Goal: Information Seeking & Learning: Learn about a topic

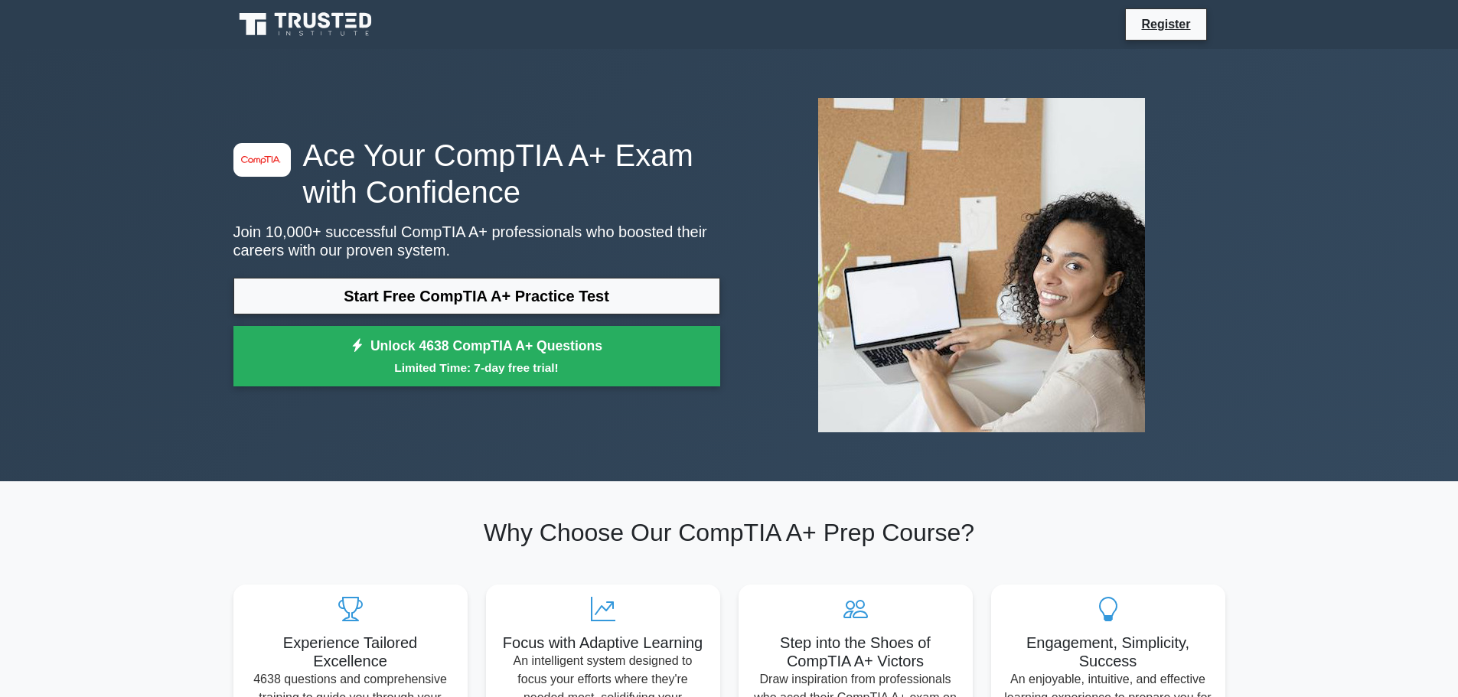
click at [546, 278] on link "Start Free CompTIA A+ Practice Test" at bounding box center [476, 296] width 487 height 37
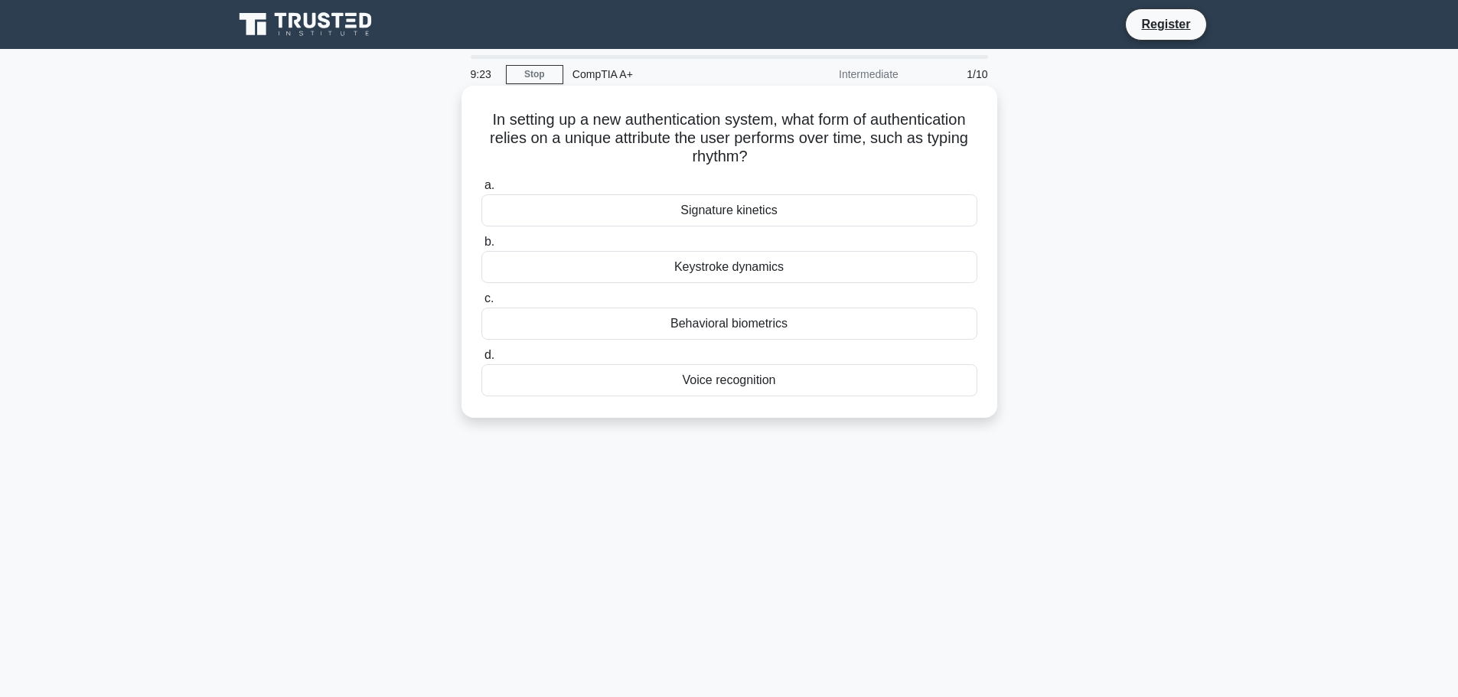
click at [569, 272] on div "Keystroke dynamics" at bounding box center [729, 267] width 496 height 32
click at [481, 247] on input "b. Keystroke dynamics" at bounding box center [481, 242] width 0 height 10
click at [641, 388] on div "Directly adjacent to the CPU cooler" at bounding box center [729, 380] width 496 height 32
click at [481, 360] on input "d. Directly adjacent to the CPU cooler" at bounding box center [481, 356] width 0 height 10
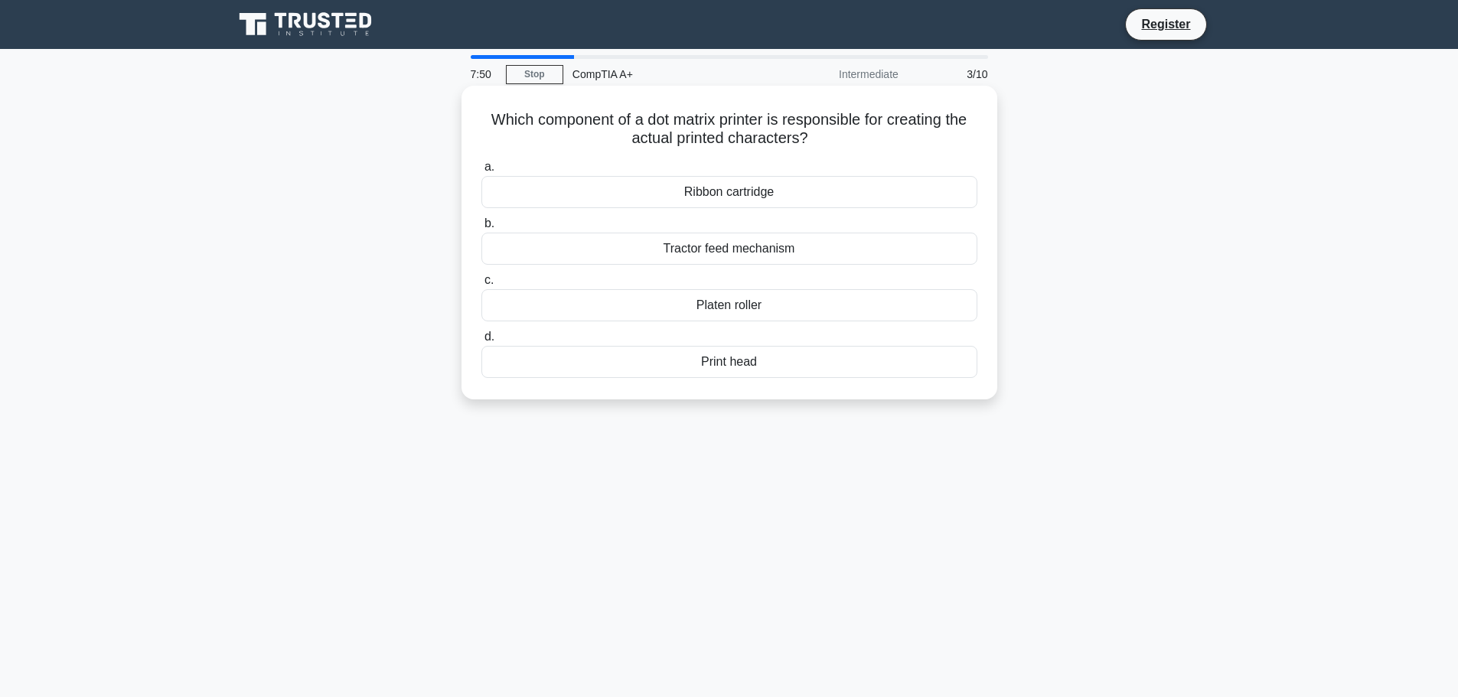
click at [726, 359] on div "Print head" at bounding box center [729, 362] width 496 height 32
click at [481, 342] on input "d. Print head" at bounding box center [481, 337] width 0 height 10
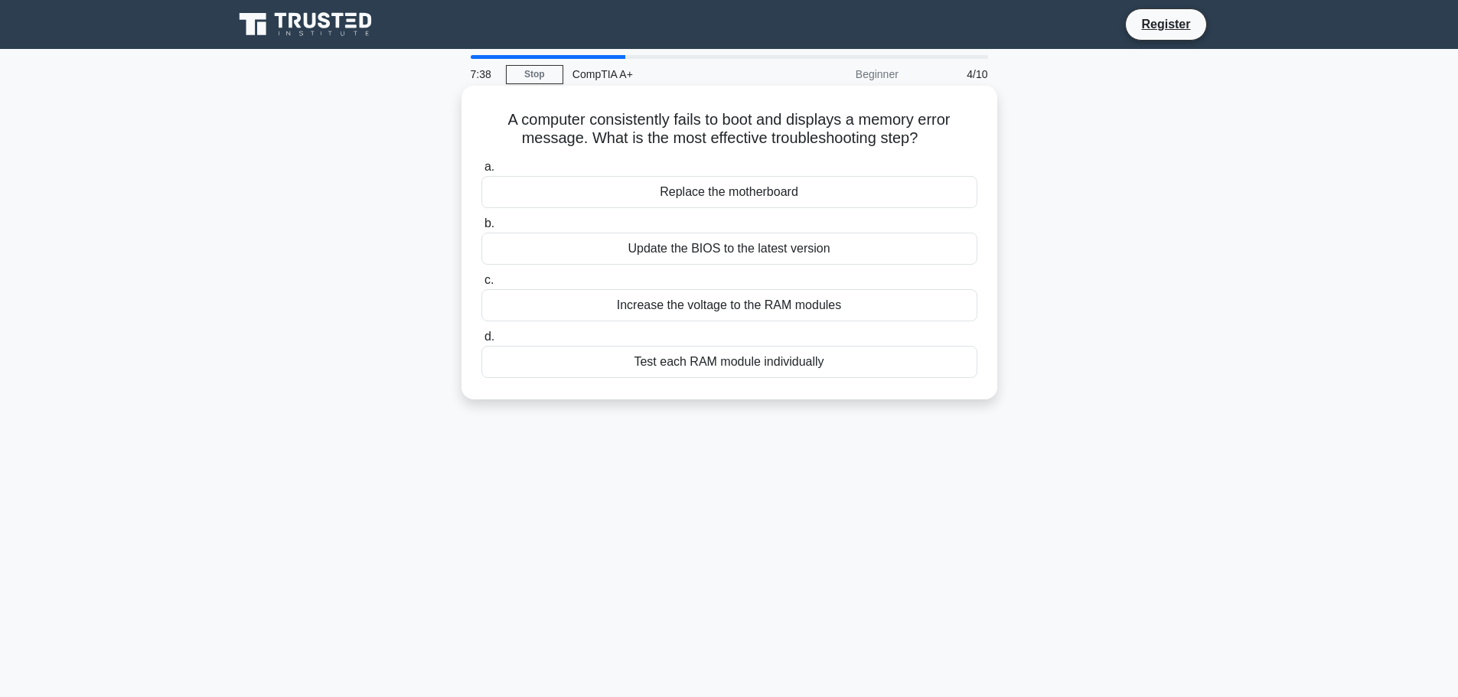
click at [669, 364] on div "Test each RAM module individually" at bounding box center [729, 362] width 496 height 32
click at [481, 342] on input "d. Test each RAM module individually" at bounding box center [481, 337] width 0 height 10
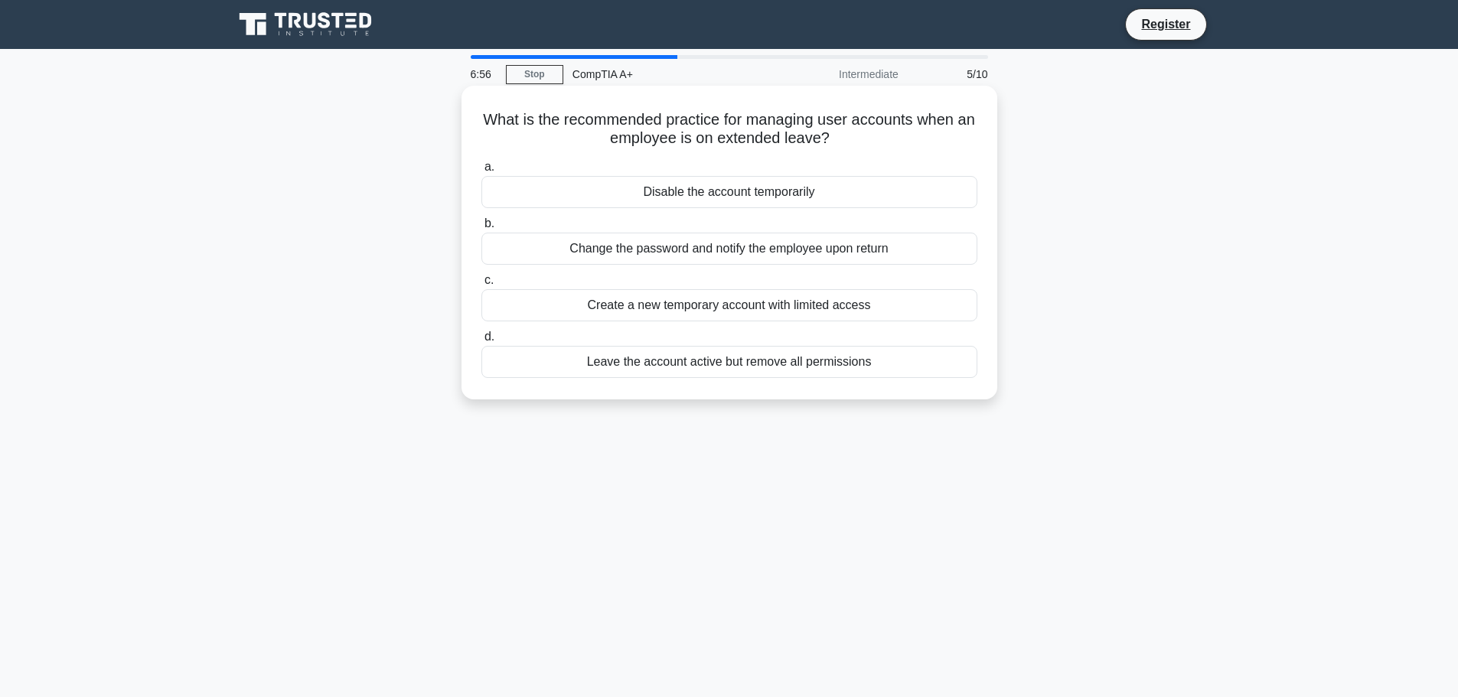
click at [794, 187] on div "Disable the account temporarily" at bounding box center [729, 192] width 496 height 32
click at [481, 172] on input "a. Disable the account temporarily" at bounding box center [481, 167] width 0 height 10
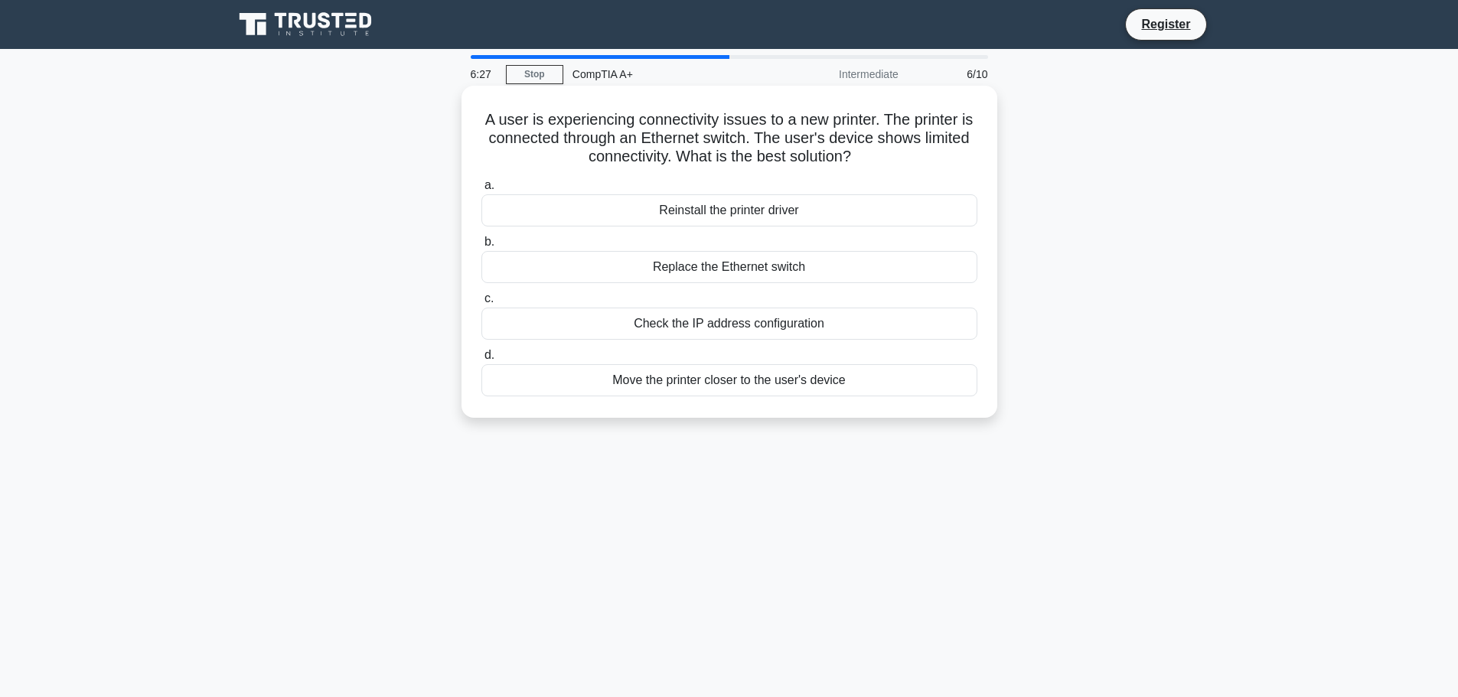
click at [716, 324] on div "Check the IP address configuration" at bounding box center [729, 324] width 496 height 32
click at [481, 304] on input "c. Check the IP address configuration" at bounding box center [481, 299] width 0 height 10
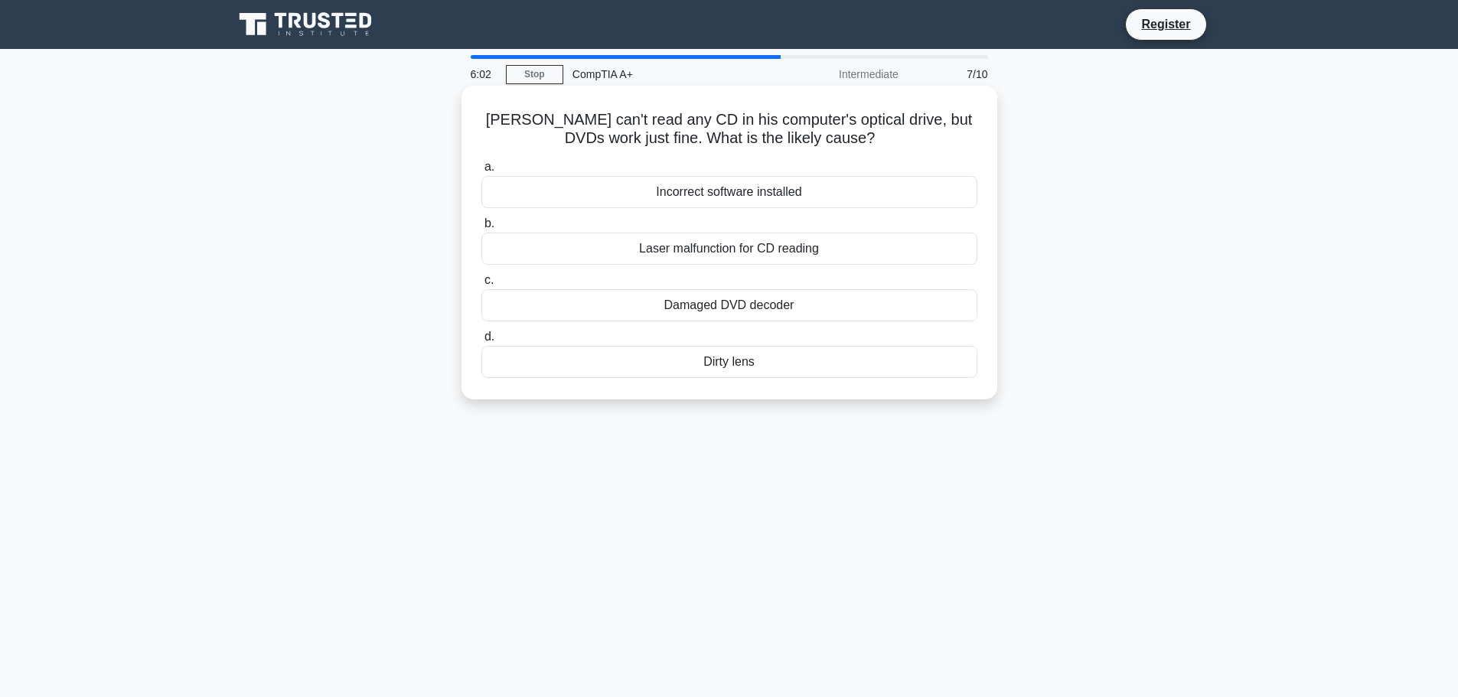
click at [708, 249] on div "Laser malfunction for CD reading" at bounding box center [729, 249] width 496 height 32
click at [481, 229] on input "b. Laser malfunction for CD reading" at bounding box center [481, 224] width 0 height 10
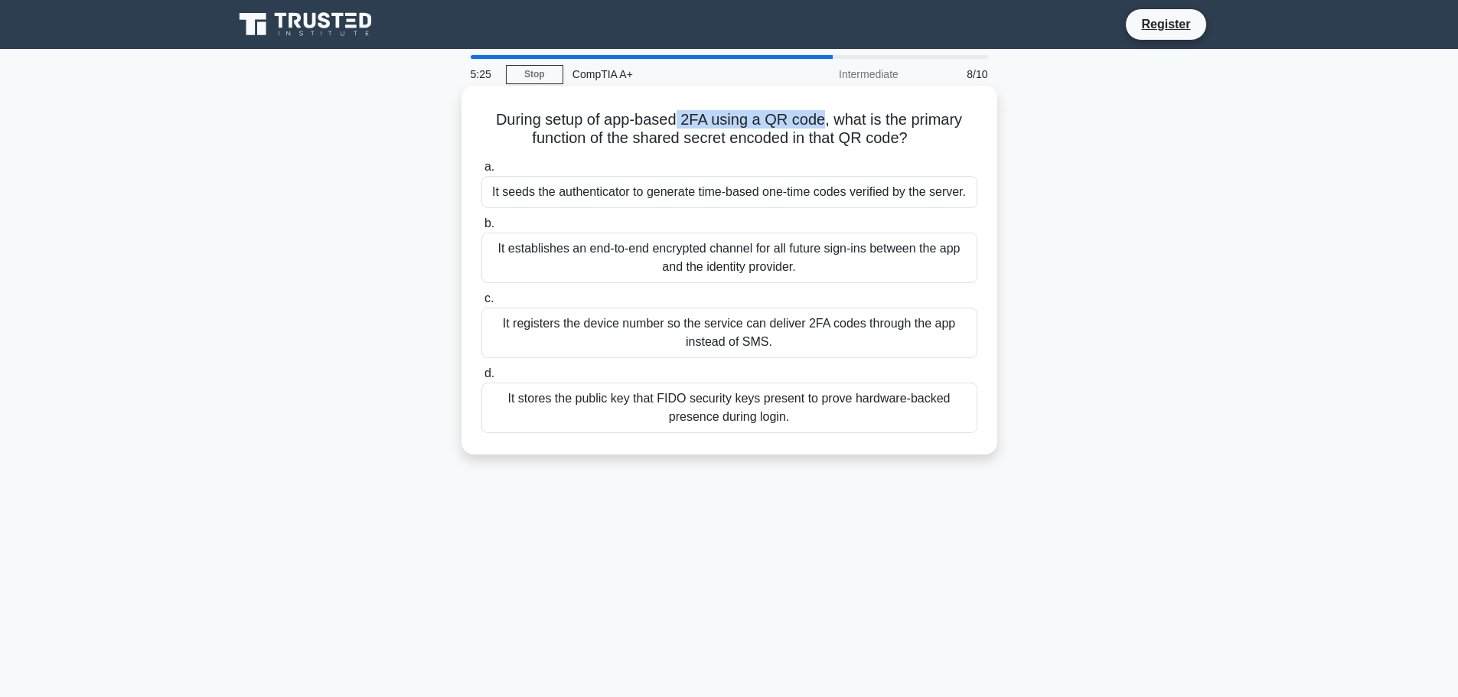
drag, startPoint x: 677, startPoint y: 121, endPoint x: 819, endPoint y: 122, distance: 142.4
click at [821, 122] on h5 "During setup of app-based 2FA using a QR code, what is the primary function of …" at bounding box center [729, 129] width 499 height 38
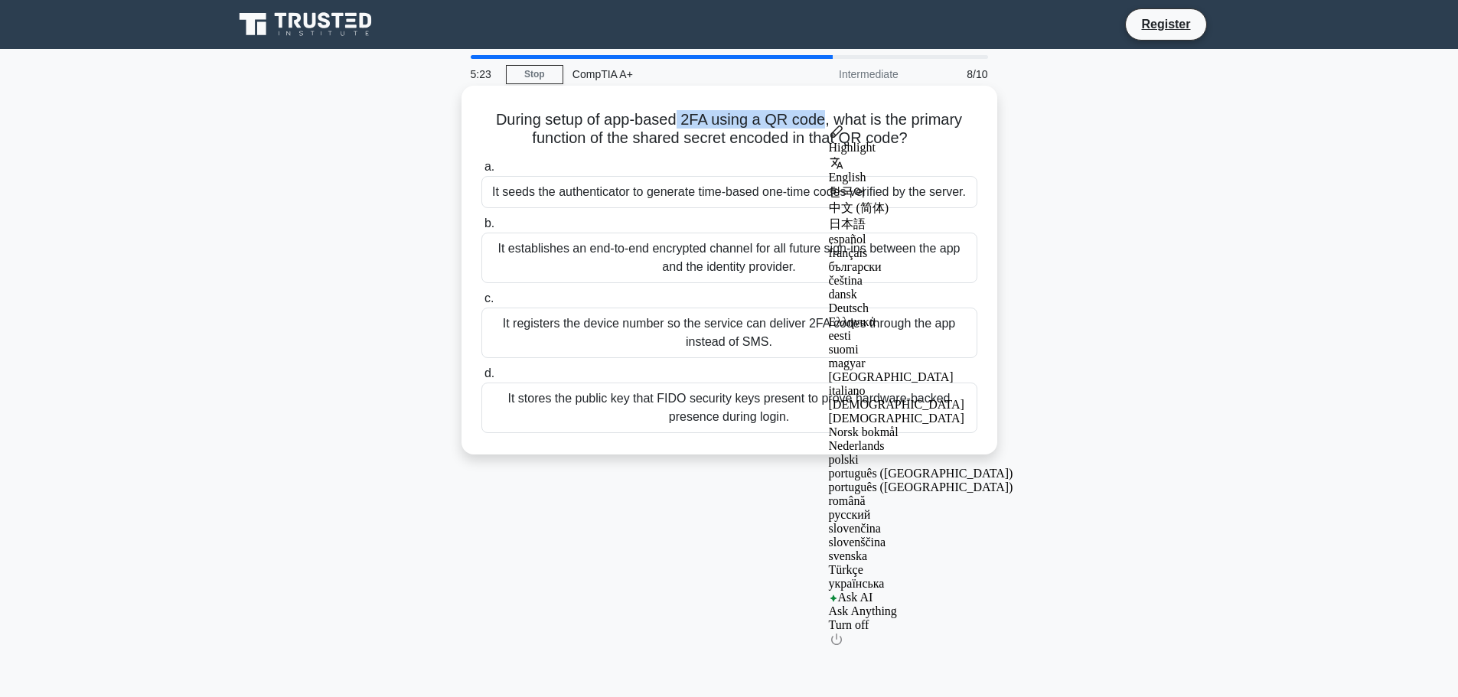
copy h5 "2FA using a QR code"
click at [736, 116] on h5 "During setup of app-based 2FA using a QR code, what is the primary function of …" at bounding box center [729, 129] width 499 height 38
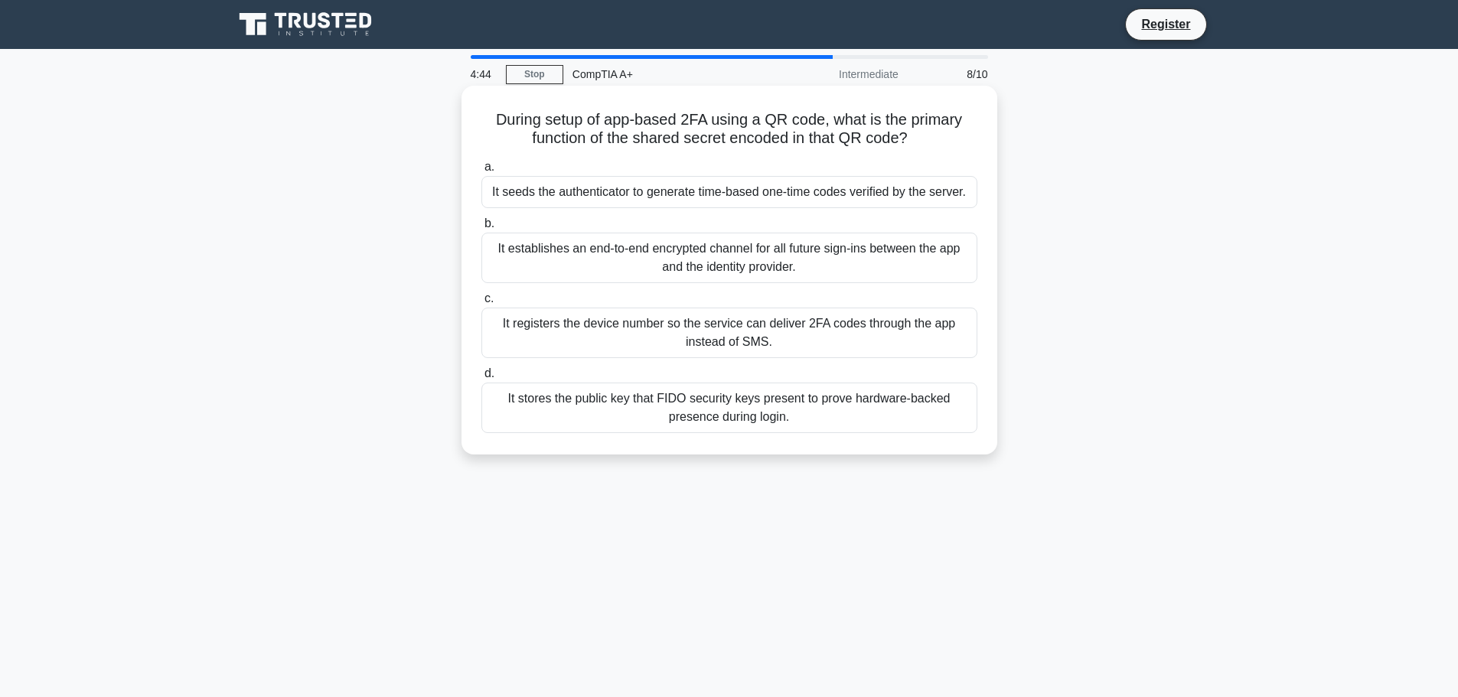
click at [738, 337] on div "It registers the device number so the service can deliver 2FA codes through the…" at bounding box center [729, 333] width 496 height 51
click at [481, 304] on input "c. It registers the device number so the service can deliver 2FA codes through …" at bounding box center [481, 299] width 0 height 10
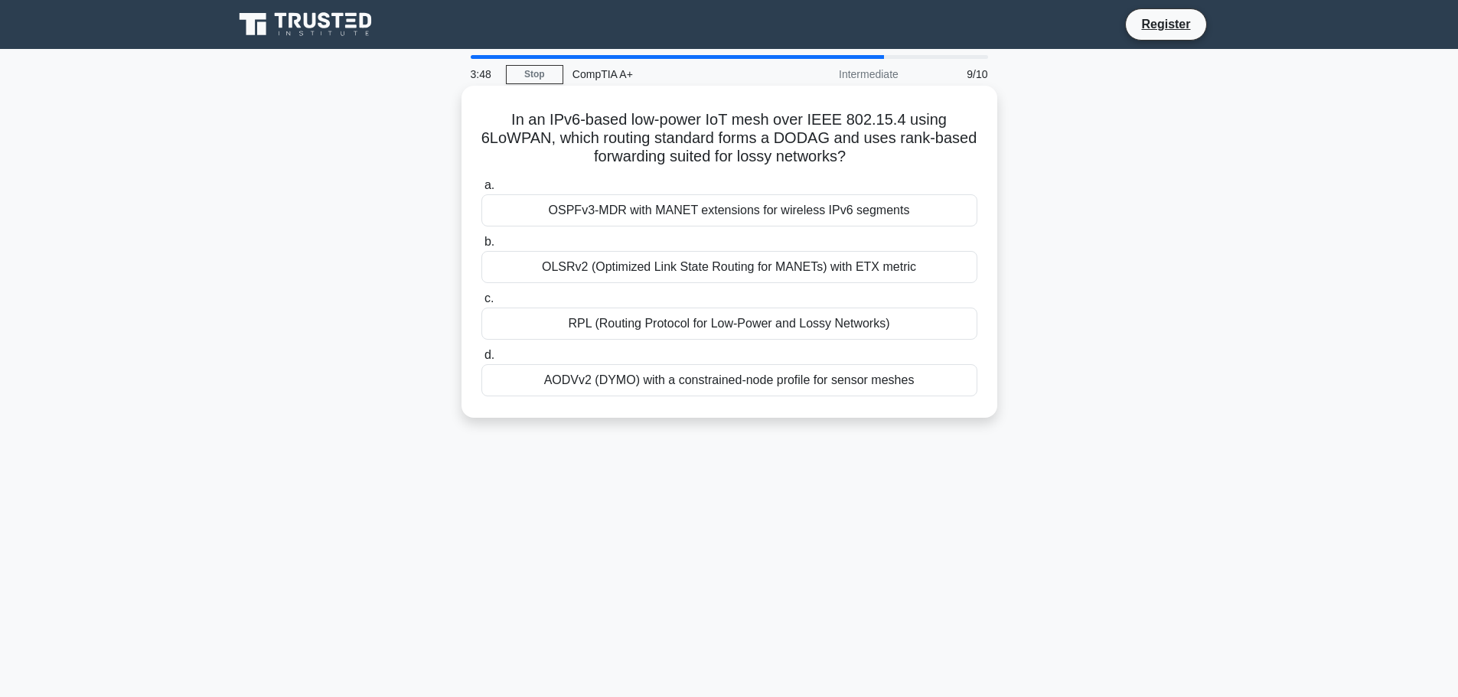
click at [780, 328] on div "RPL (Routing Protocol for Low-Power and Lossy Networks)" at bounding box center [729, 324] width 496 height 32
click at [481, 304] on input "c. RPL (Routing Protocol for Low-Power and Lossy Networks)" at bounding box center [481, 299] width 0 height 10
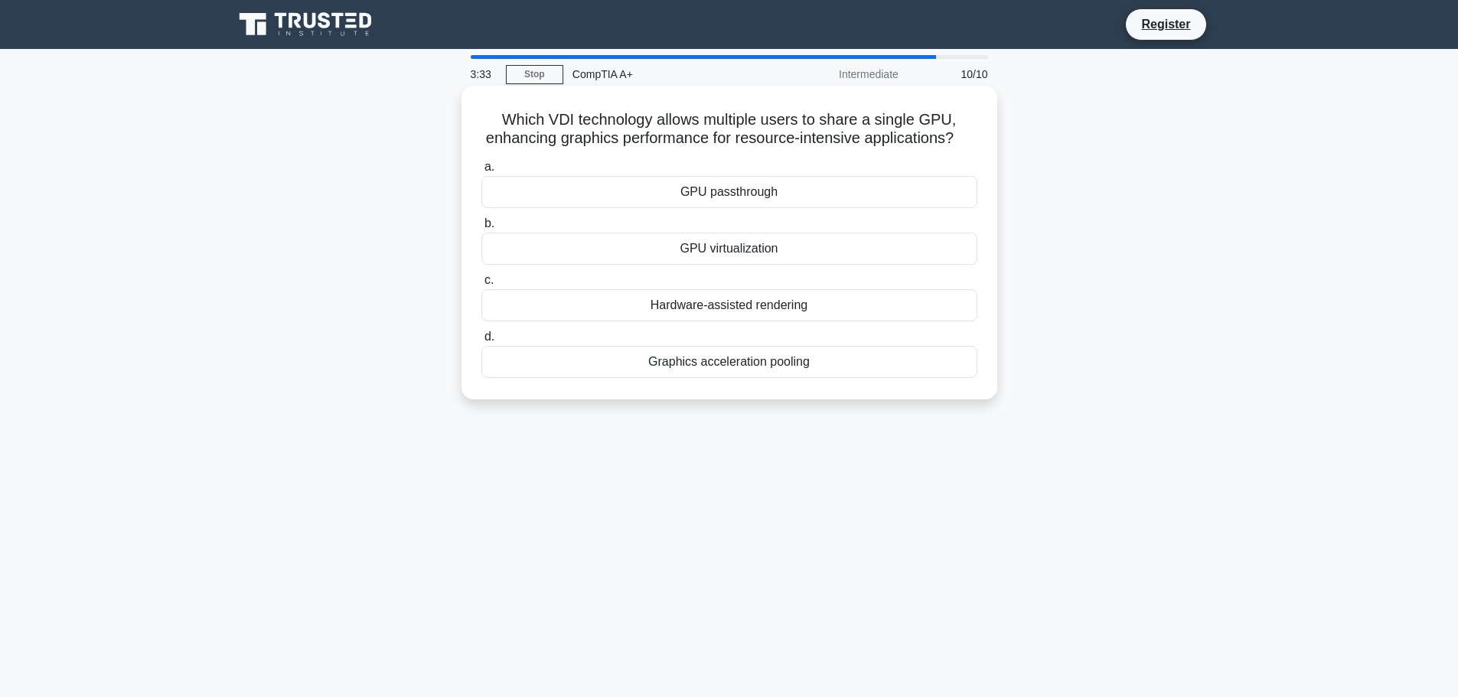
click at [774, 265] on div "GPU virtualization" at bounding box center [729, 249] width 496 height 32
click at [481, 229] on input "b. GPU virtualization" at bounding box center [481, 224] width 0 height 10
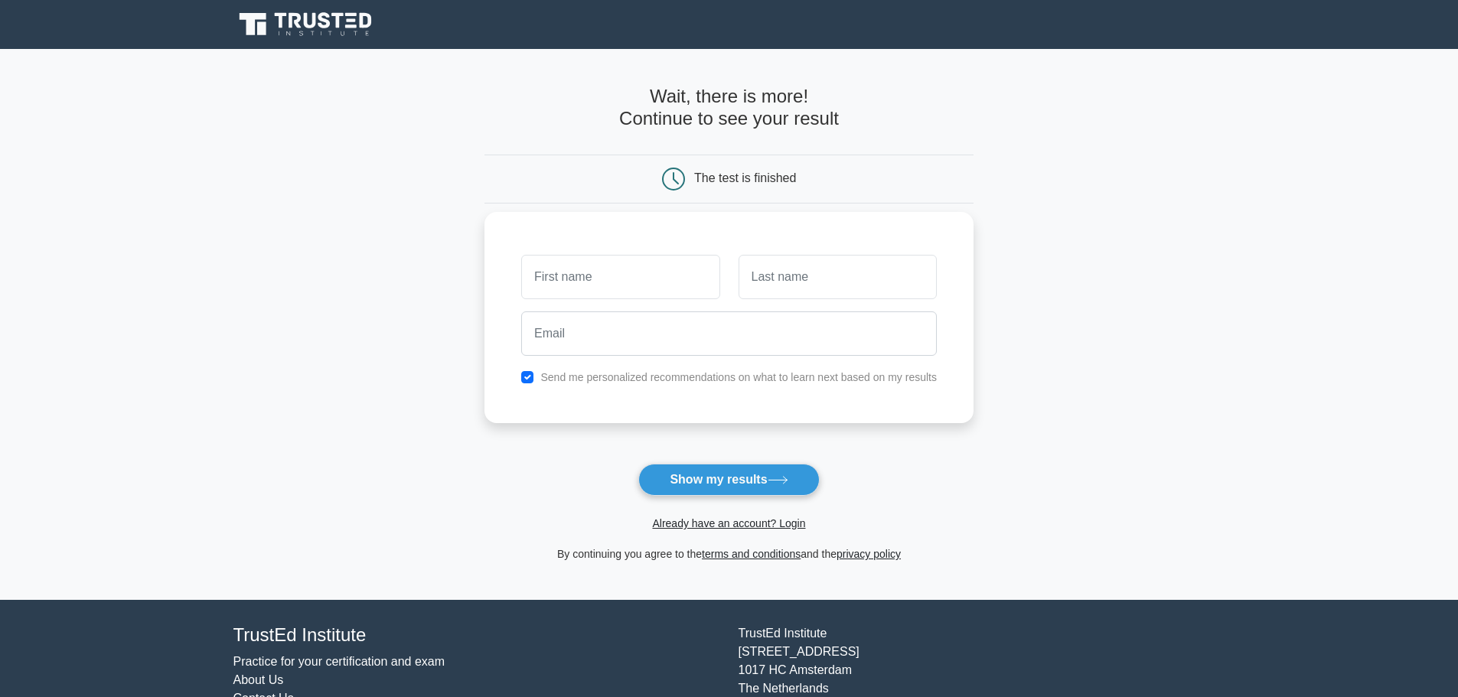
click at [598, 276] on input "text" at bounding box center [620, 277] width 198 height 44
type input "Abdeel"
type input "hasnaoui"
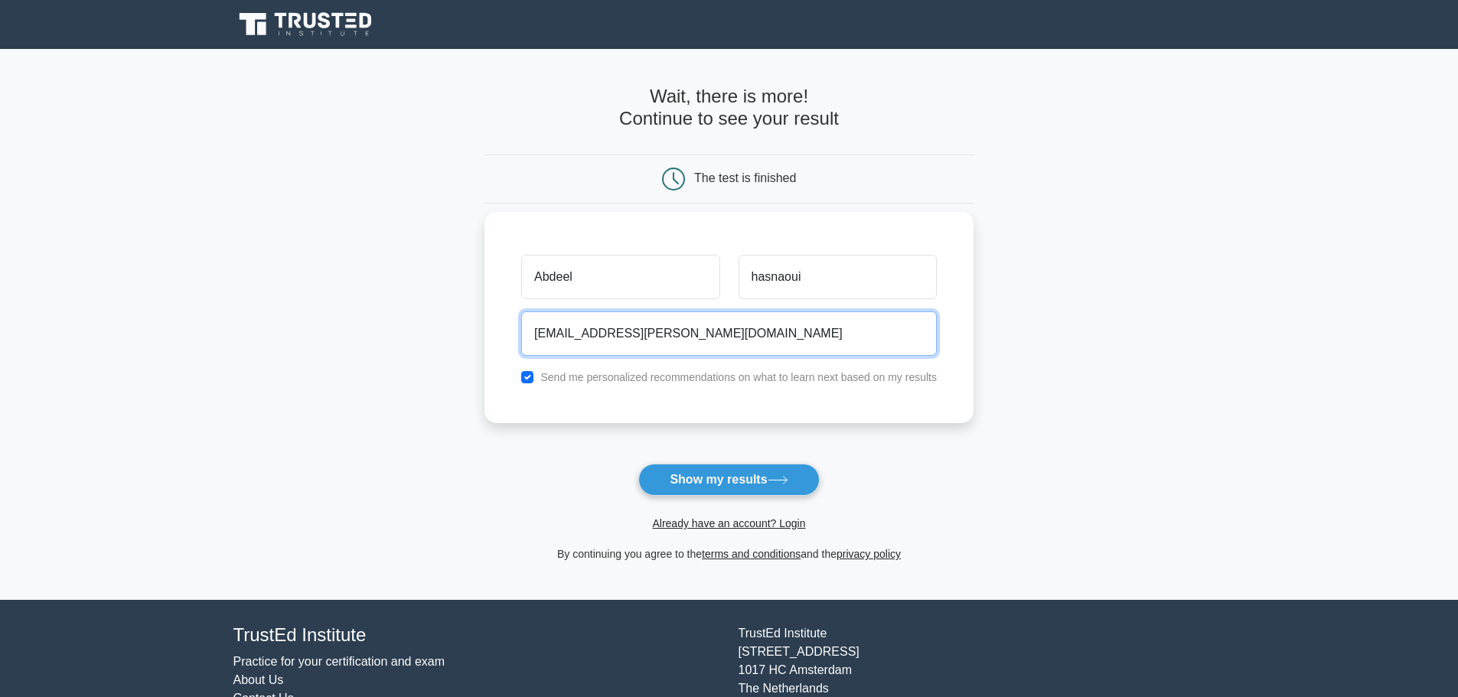
type input "aelhasnaoui@lear.com"
click at [638, 464] on button "Show my results" at bounding box center [728, 480] width 181 height 32
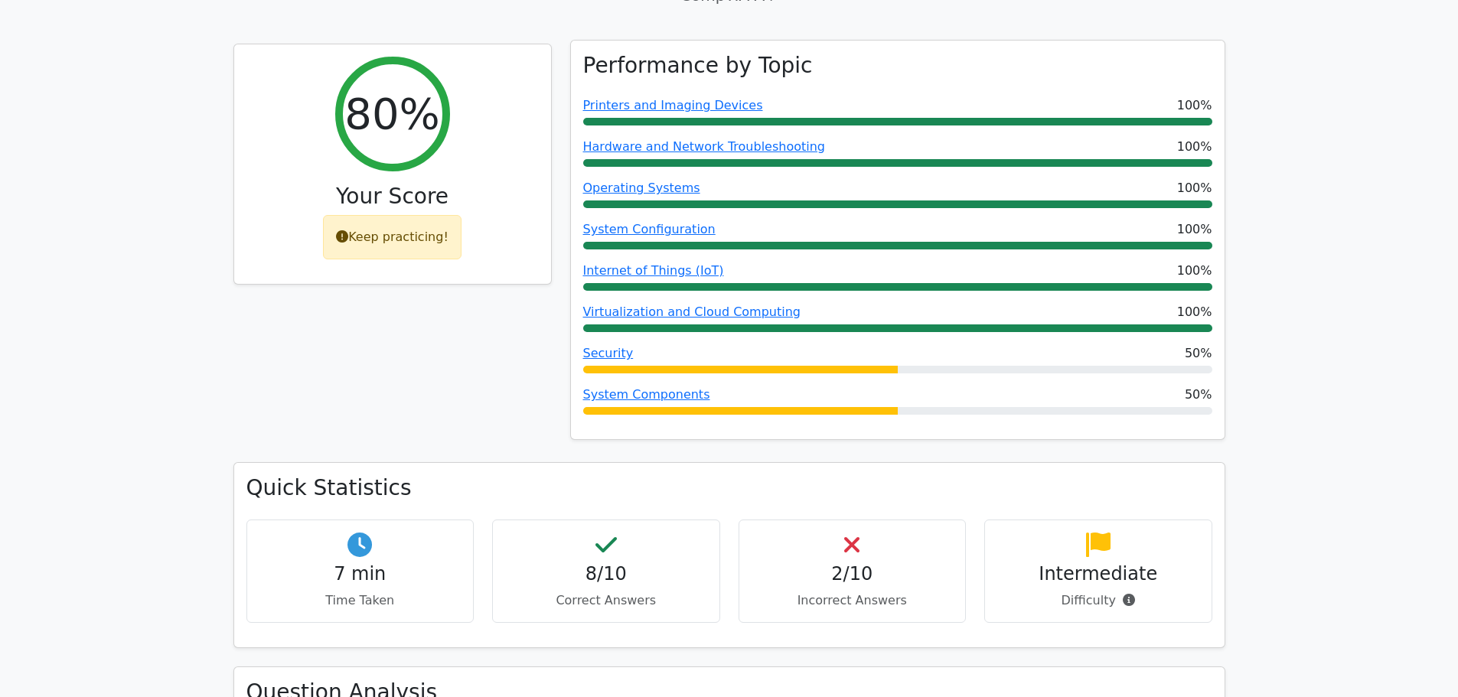
scroll to position [612, 0]
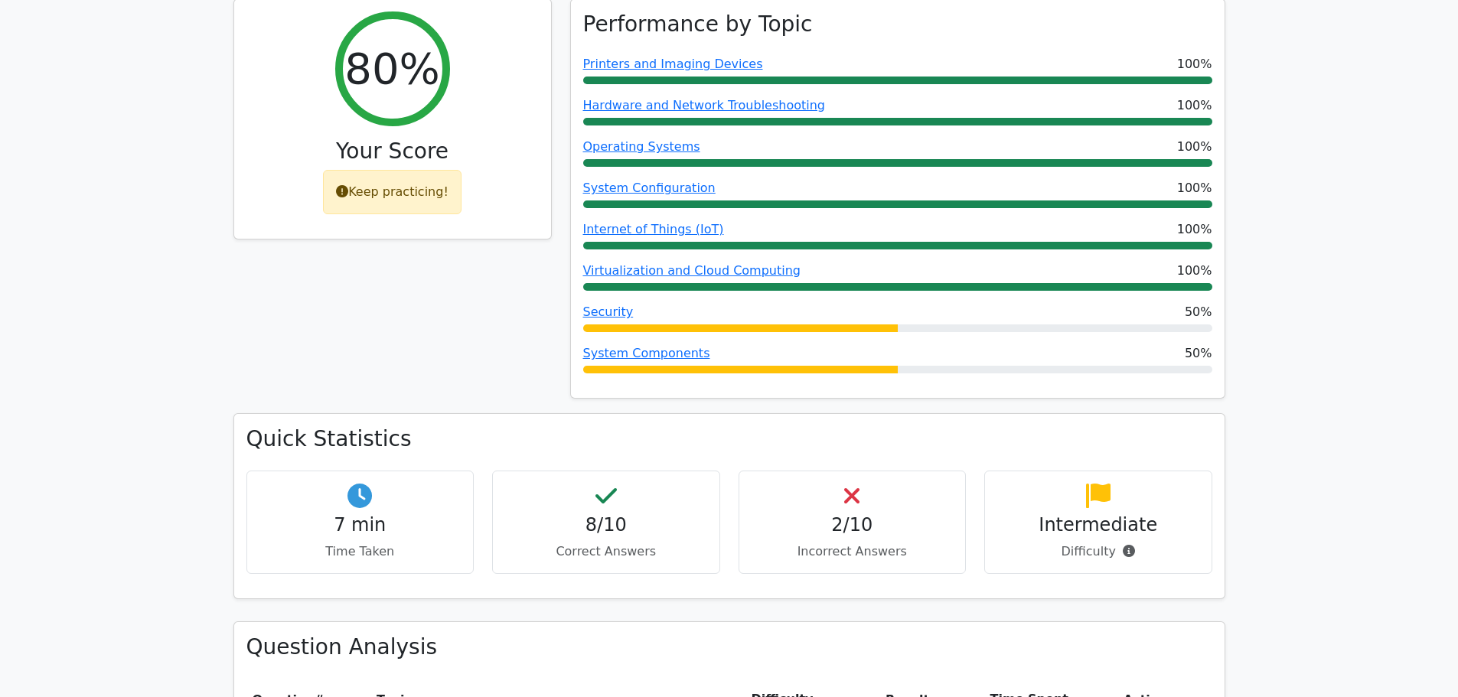
click at [847, 514] on h4 "2/10" at bounding box center [853, 525] width 202 height 22
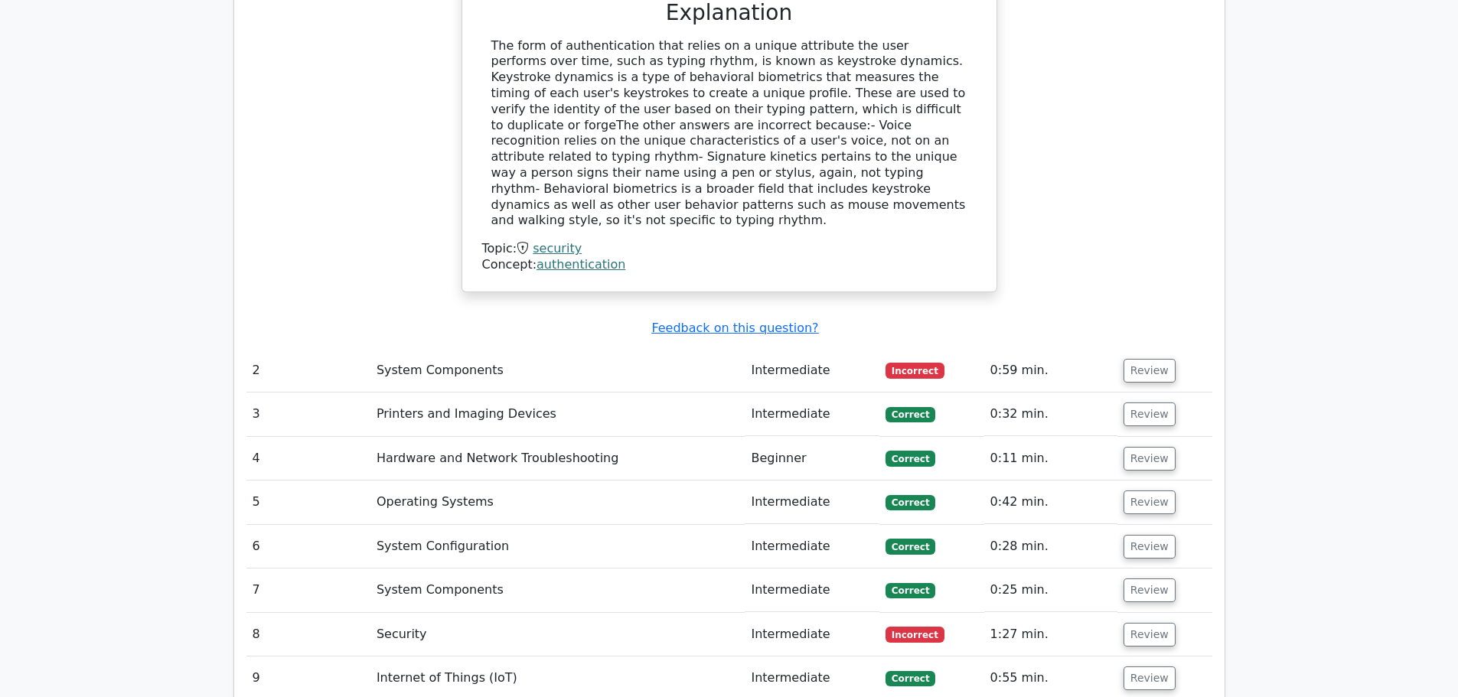
scroll to position [1683, 0]
click at [1134, 358] on button "Review" at bounding box center [1149, 370] width 52 height 24
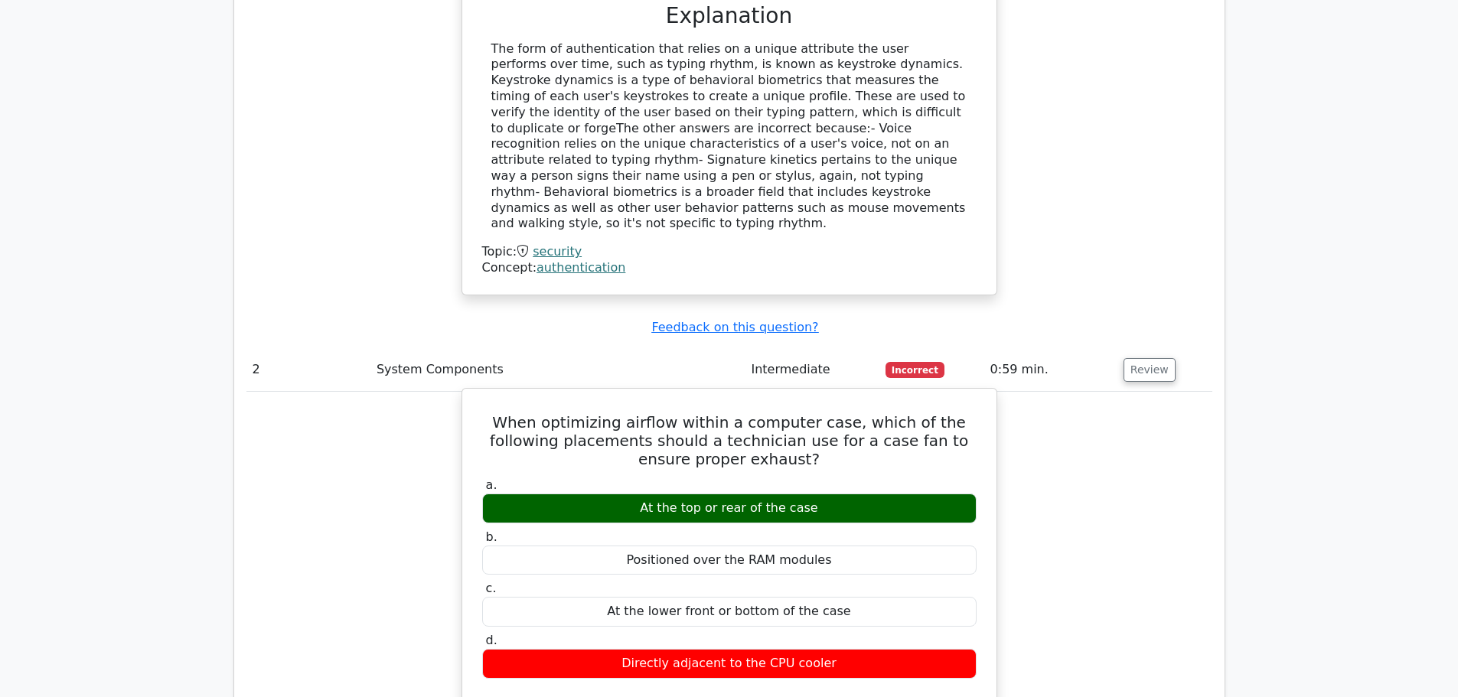
scroll to position [1759, 0]
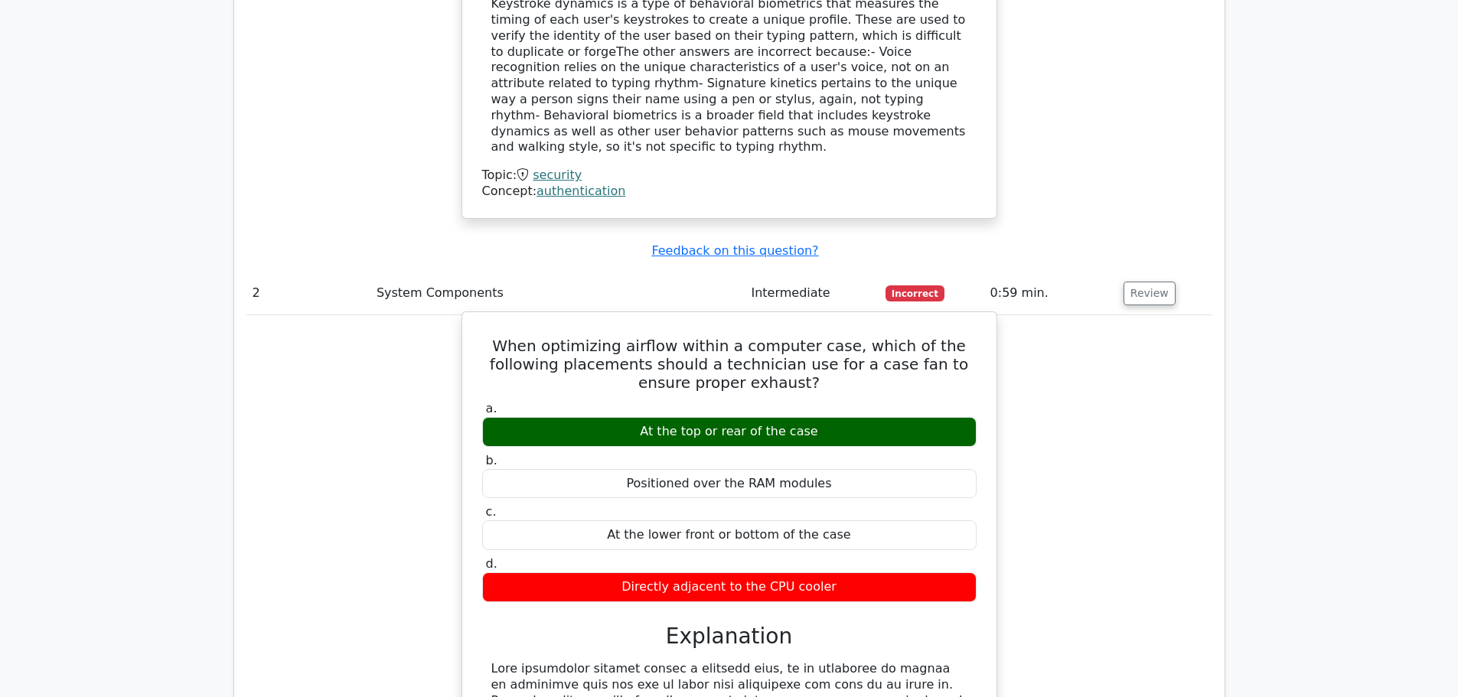
click at [721, 417] on div "At the top or rear of the case" at bounding box center [729, 432] width 494 height 30
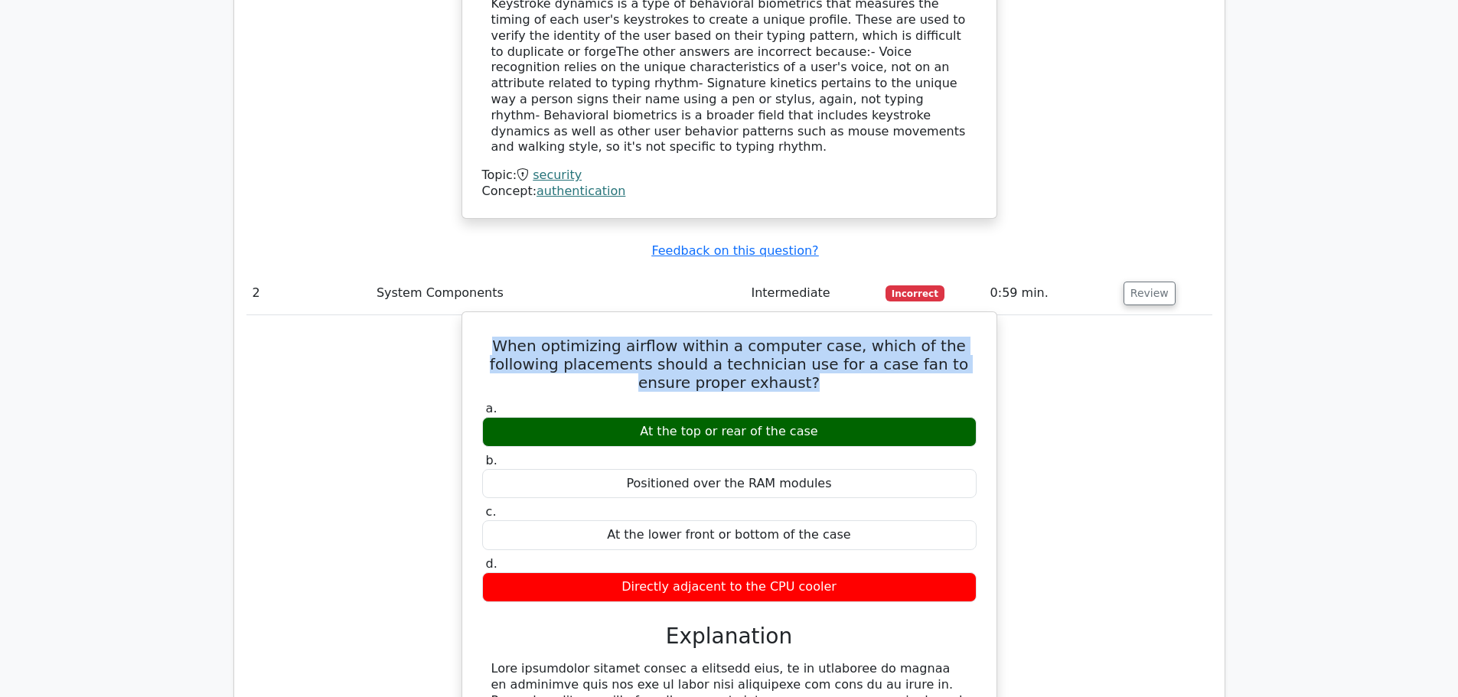
drag, startPoint x: 789, startPoint y: 310, endPoint x: 517, endPoint y: 278, distance: 274.3
click at [517, 337] on h5 "When optimizing airflow within a computer case, which of the following placemen…" at bounding box center [729, 364] width 497 height 55
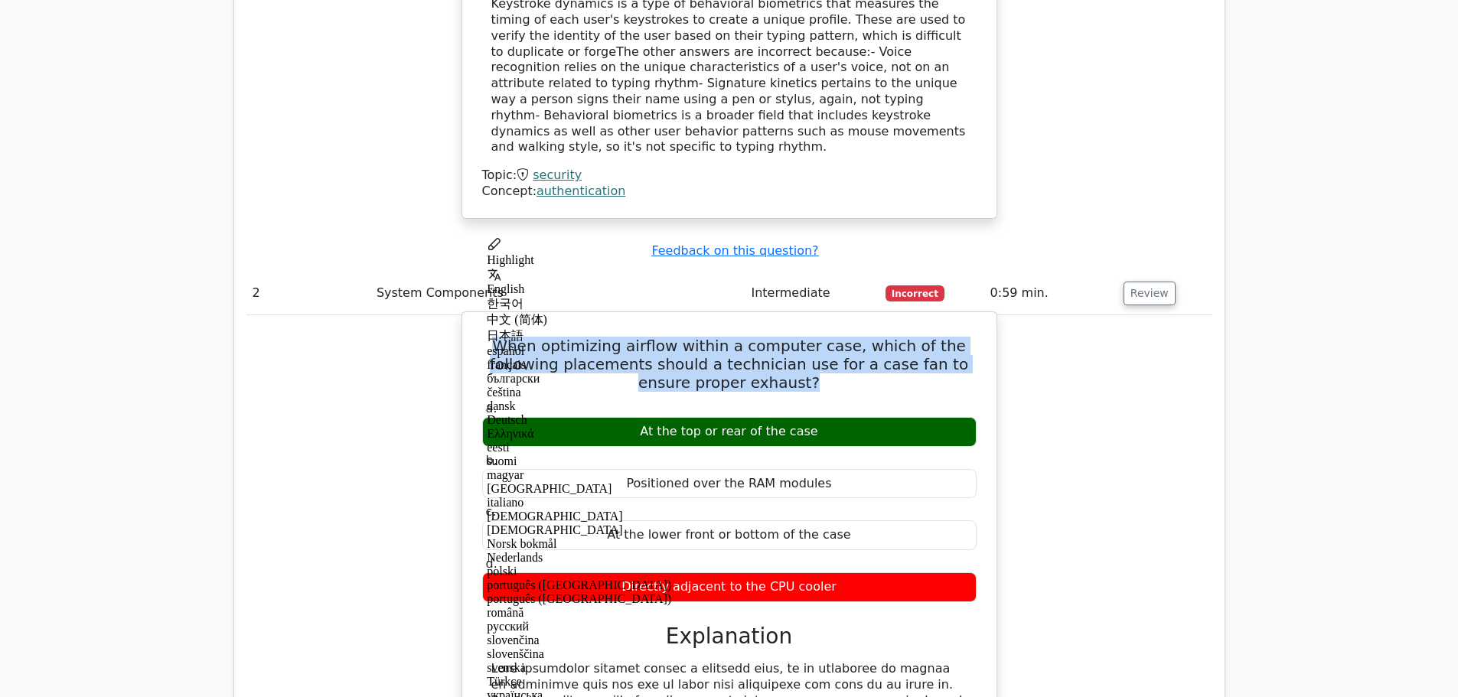
copy h5 "When optimizing airflow within a computer case, which of the following placemen…"
click at [783, 337] on h5 "When optimizing airflow within a computer case, which of the following placemen…" at bounding box center [729, 364] width 497 height 55
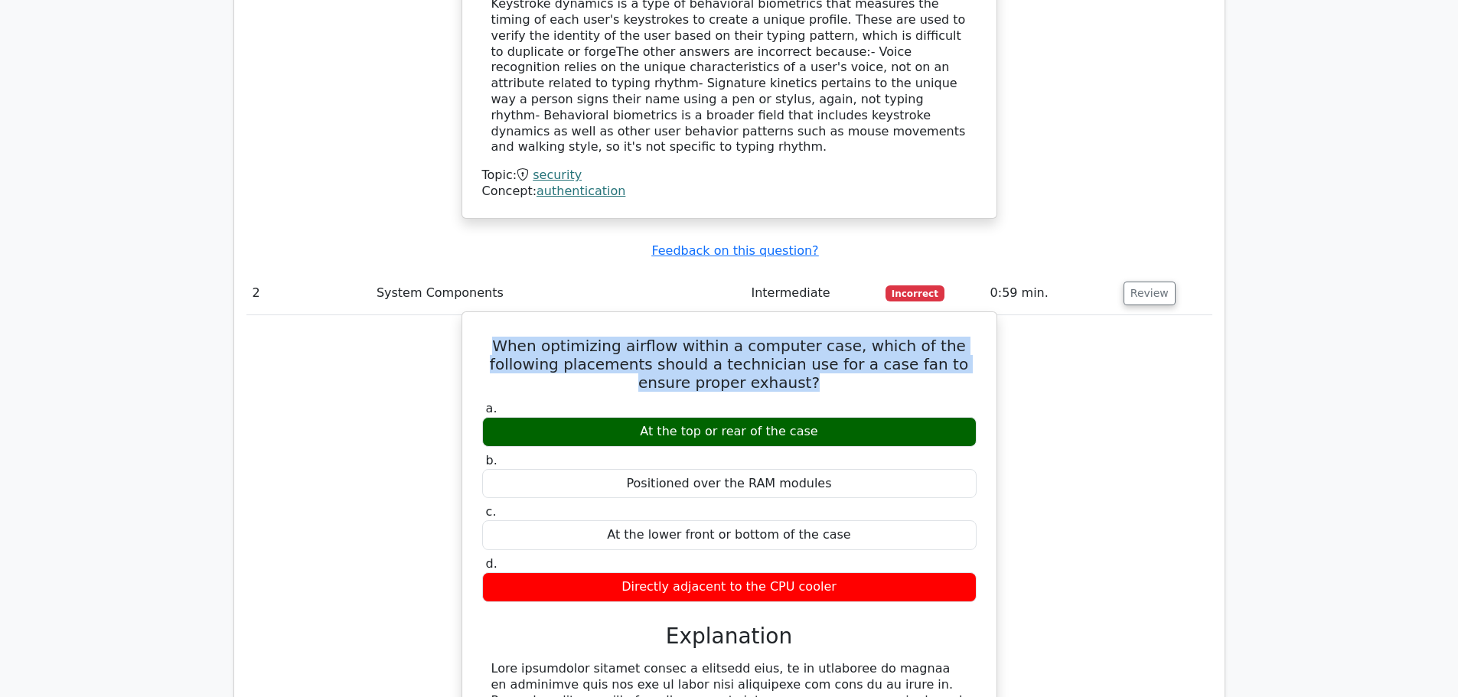
drag, startPoint x: 782, startPoint y: 317, endPoint x: 515, endPoint y: 278, distance: 269.9
click at [515, 337] on h5 "When optimizing airflow within a computer case, which of the following placemen…" at bounding box center [729, 364] width 497 height 55
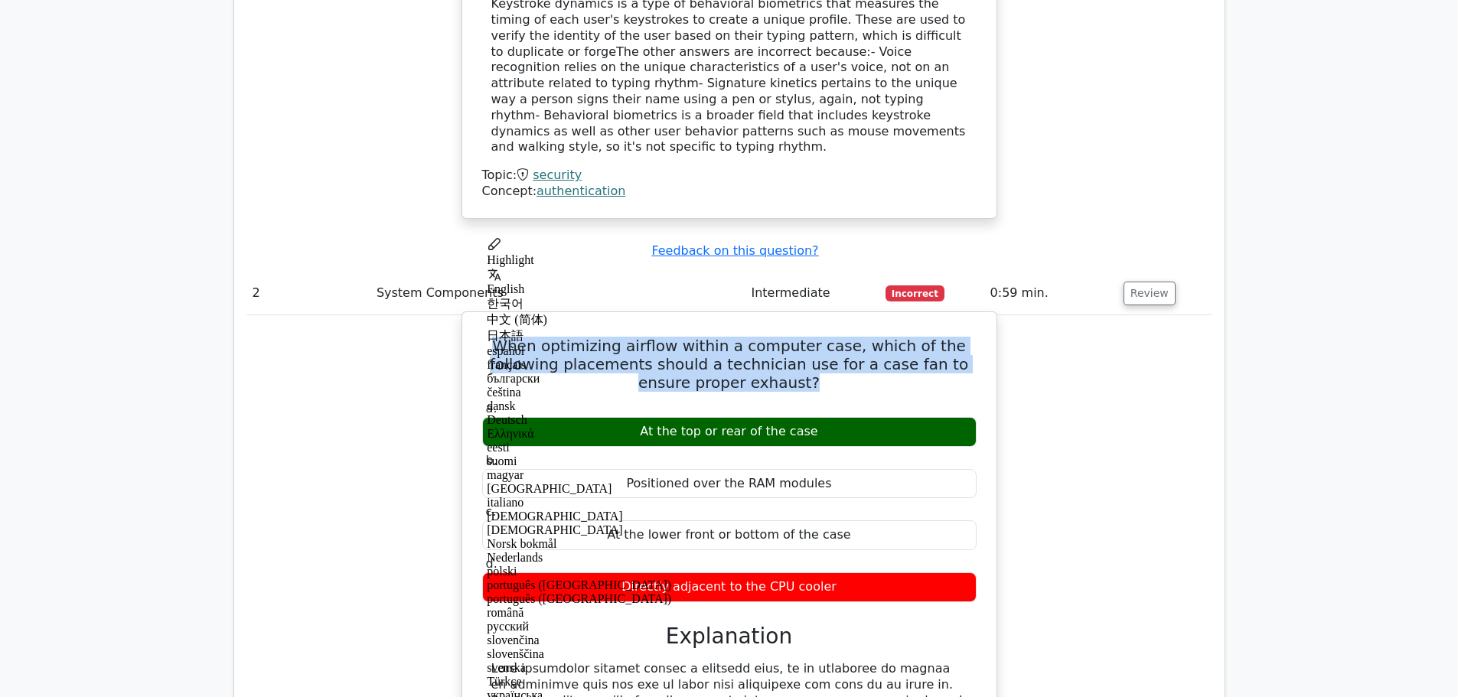
copy h5 "When optimizing airflow within a computer case, which of the following placemen…"
drag, startPoint x: 812, startPoint y: 364, endPoint x: 650, endPoint y: 354, distance: 162.6
click at [650, 417] on div "At the top or rear of the case" at bounding box center [729, 432] width 494 height 30
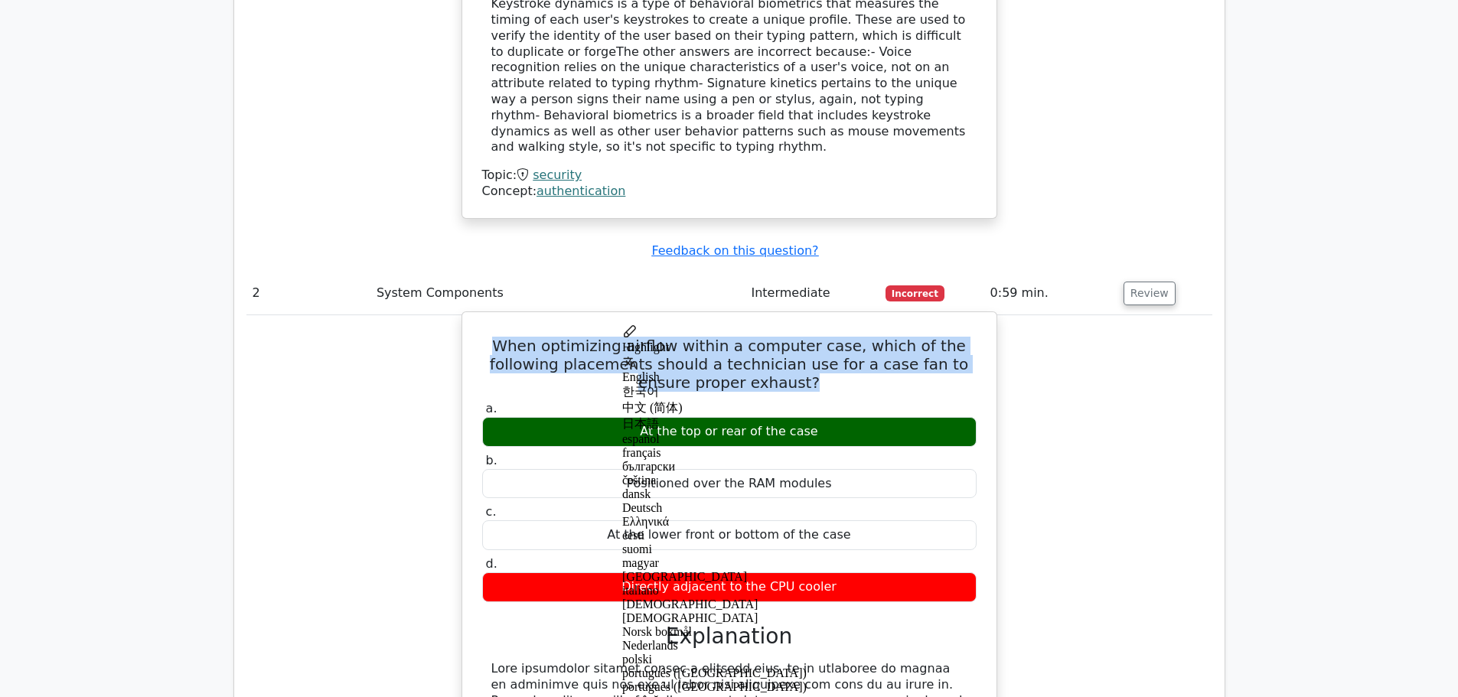
copy div "At the top or rear of the case"
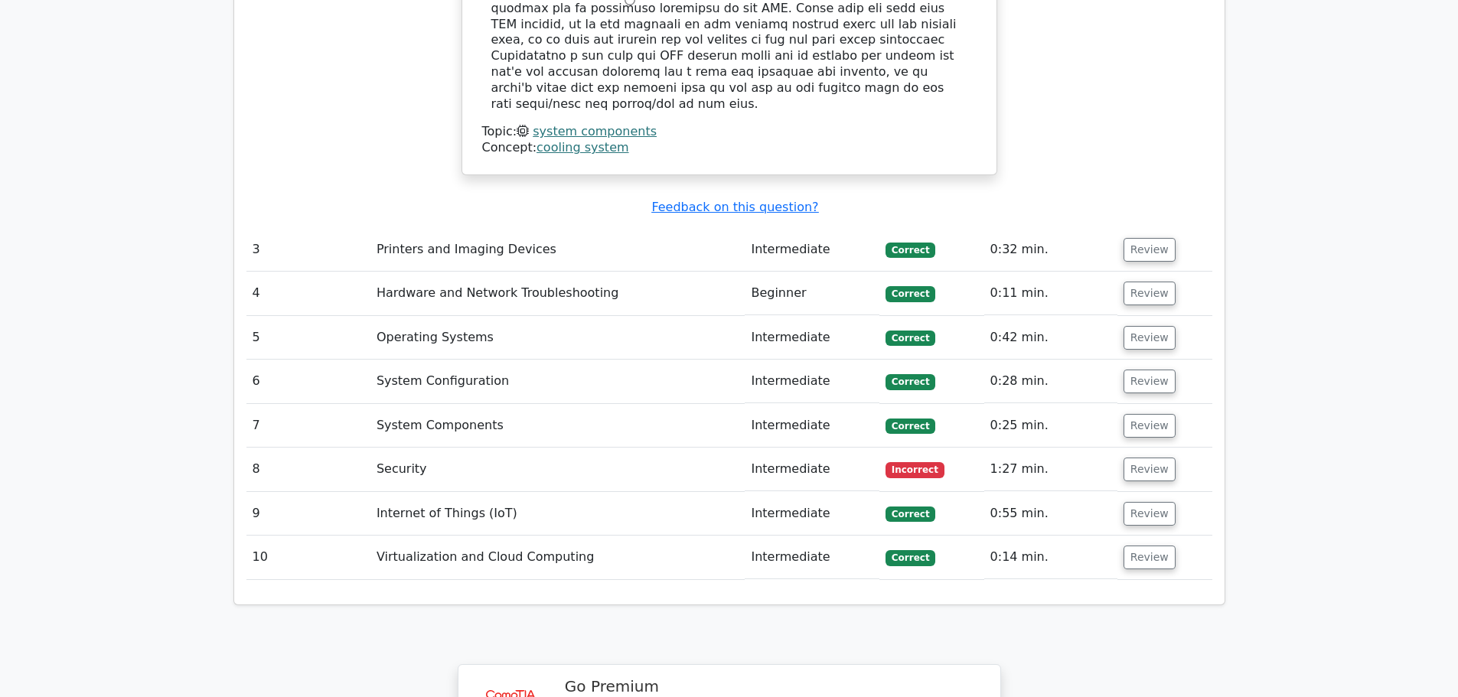
scroll to position [2601, 0]
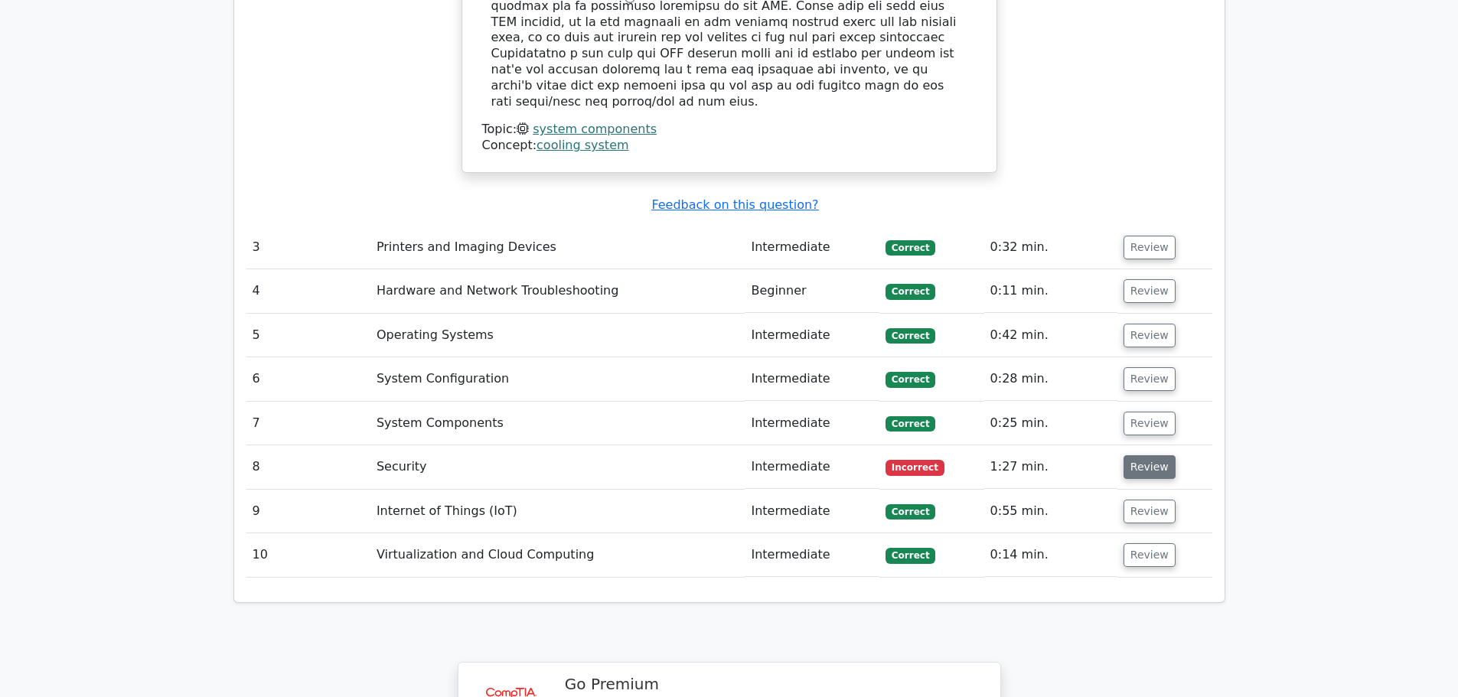
click at [1130, 455] on button "Review" at bounding box center [1149, 467] width 52 height 24
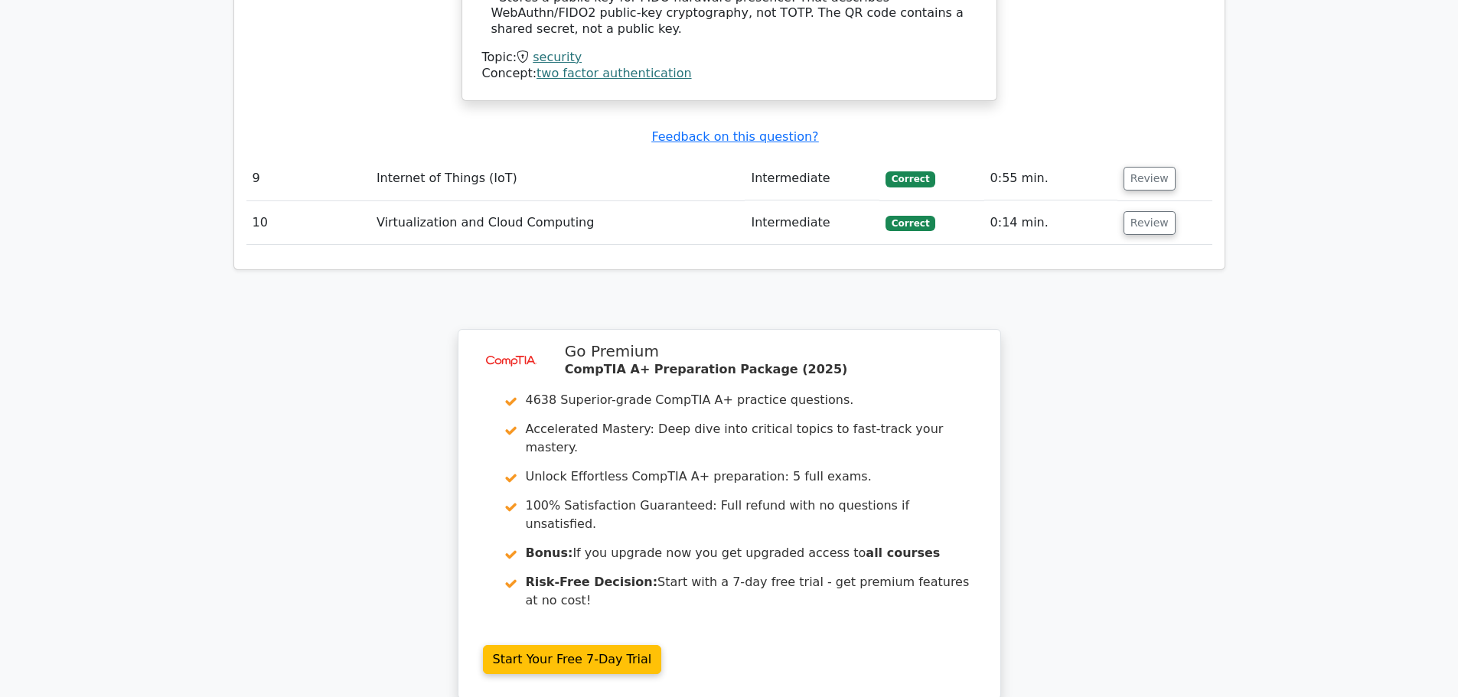
scroll to position [3905, 0]
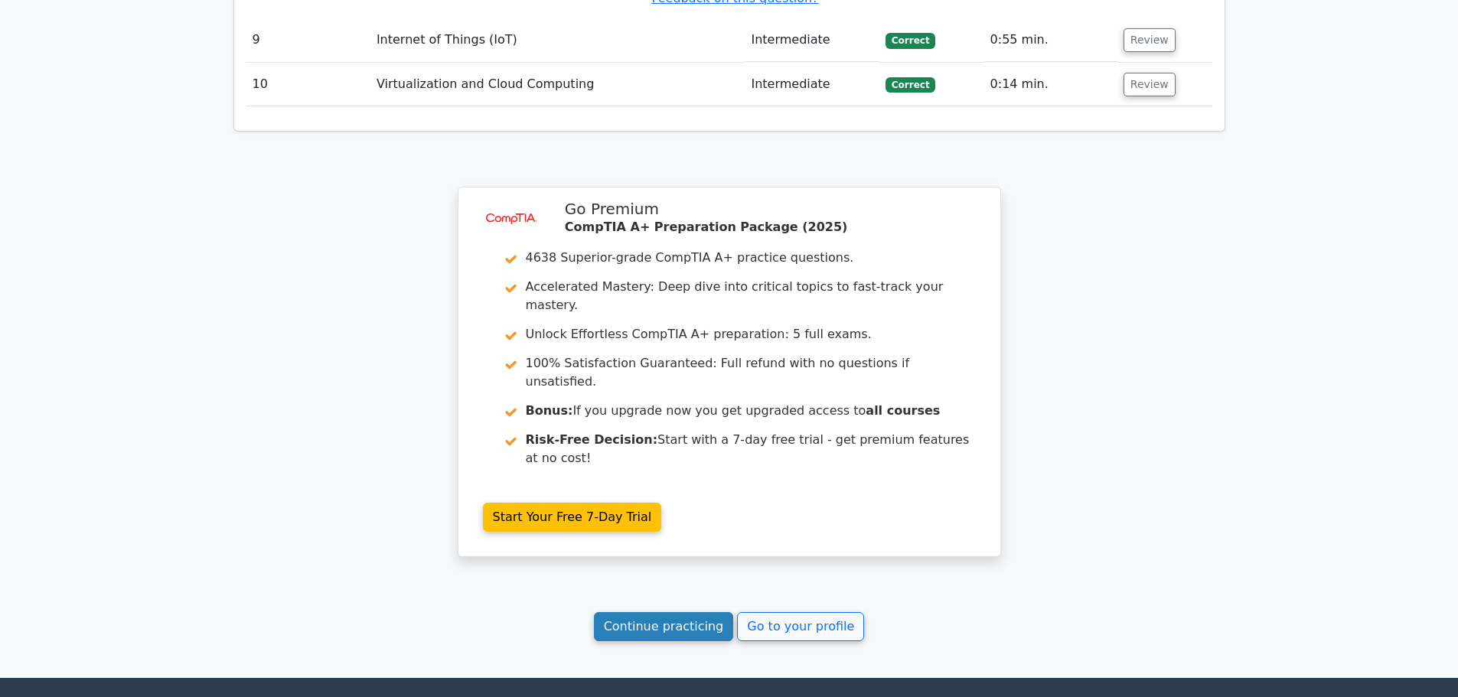
click at [686, 612] on link "Continue practicing" at bounding box center [664, 626] width 140 height 29
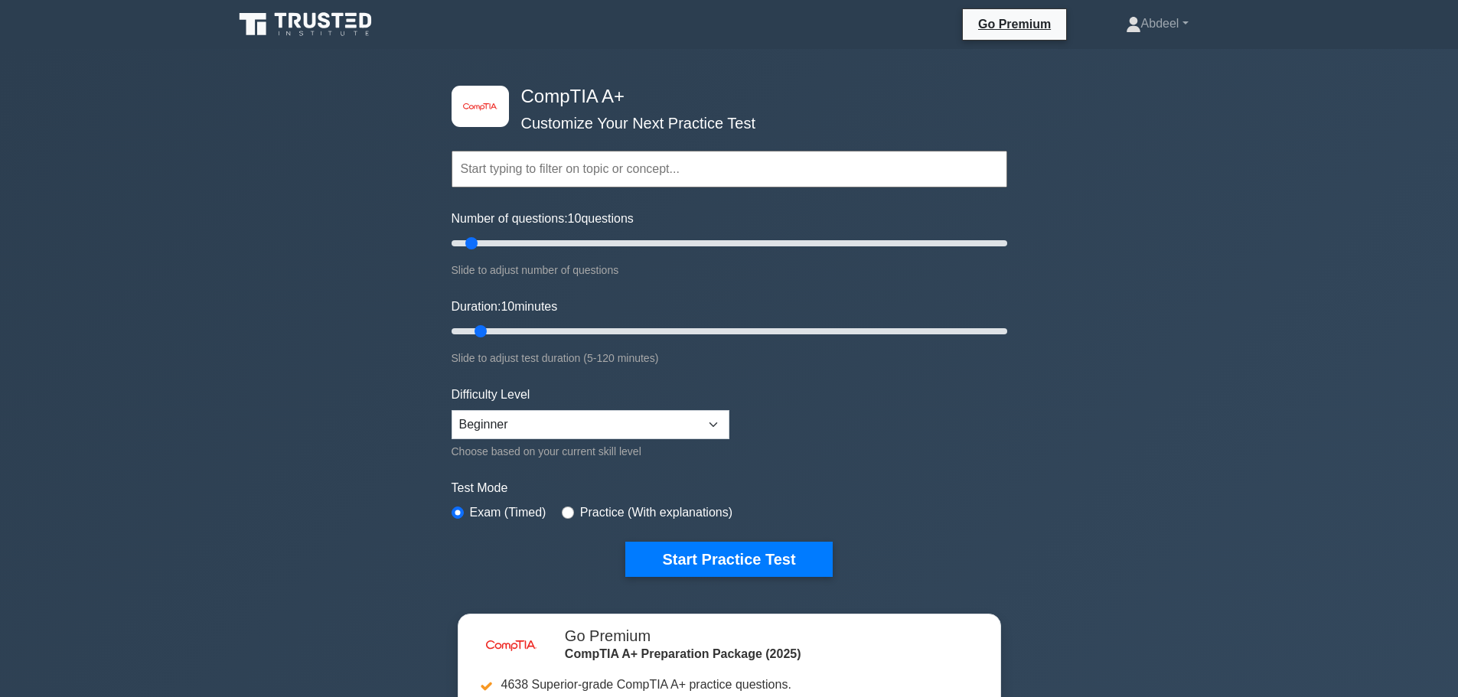
scroll to position [77, 0]
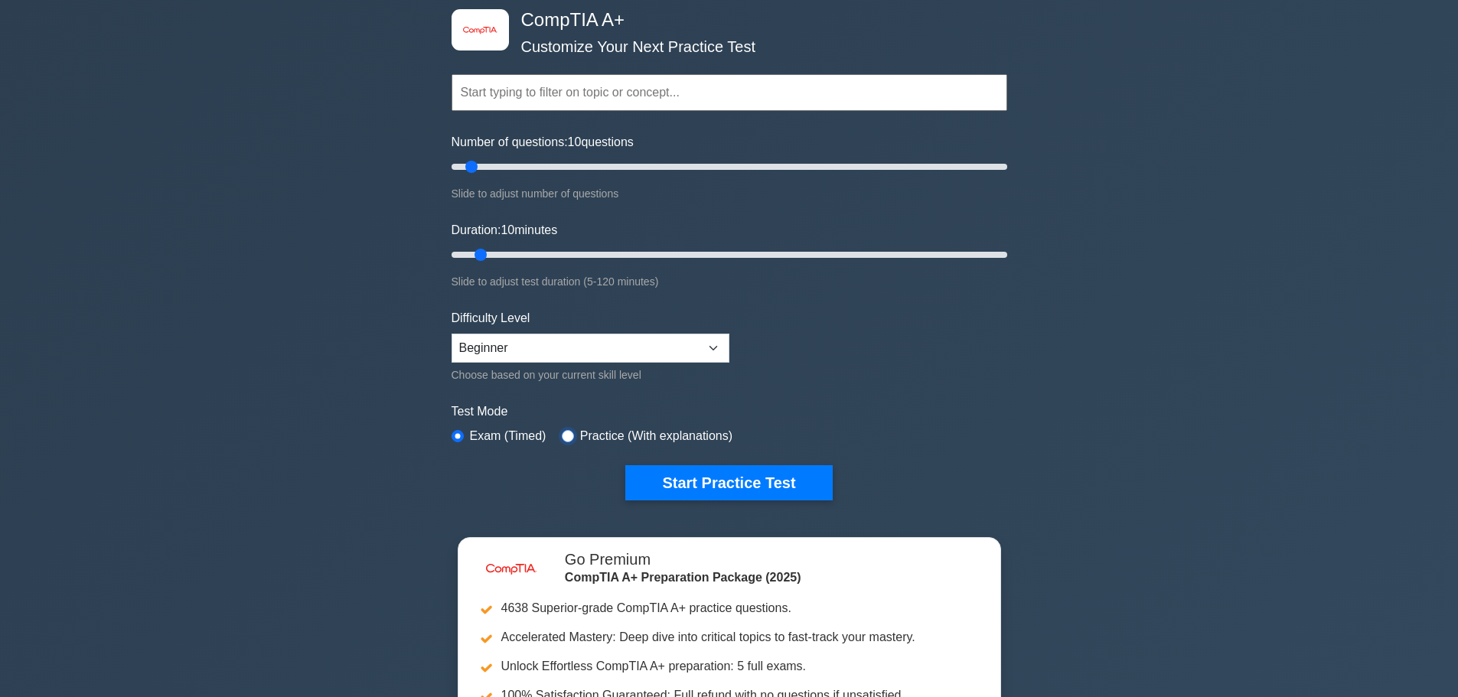
click at [563, 436] on input "radio" at bounding box center [568, 436] width 12 height 12
radio input "true"
click at [677, 478] on button "Start Practice Test" at bounding box center [728, 482] width 207 height 35
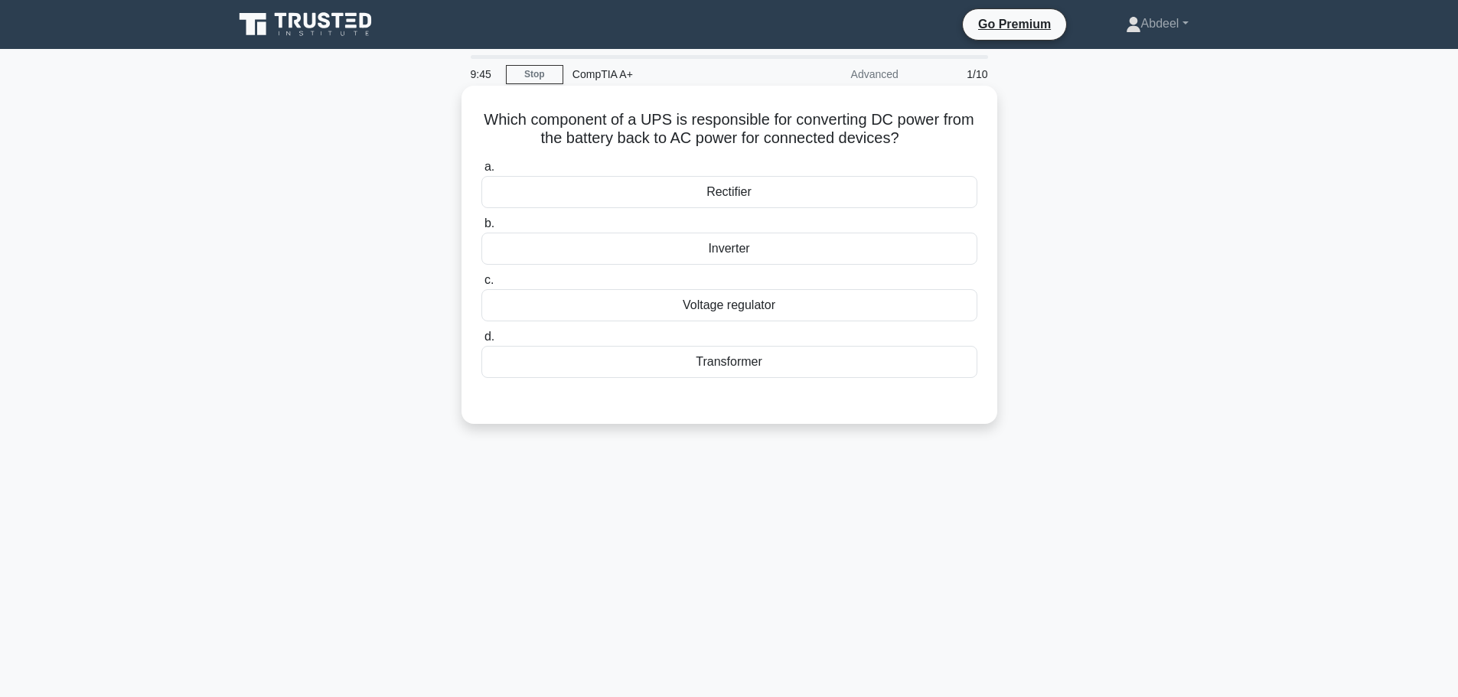
click at [677, 300] on div "Voltage regulator" at bounding box center [729, 305] width 496 height 32
click at [481, 285] on input "c. Voltage regulator" at bounding box center [481, 281] width 0 height 10
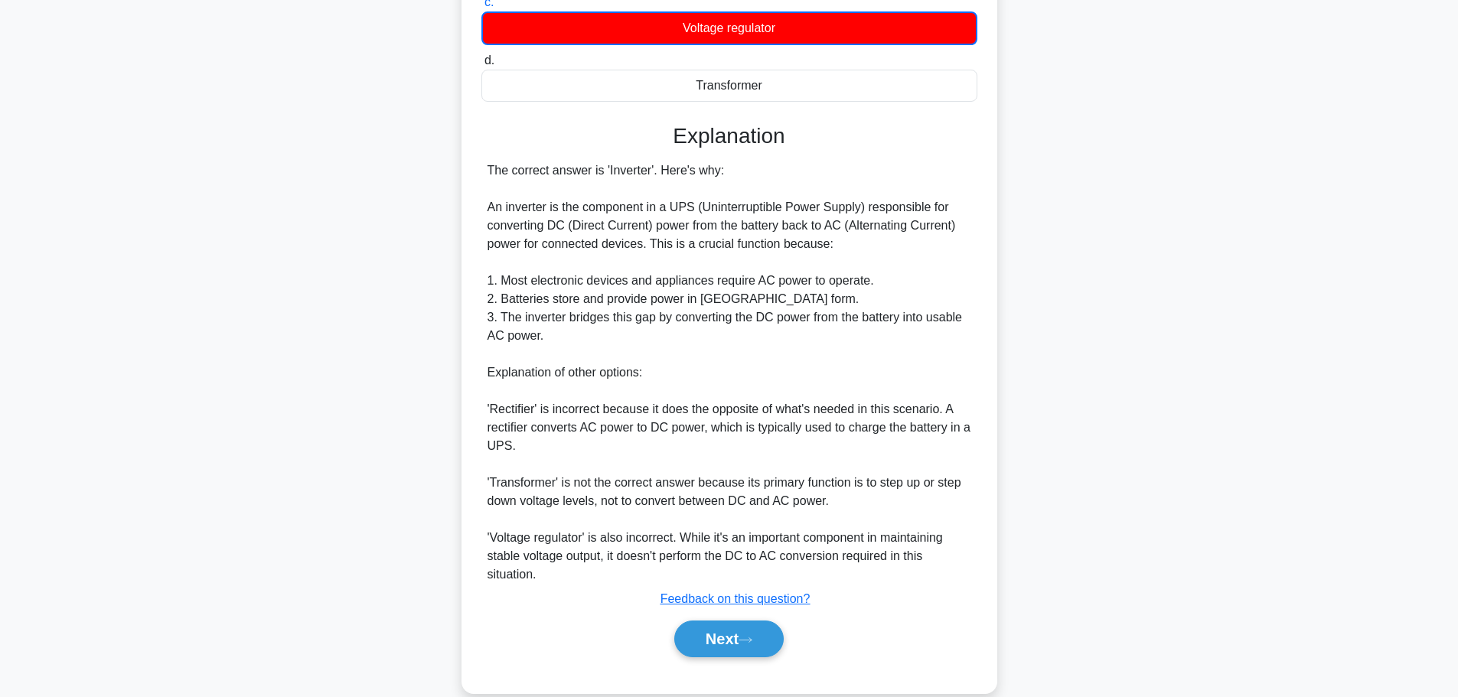
scroll to position [304, 0]
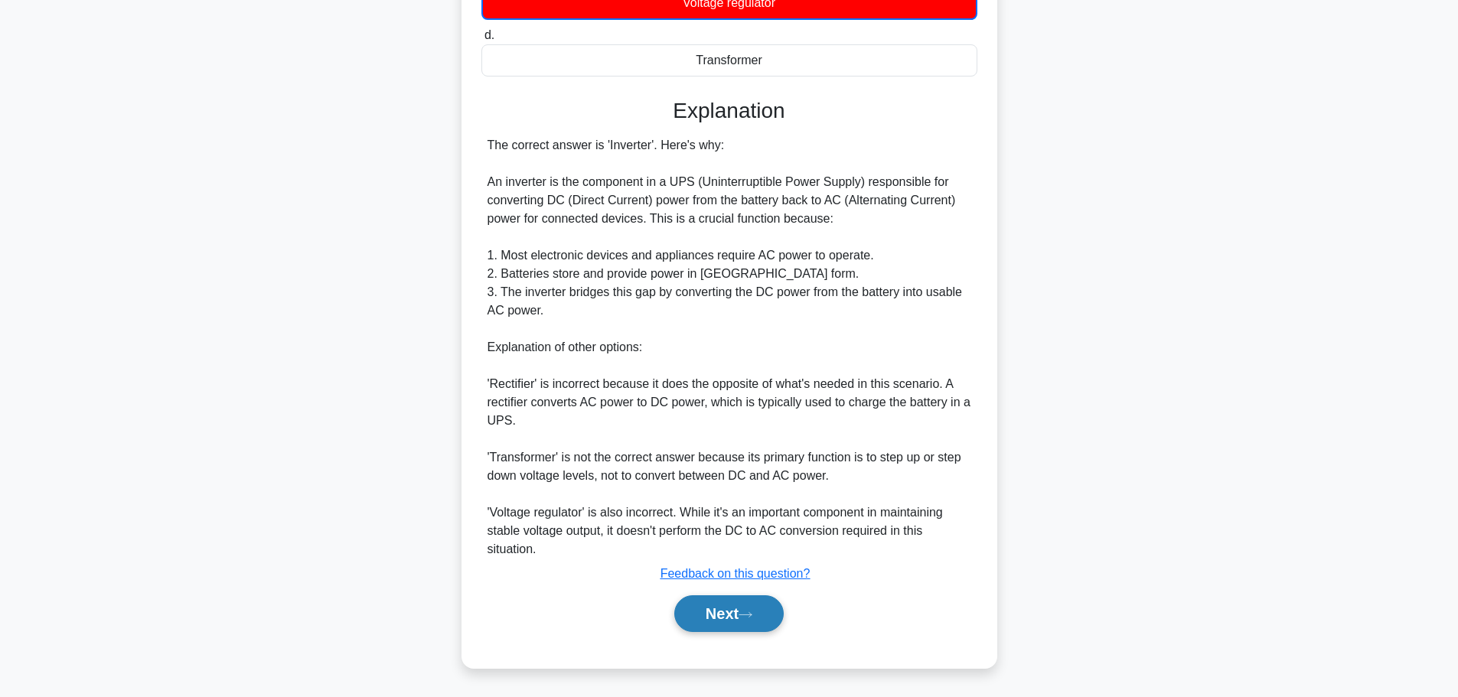
click at [712, 607] on button "Next" at bounding box center [728, 613] width 109 height 37
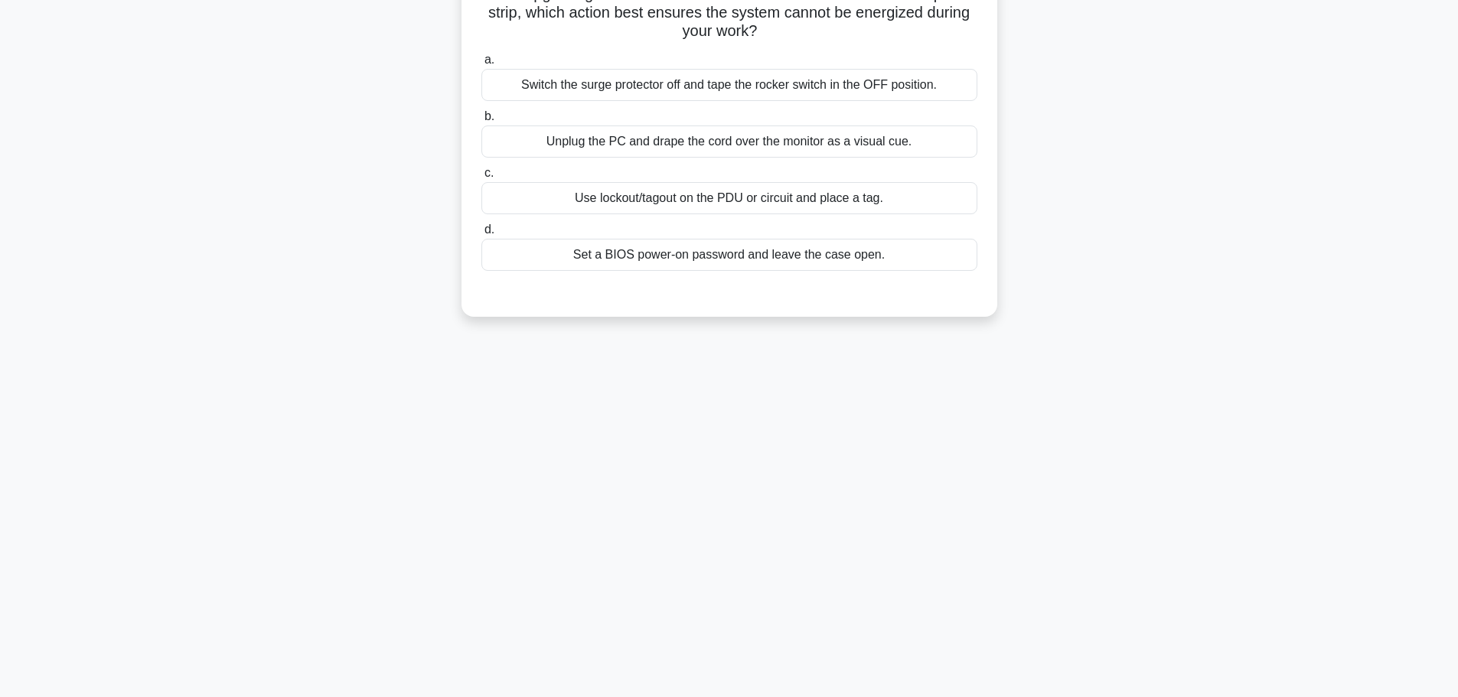
scroll to position [0, 0]
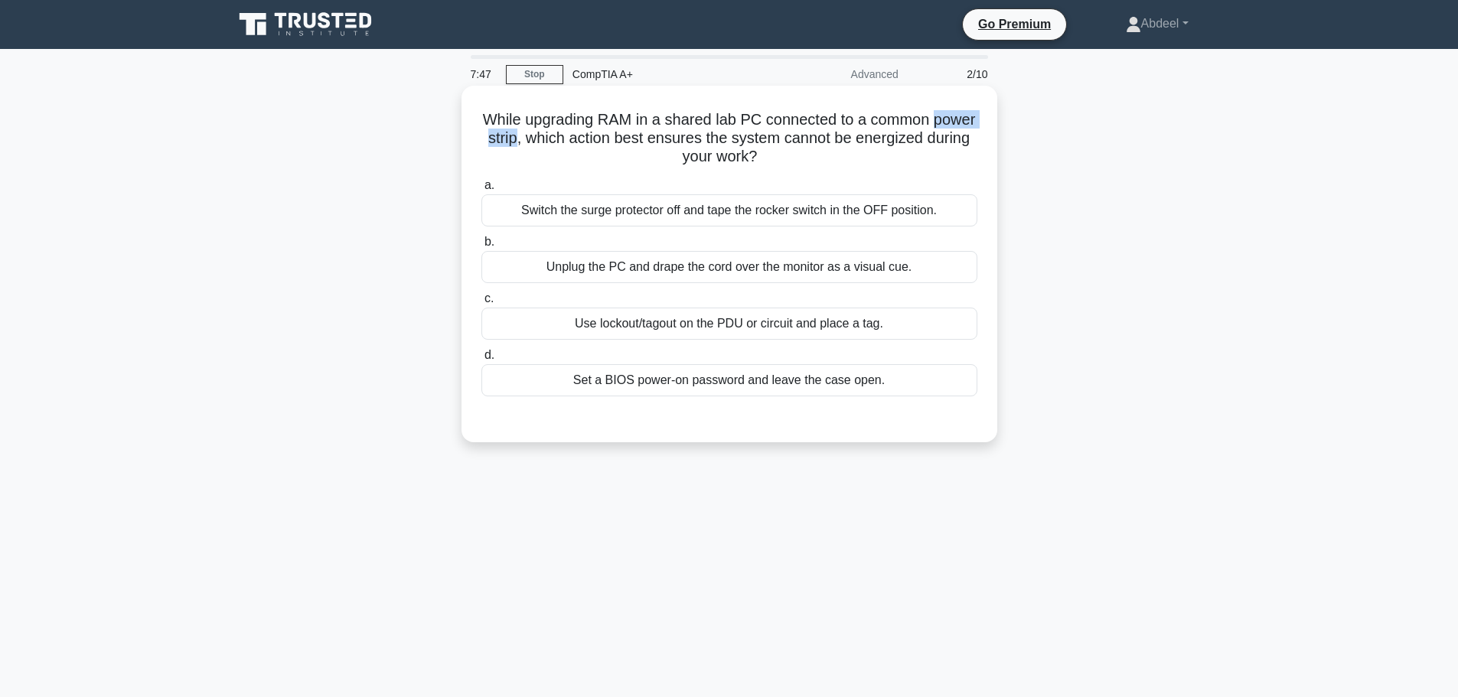
drag, startPoint x: 482, startPoint y: 143, endPoint x: 561, endPoint y: 144, distance: 78.8
click at [561, 144] on h5 "While upgrading RAM in a shared lab PC connected to a common power strip, which…" at bounding box center [729, 138] width 499 height 57
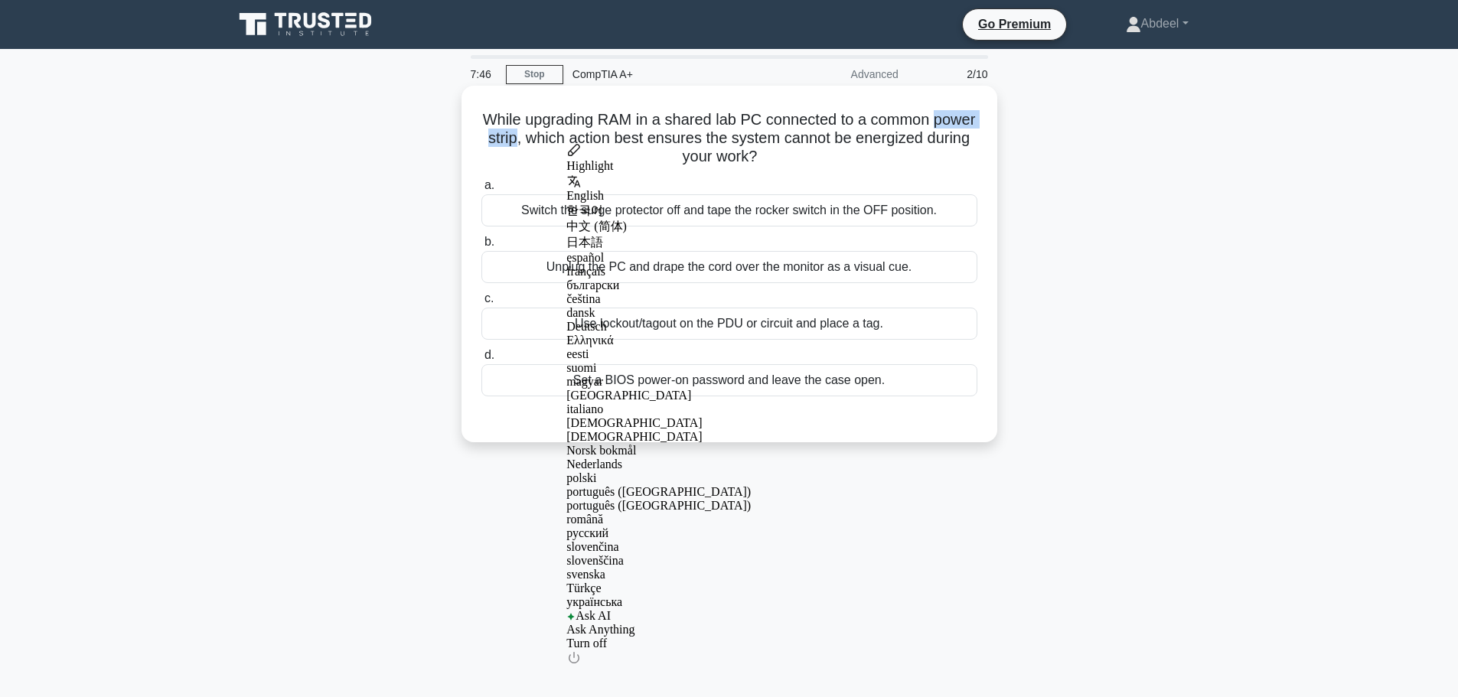
copy h5 "power strip"
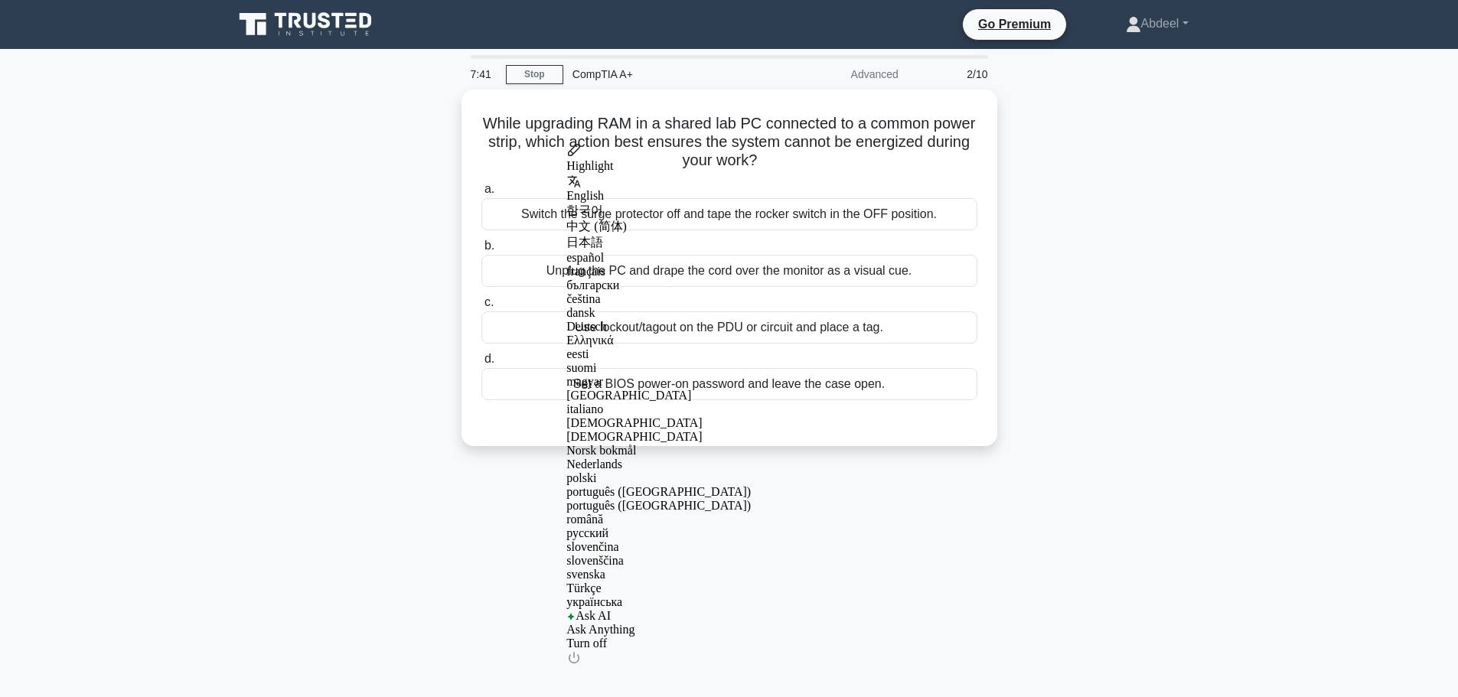
click at [357, 179] on div "While upgrading RAM in a shared lab PC connected to a common power strip, which…" at bounding box center [729, 277] width 1010 height 375
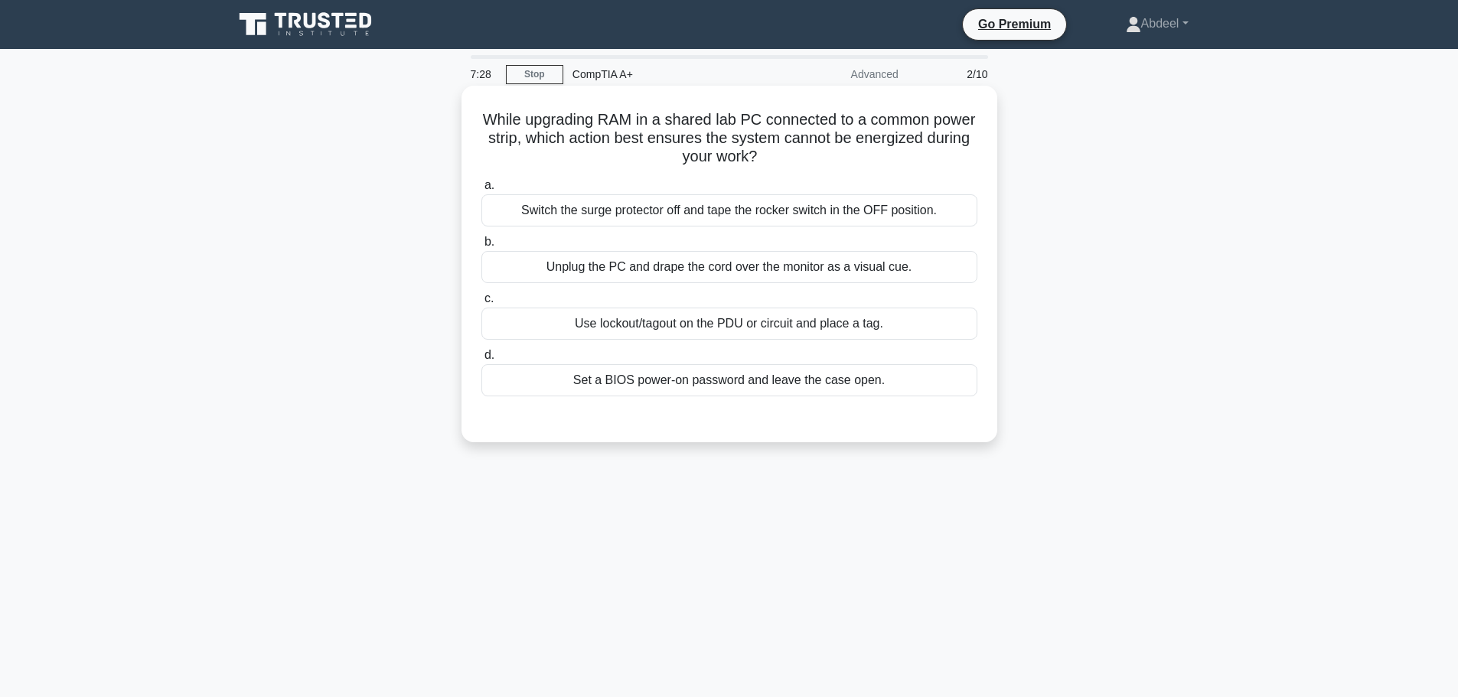
click at [664, 266] on div "Unplug the PC and drape the cord over the monitor as a visual cue." at bounding box center [729, 267] width 496 height 32
click at [481, 247] on input "b. Unplug the PC and drape the cord over the monitor as a visual cue." at bounding box center [481, 242] width 0 height 10
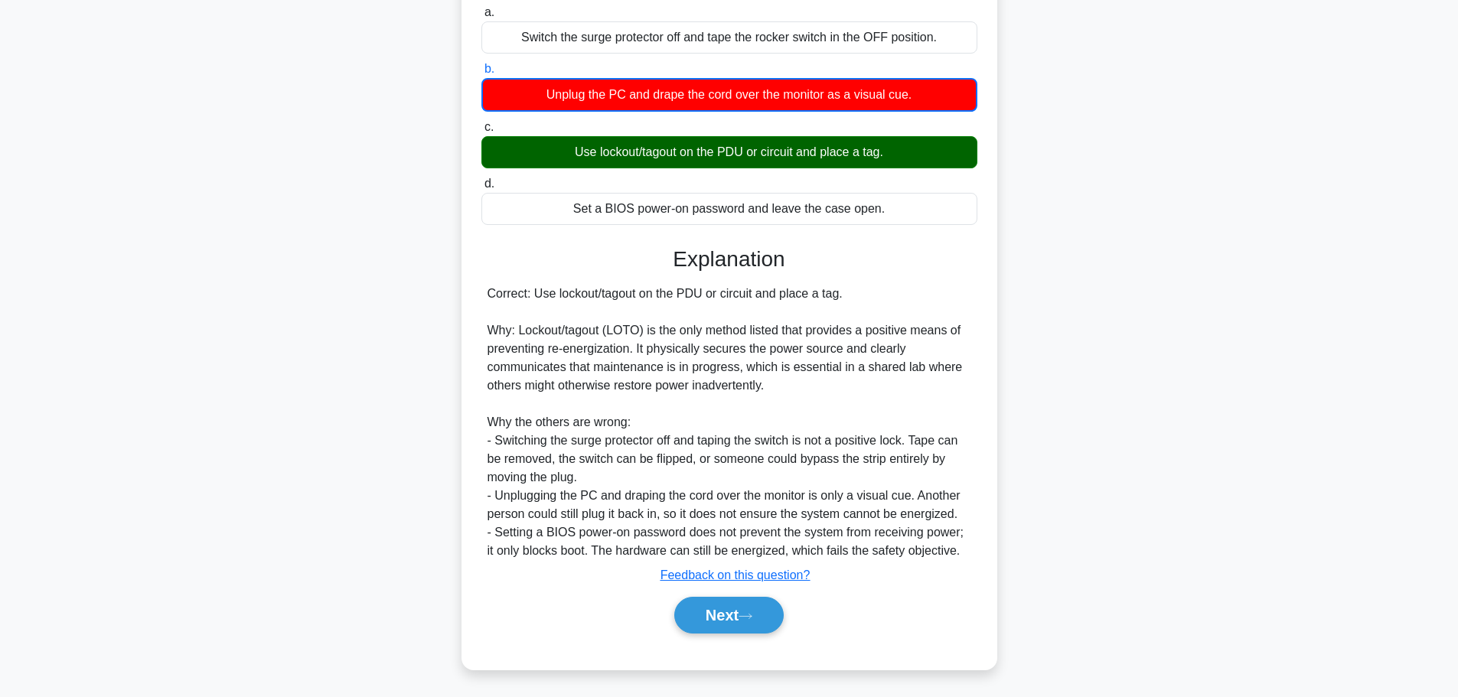
scroll to position [175, 0]
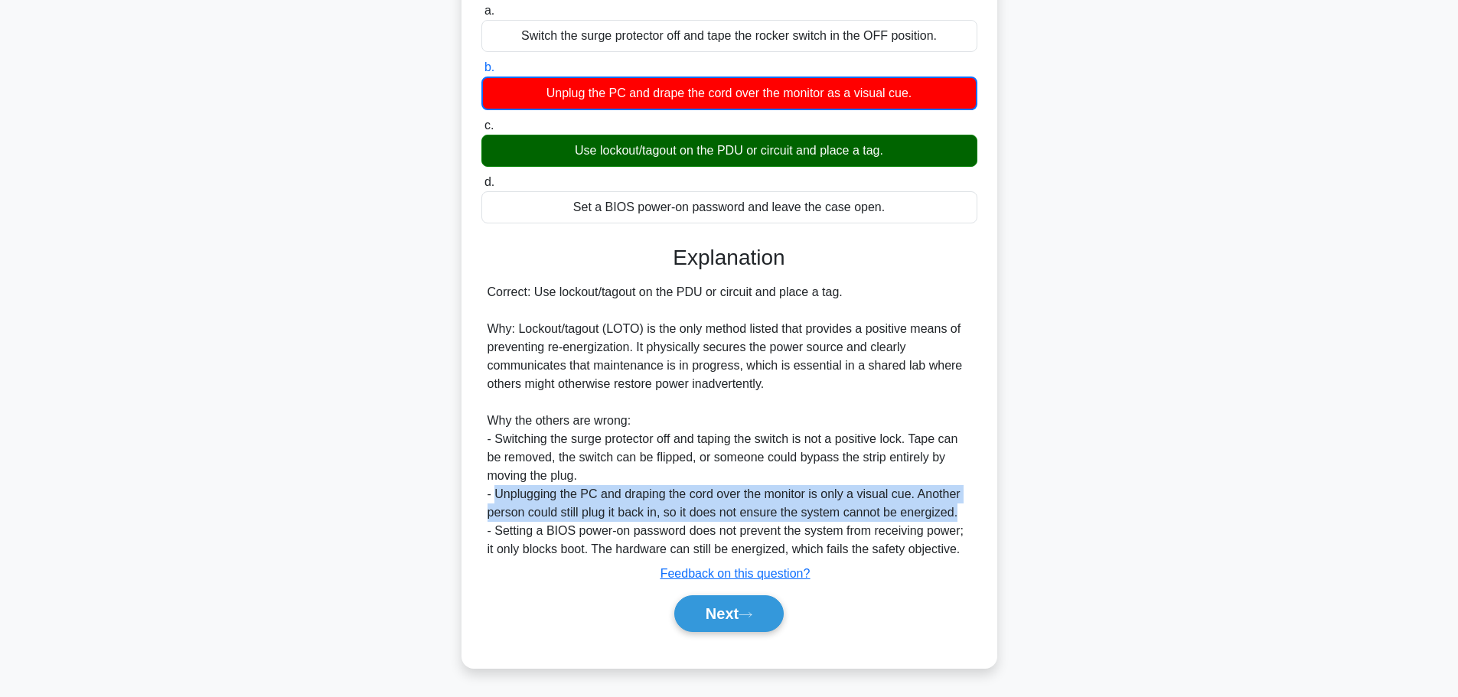
drag, startPoint x: 494, startPoint y: 494, endPoint x: 961, endPoint y: 514, distance: 467.3
click at [961, 514] on div "Correct: Use lockout/tagout on the PDU or circuit and place a tag. Why: Lockout…" at bounding box center [730, 421] width 484 height 276
copy div "Unplugging the PC and draping the cord over the monitor is only a visual cue. A…"
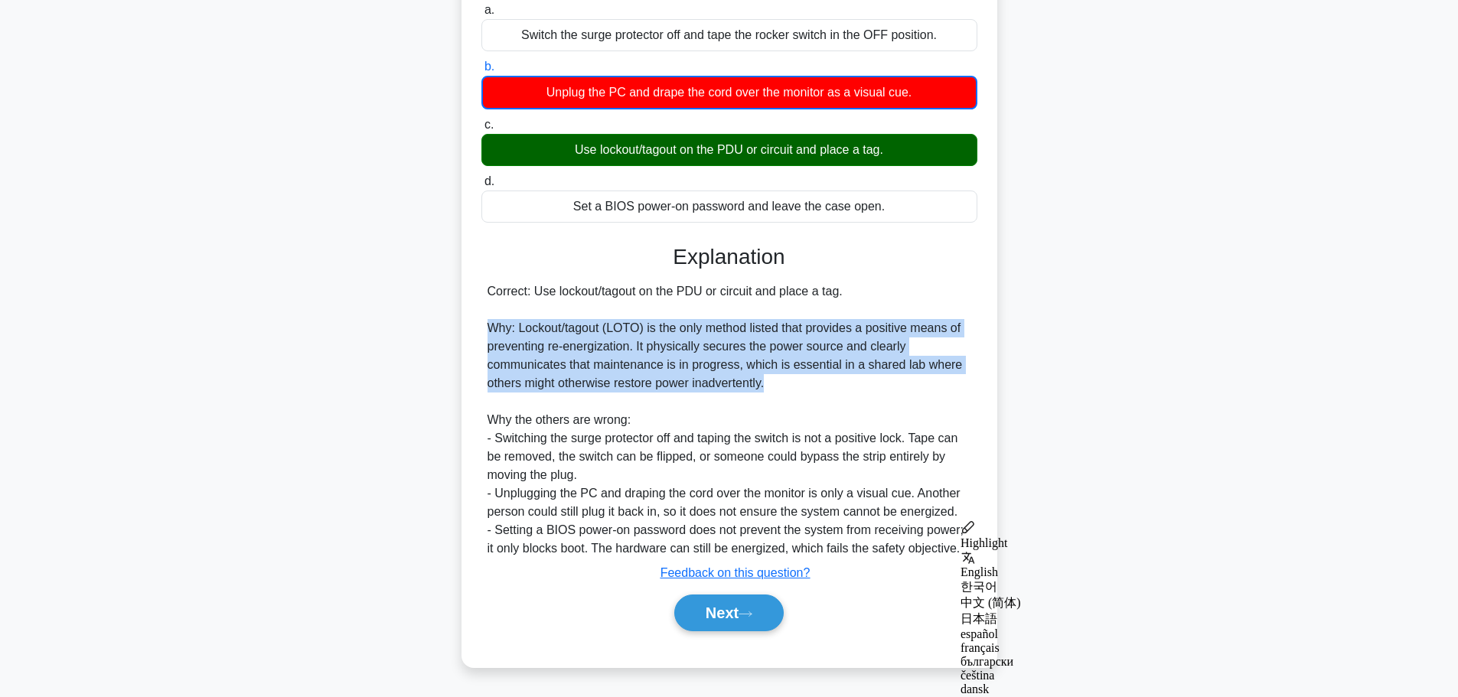
drag, startPoint x: 769, startPoint y: 393, endPoint x: 484, endPoint y: 330, distance: 292.3
click at [484, 330] on div "Correct: Use lockout/tagout on the PDU or circuit and place a tag. Why: Lockout…" at bounding box center [729, 420] width 496 height 276
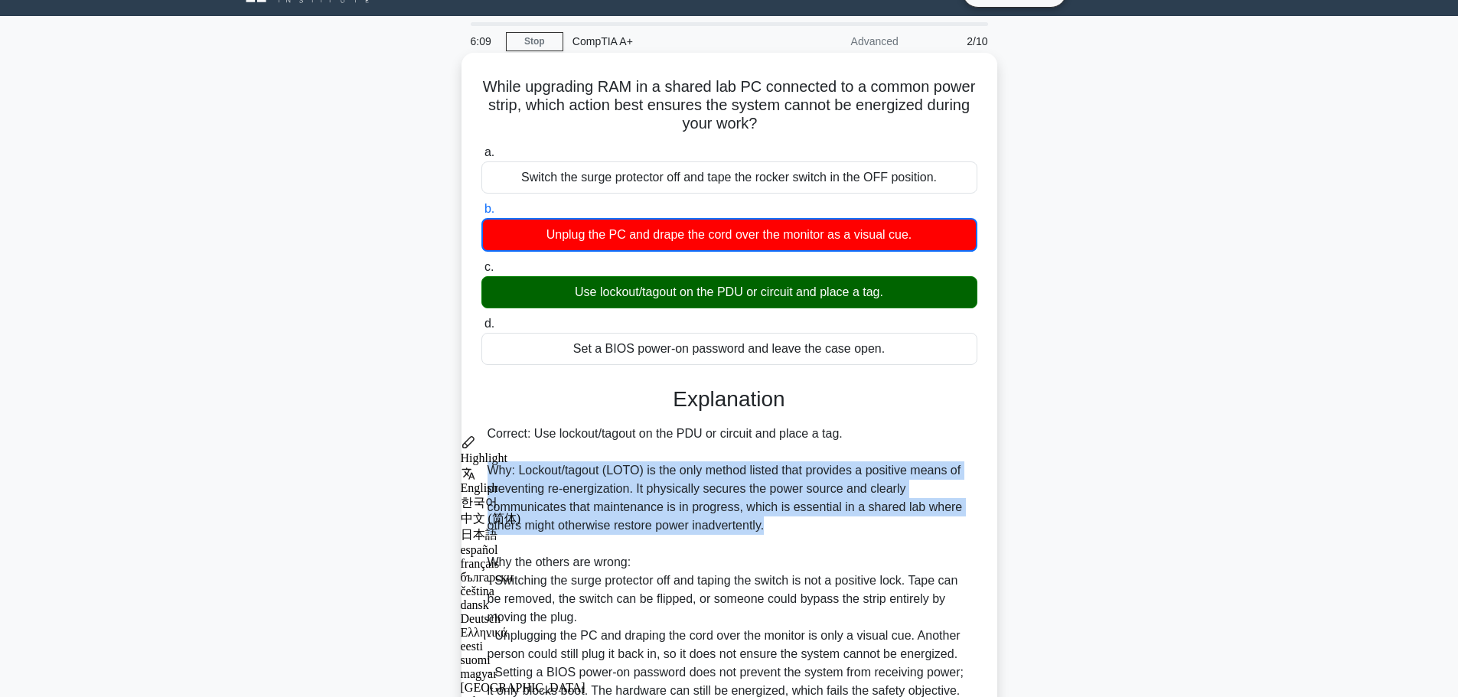
scroll to position [22, 0]
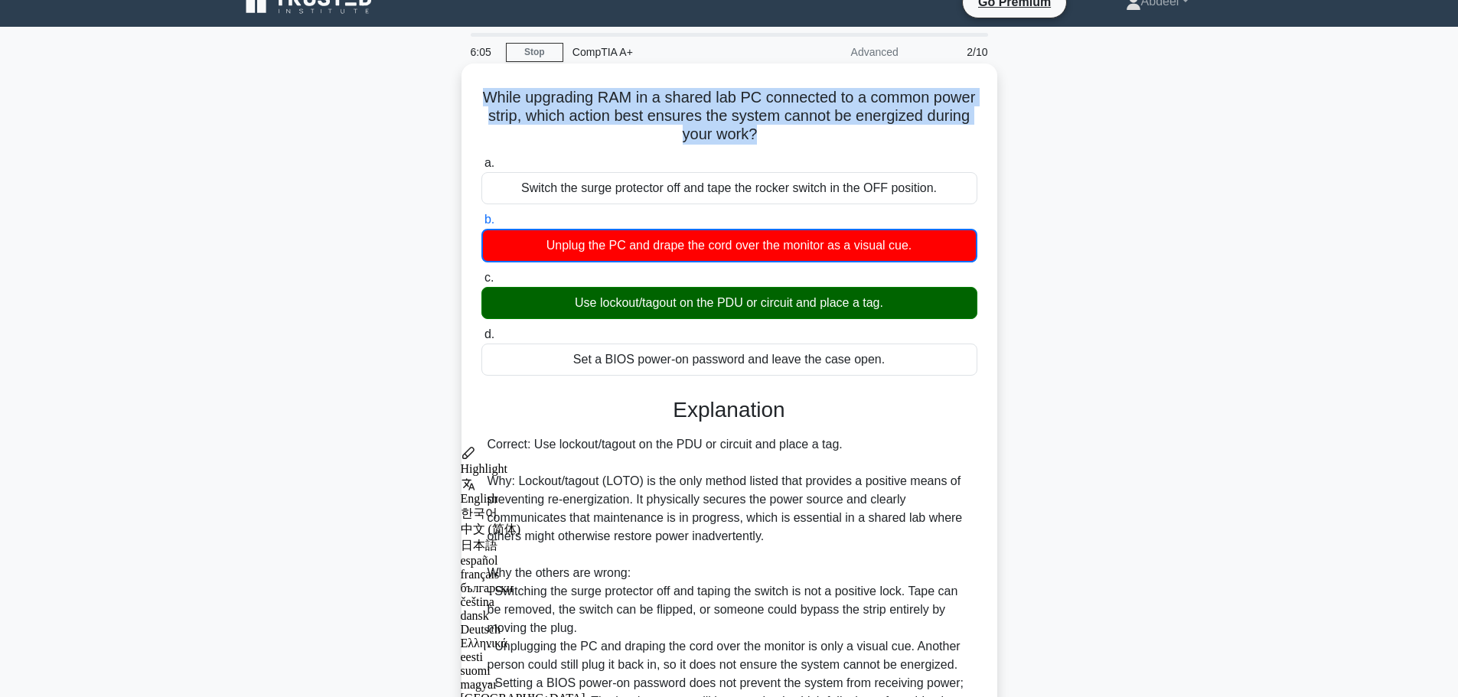
drag, startPoint x: 500, startPoint y: 96, endPoint x: 780, endPoint y: 142, distance: 283.7
click at [780, 142] on h5 "While upgrading RAM in a shared lab PC connected to a common power strip, which…" at bounding box center [729, 116] width 499 height 57
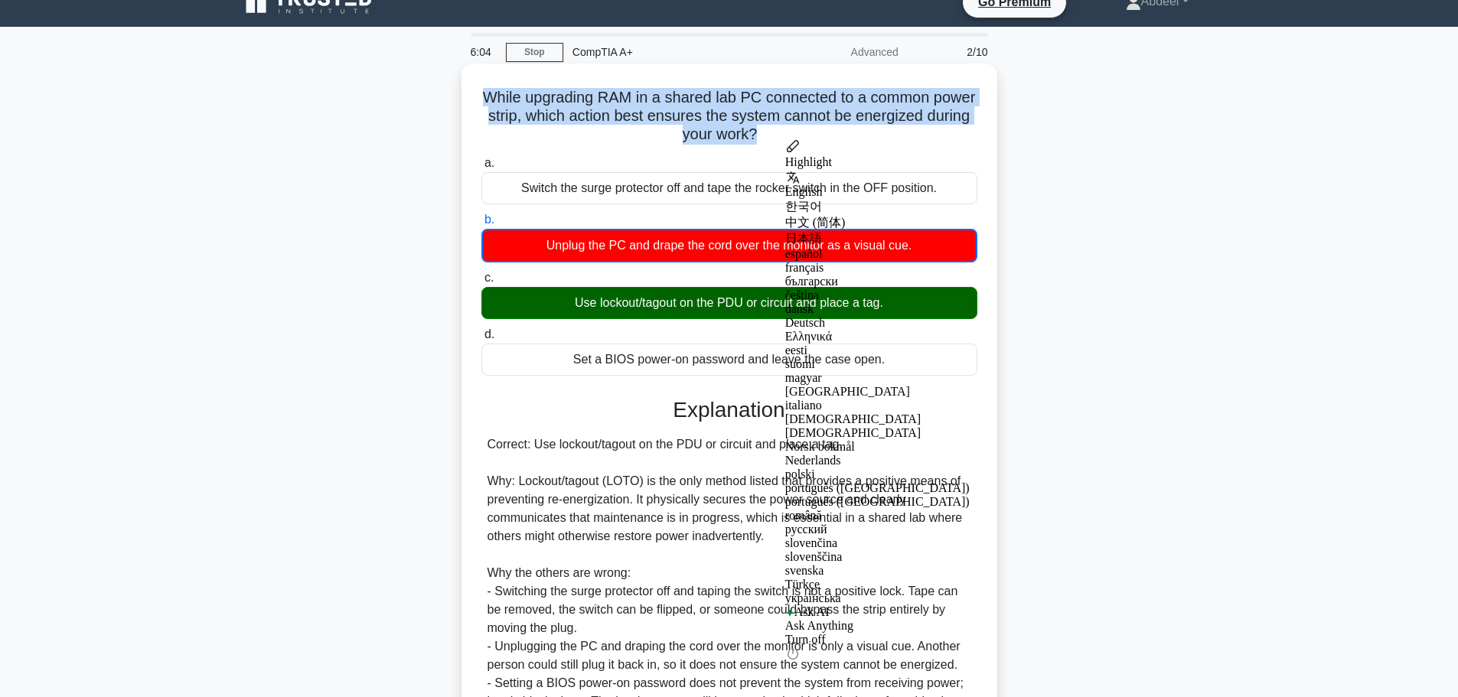
copy h5 "While upgrading RAM in a shared lab PC connected to a common power strip, which…"
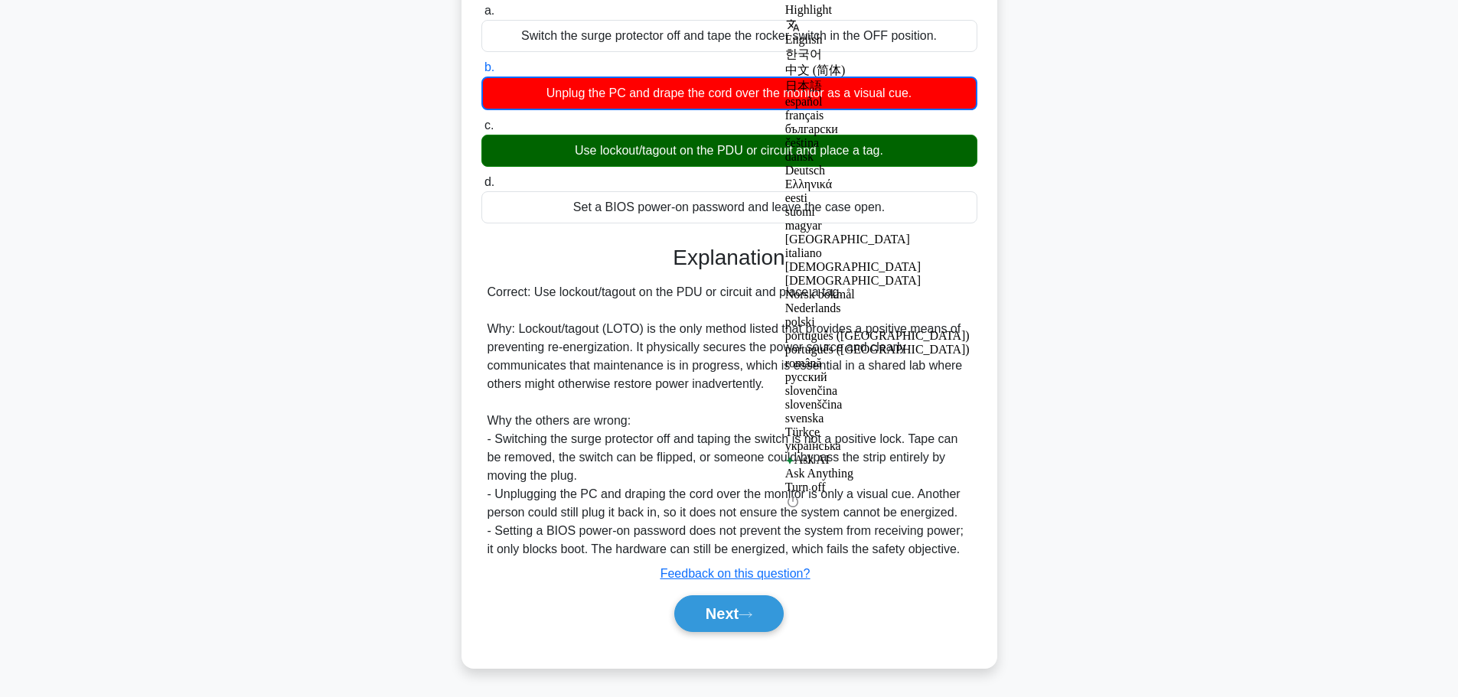
scroll to position [175, 0]
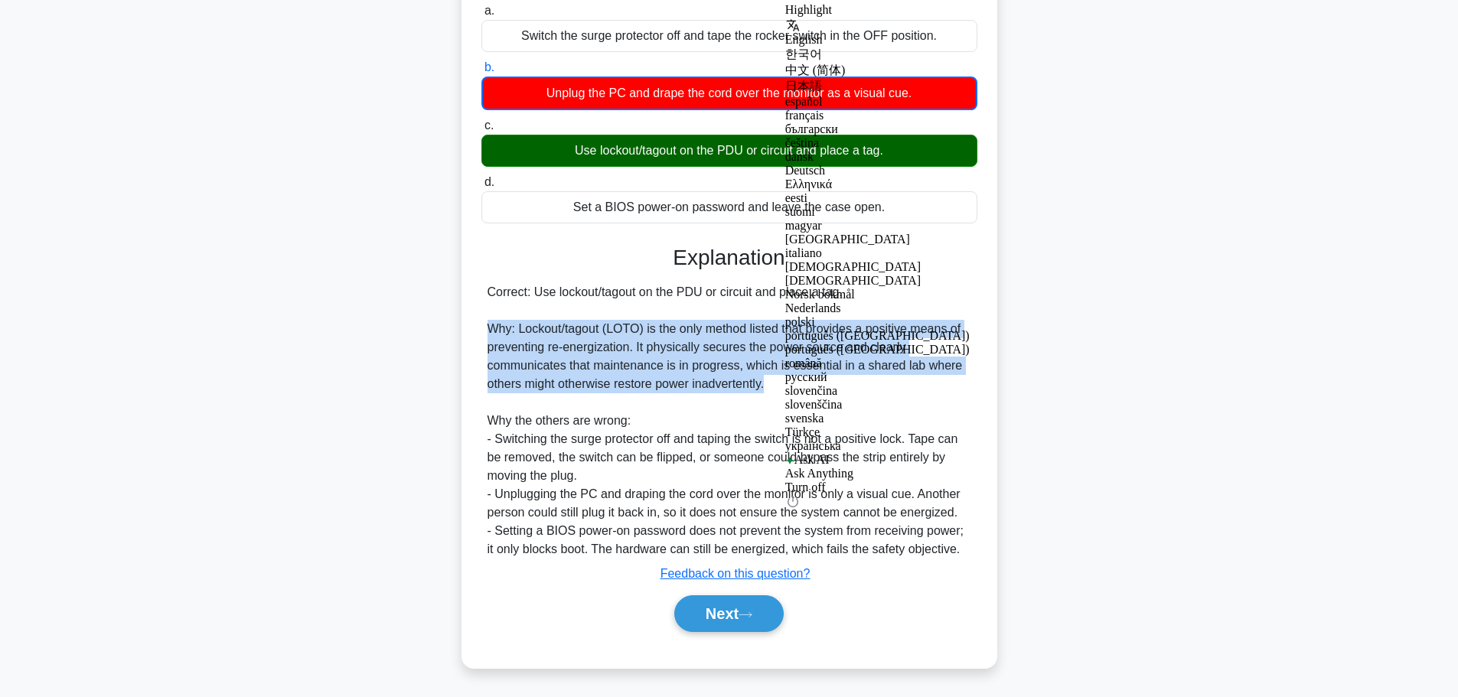
drag, startPoint x: 769, startPoint y: 386, endPoint x: 490, endPoint y: 328, distance: 285.3
click at [490, 328] on div "Correct: Use lockout/tagout on the PDU or circuit and place a tag. Why: Lockout…" at bounding box center [730, 421] width 484 height 276
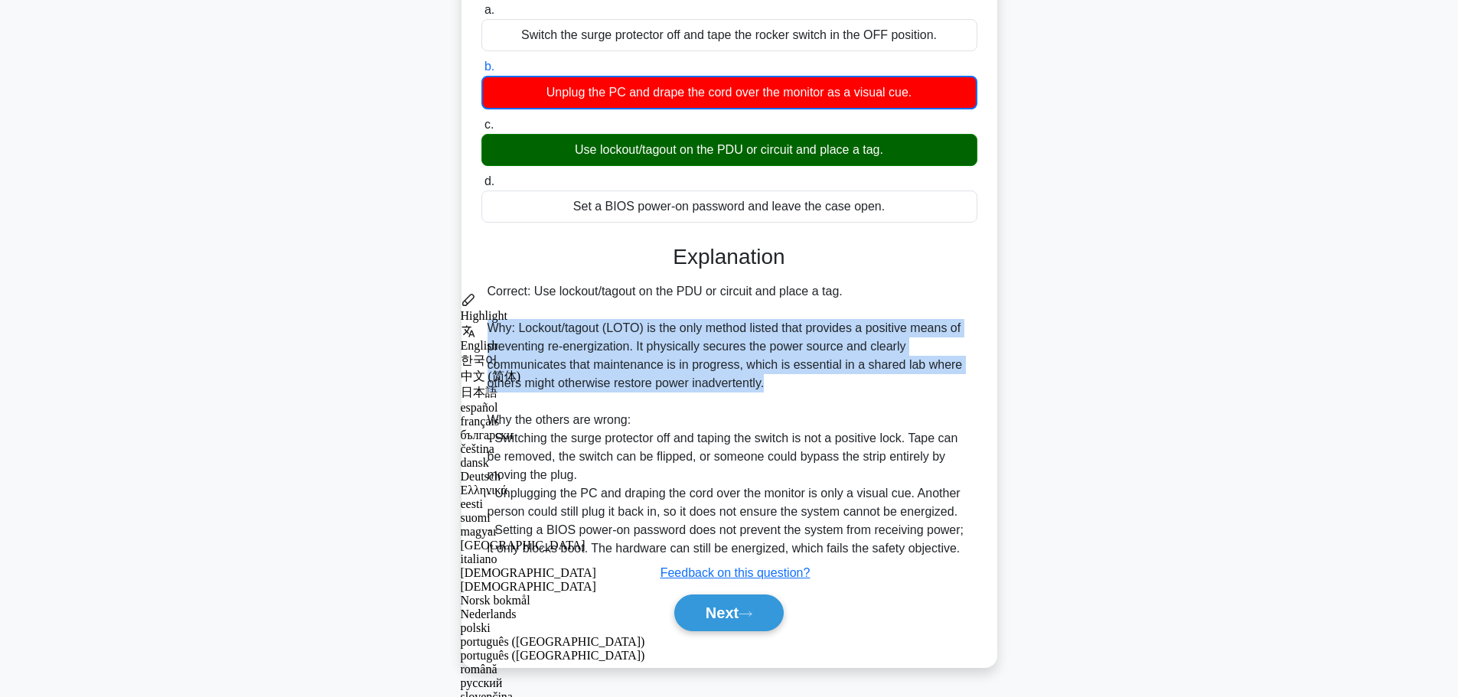
copy div "Why: Lockout/tagout (LOTO) is the only method listed that provides a positive m…"
click at [768, 598] on button "Next" at bounding box center [728, 613] width 109 height 37
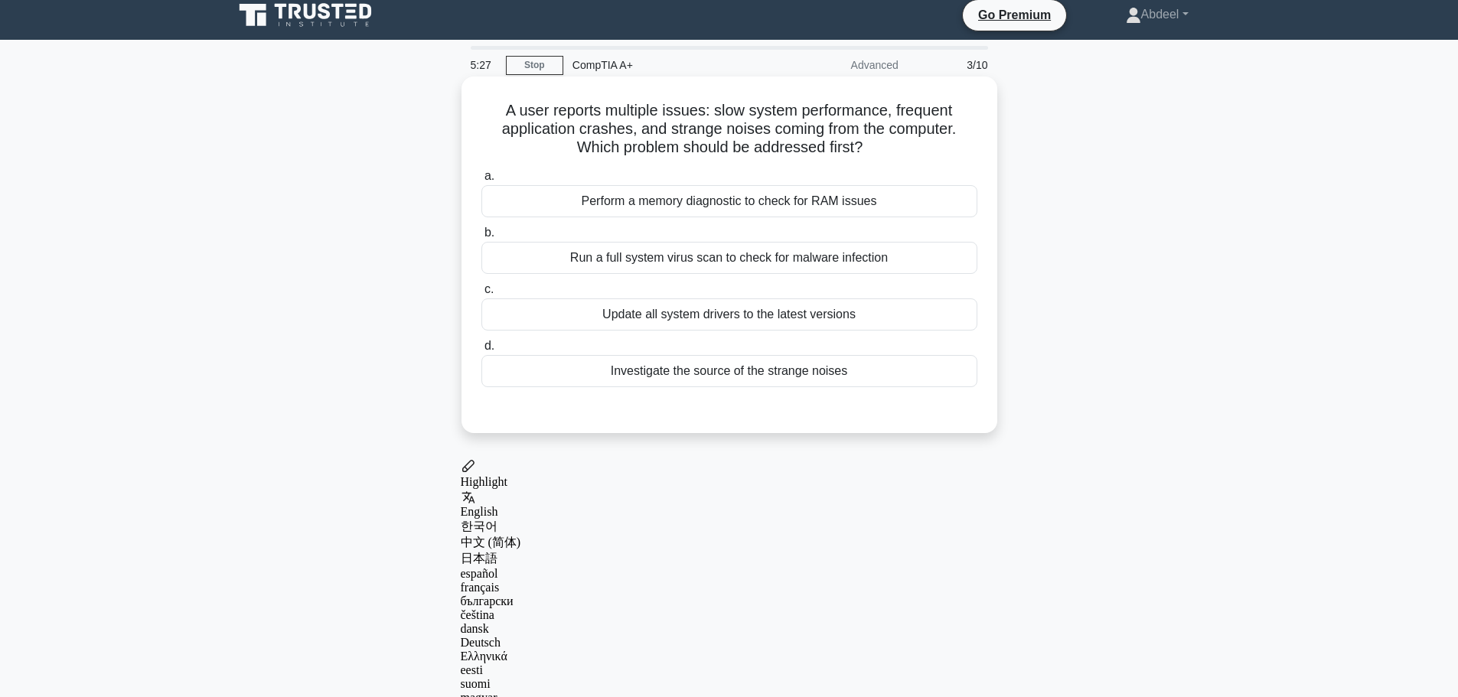
scroll to position [0, 0]
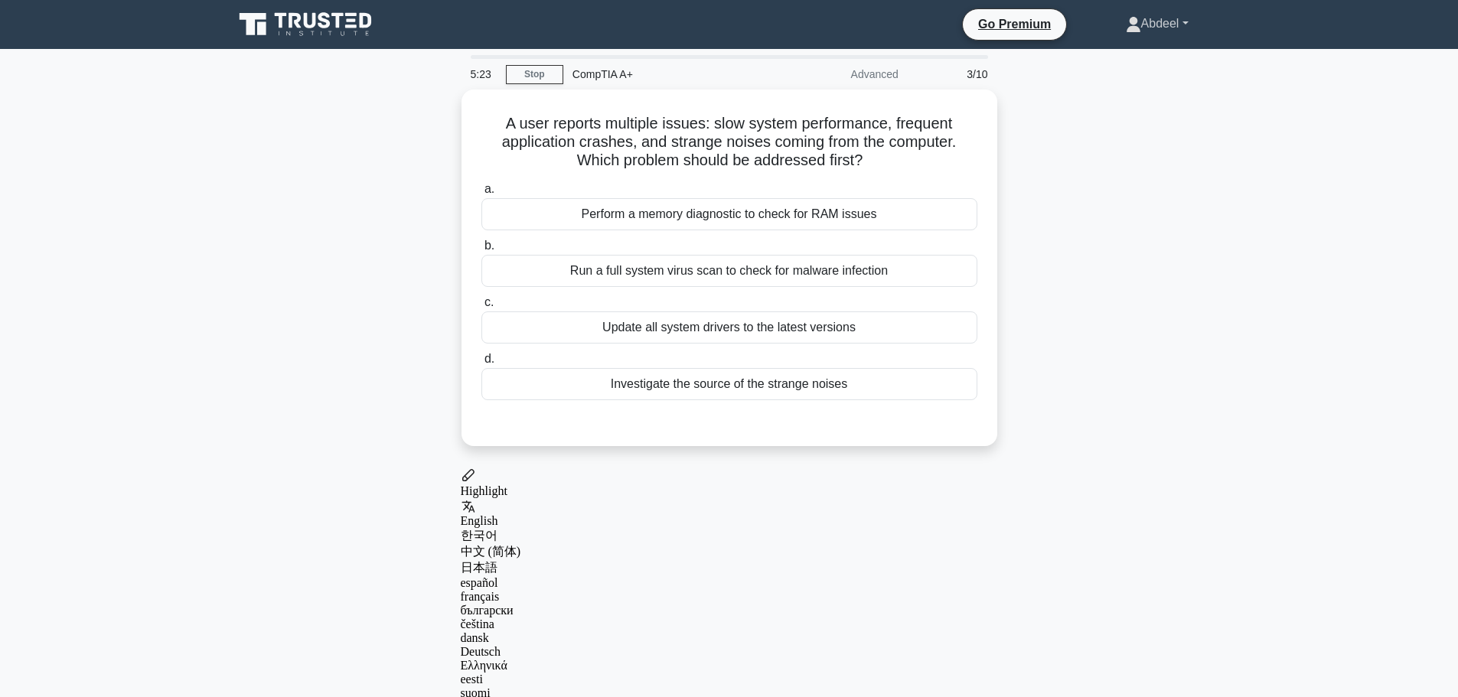
click at [1189, 30] on link "Abdeel" at bounding box center [1157, 23] width 136 height 31
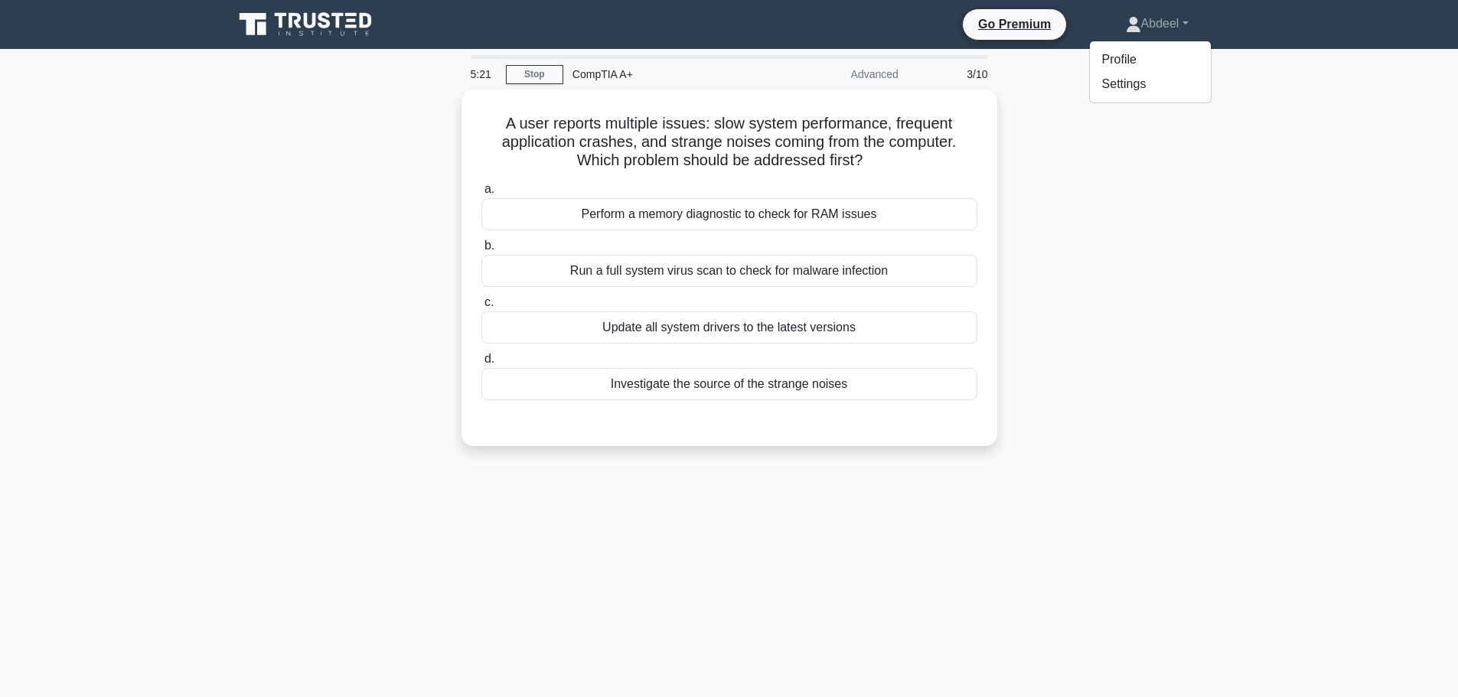
click at [1124, 171] on div "A user reports multiple issues: slow system performance, frequent application c…" at bounding box center [729, 277] width 1010 height 375
click at [1172, 26] on link "Abdeel" at bounding box center [1157, 23] width 136 height 31
click at [1098, 148] on div "A user reports multiple issues: slow system performance, frequent application c…" at bounding box center [729, 277] width 1010 height 375
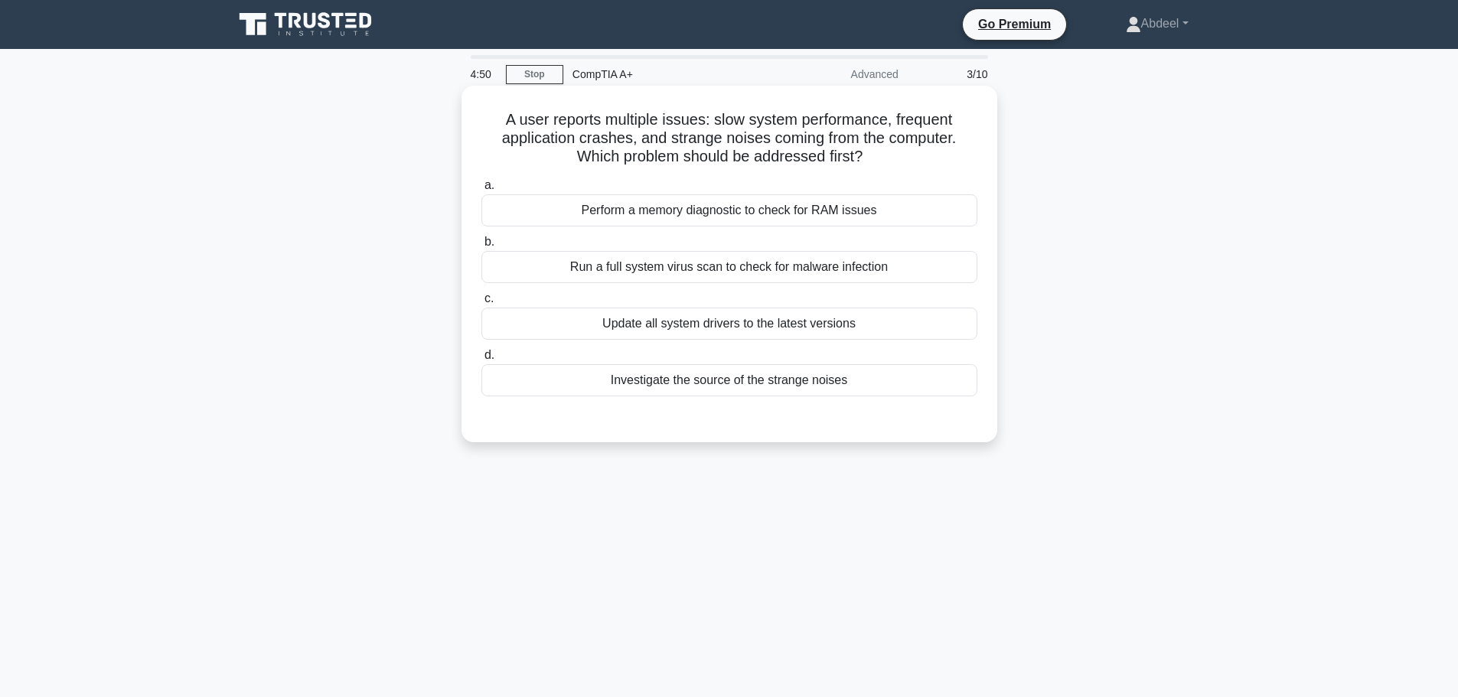
click at [775, 323] on div "Update all system drivers to the latest versions" at bounding box center [729, 324] width 496 height 32
click at [481, 304] on input "c. Update all system drivers to the latest versions" at bounding box center [481, 299] width 0 height 10
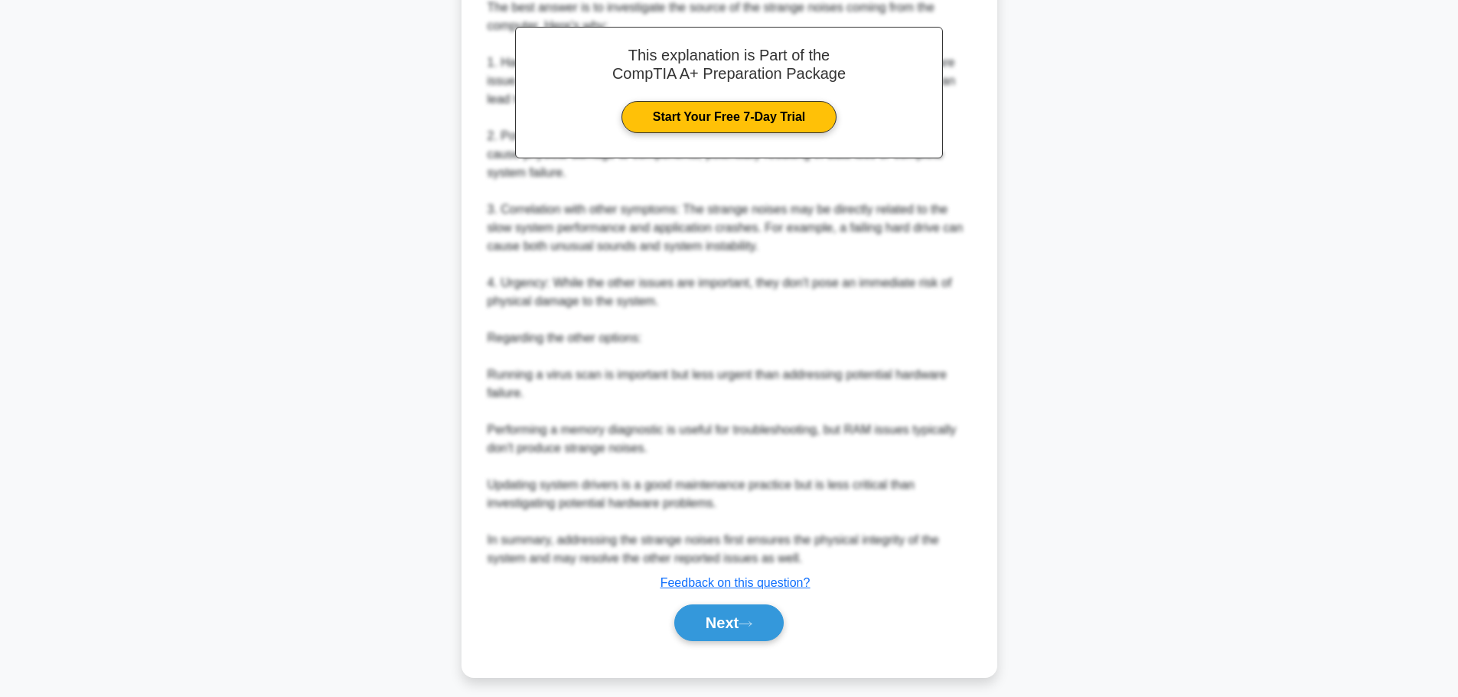
scroll to position [469, 0]
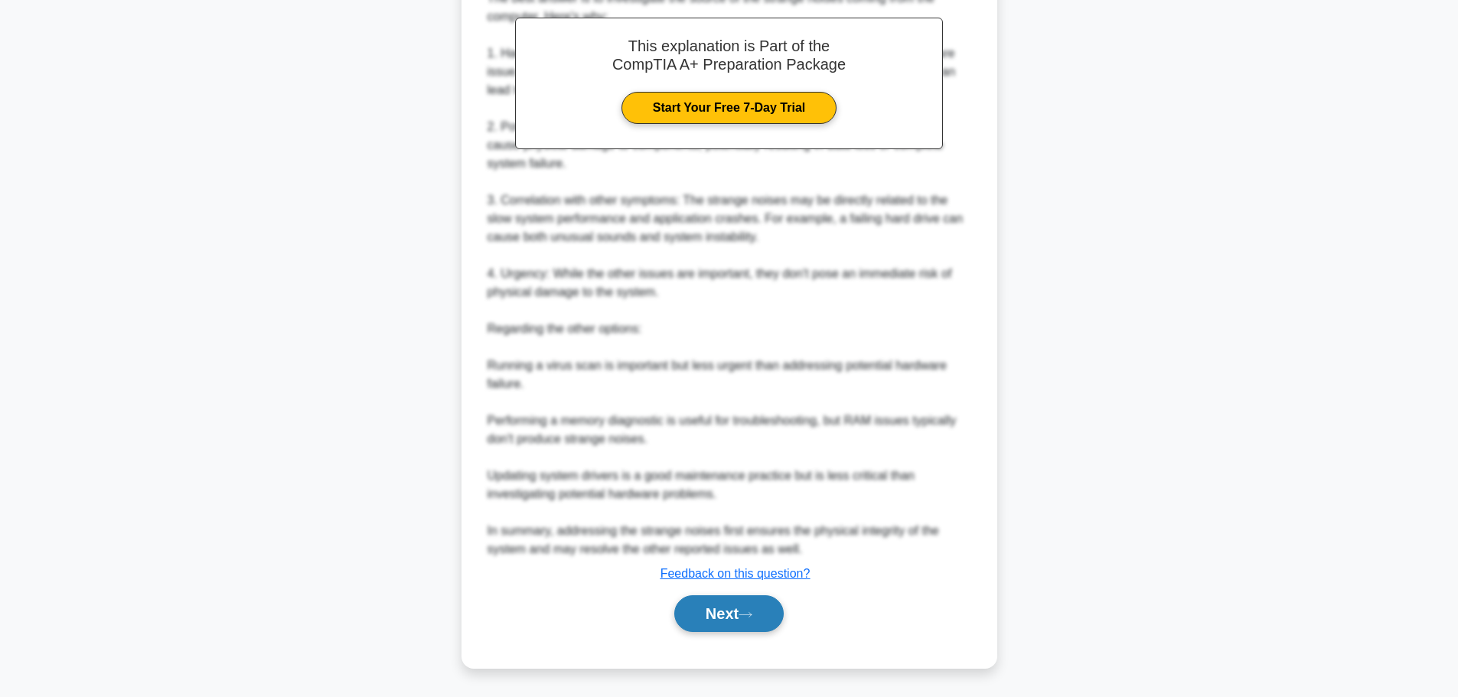
click at [739, 615] on button "Next" at bounding box center [728, 613] width 109 height 37
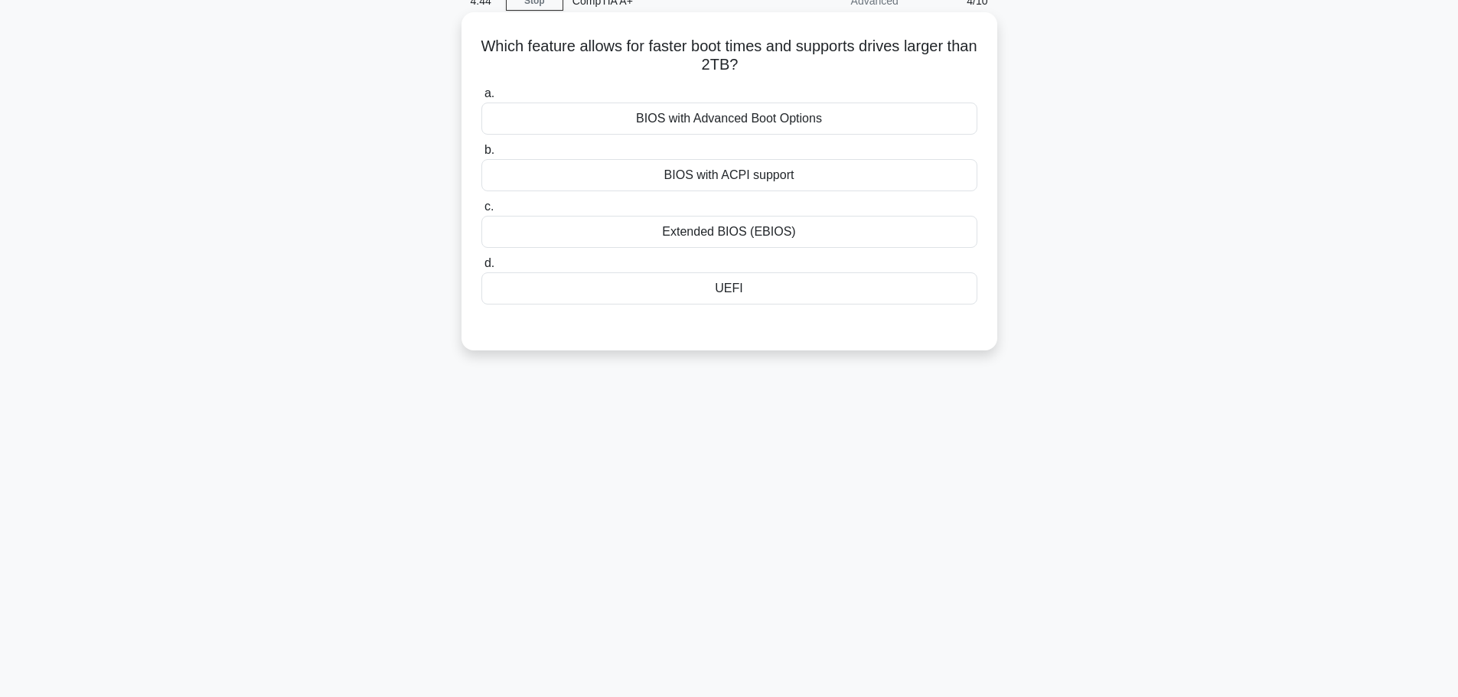
scroll to position [0, 0]
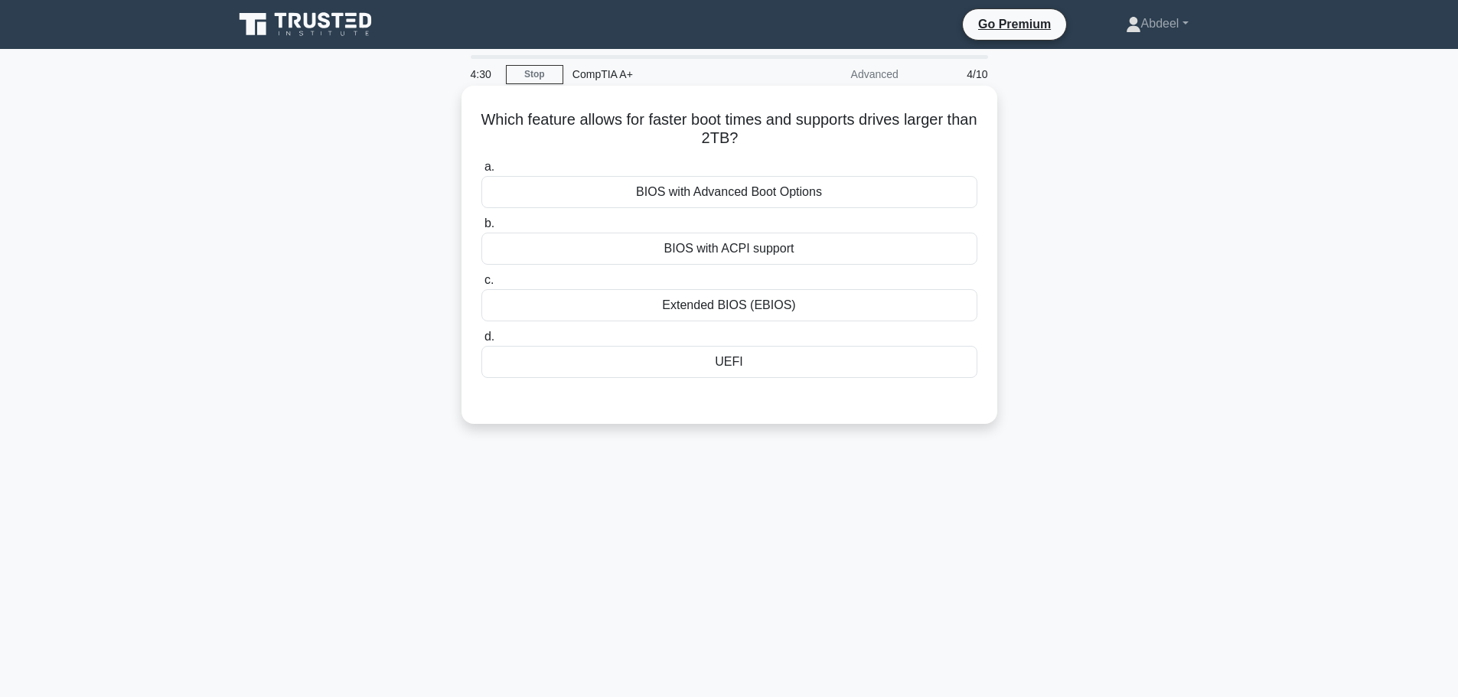
click at [735, 305] on div "Extended BIOS (EBIOS)" at bounding box center [729, 305] width 496 height 32
click at [481, 285] on input "c. Extended BIOS (EBIOS)" at bounding box center [481, 281] width 0 height 10
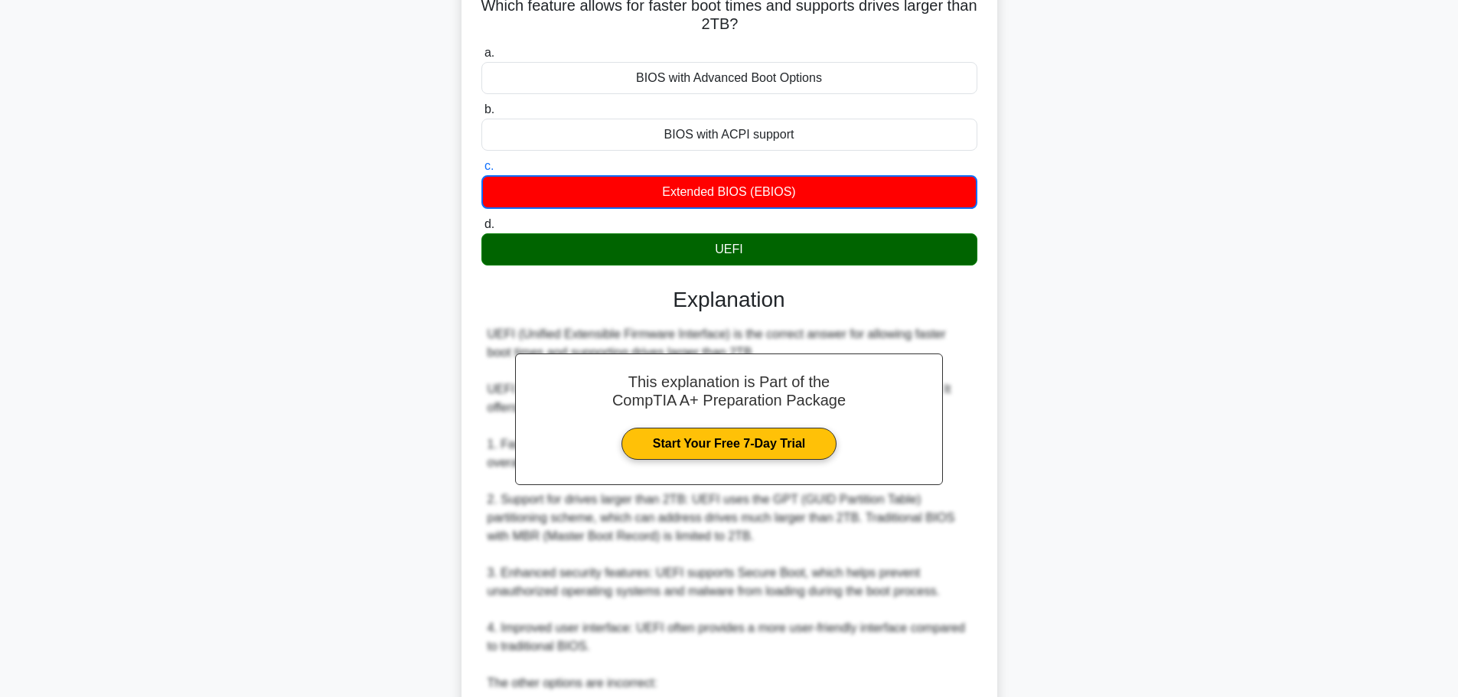
scroll to position [10, 0]
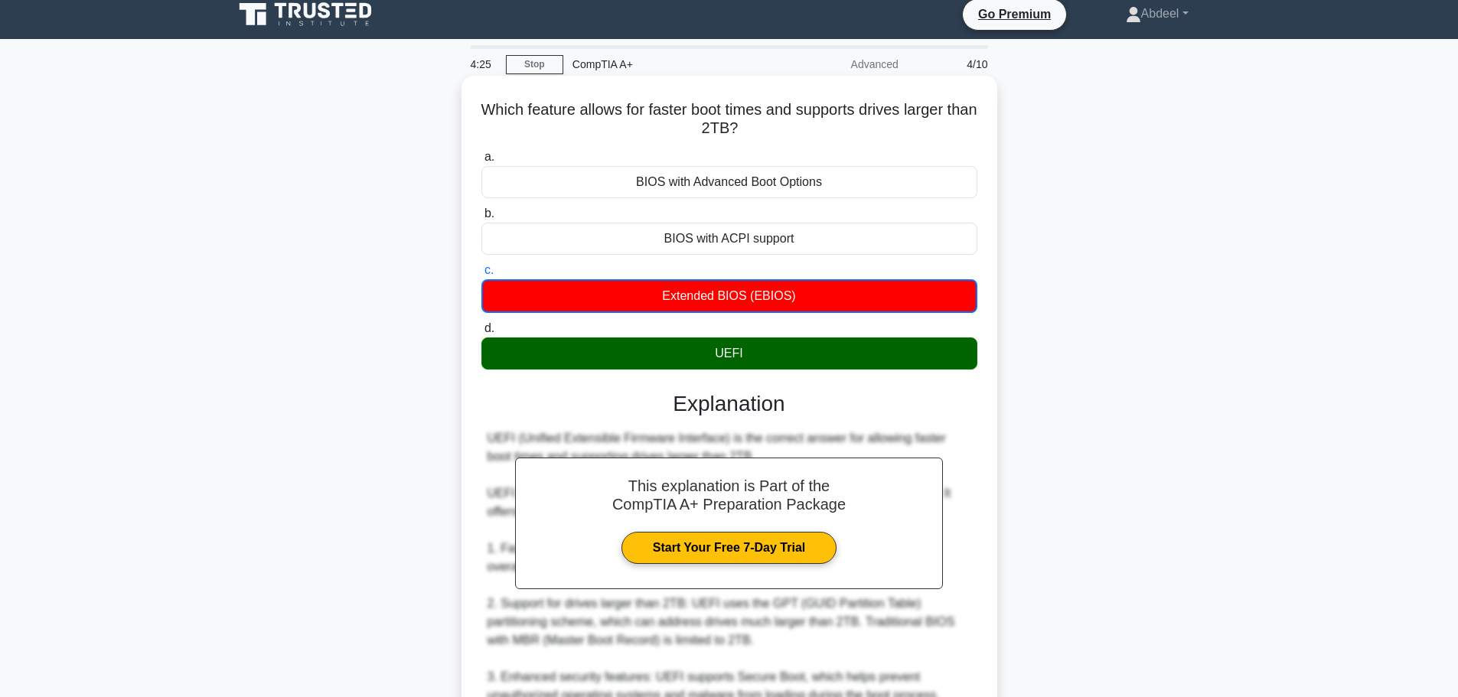
click at [807, 360] on div "UEFI" at bounding box center [729, 354] width 496 height 32
click at [481, 334] on input "d. UEFI" at bounding box center [481, 329] width 0 height 10
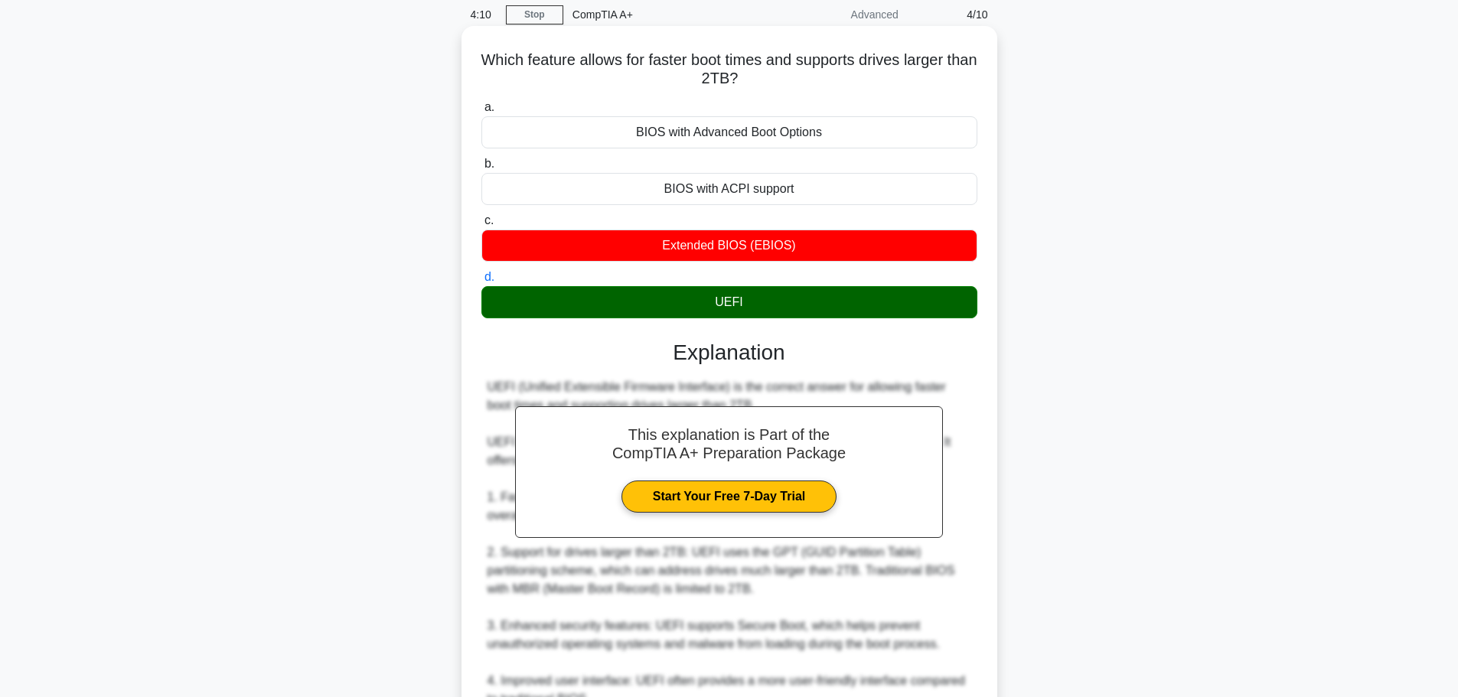
scroll to position [86, 0]
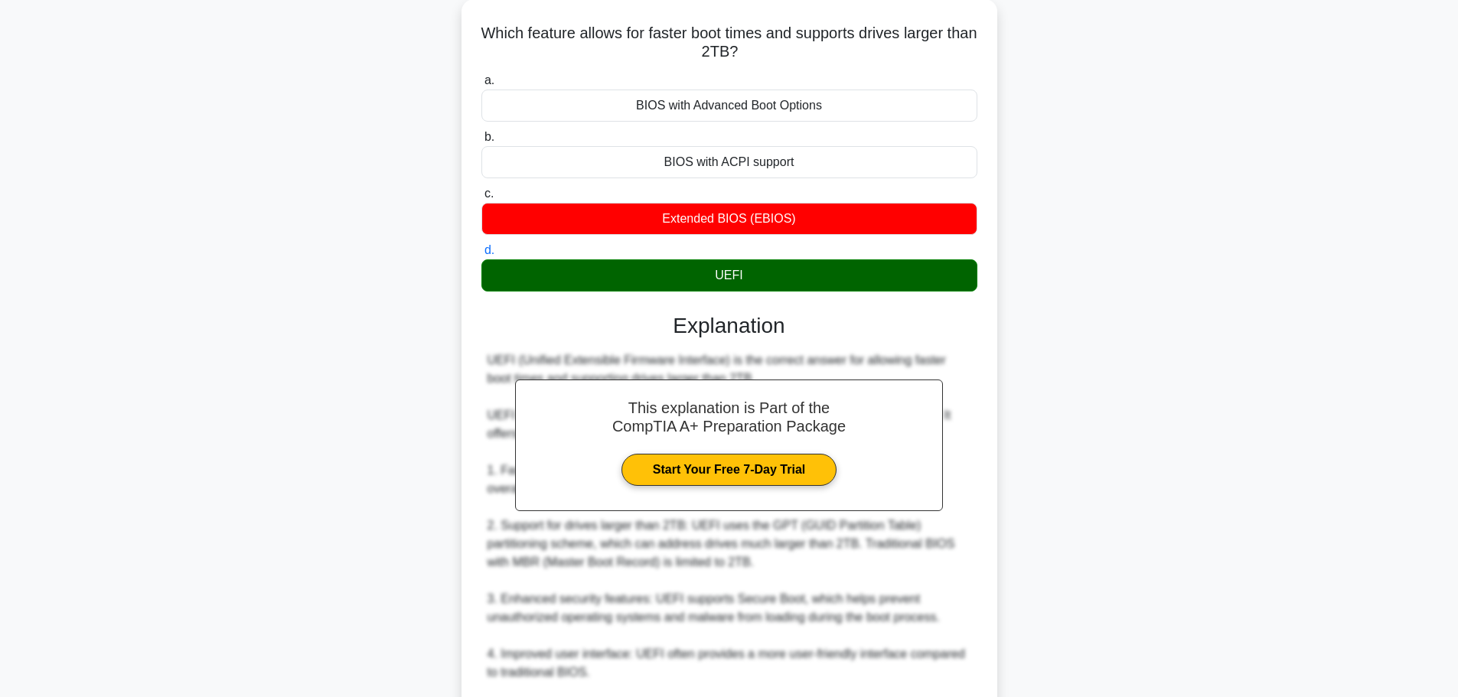
click at [823, 270] on div "UEFI" at bounding box center [729, 275] width 496 height 32
click at [481, 256] on input "d. UEFI" at bounding box center [481, 251] width 0 height 10
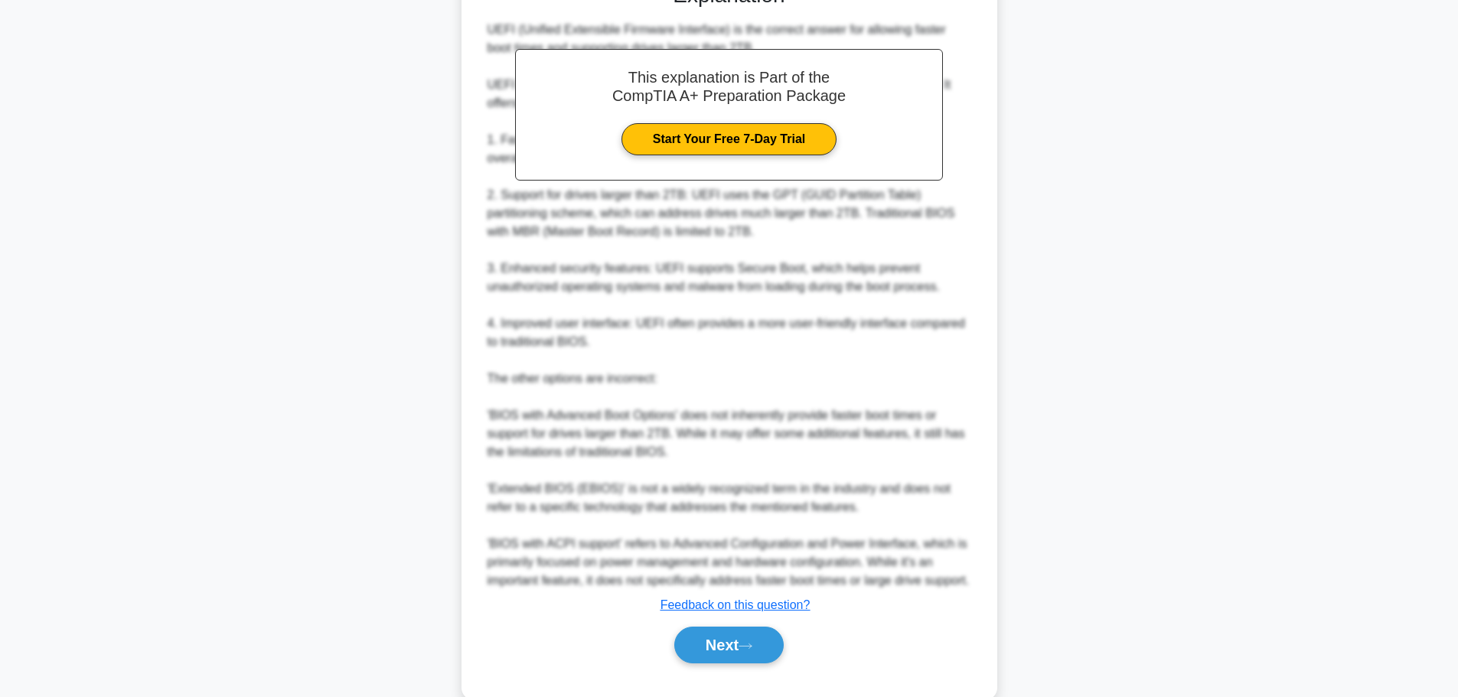
scroll to position [468, 0]
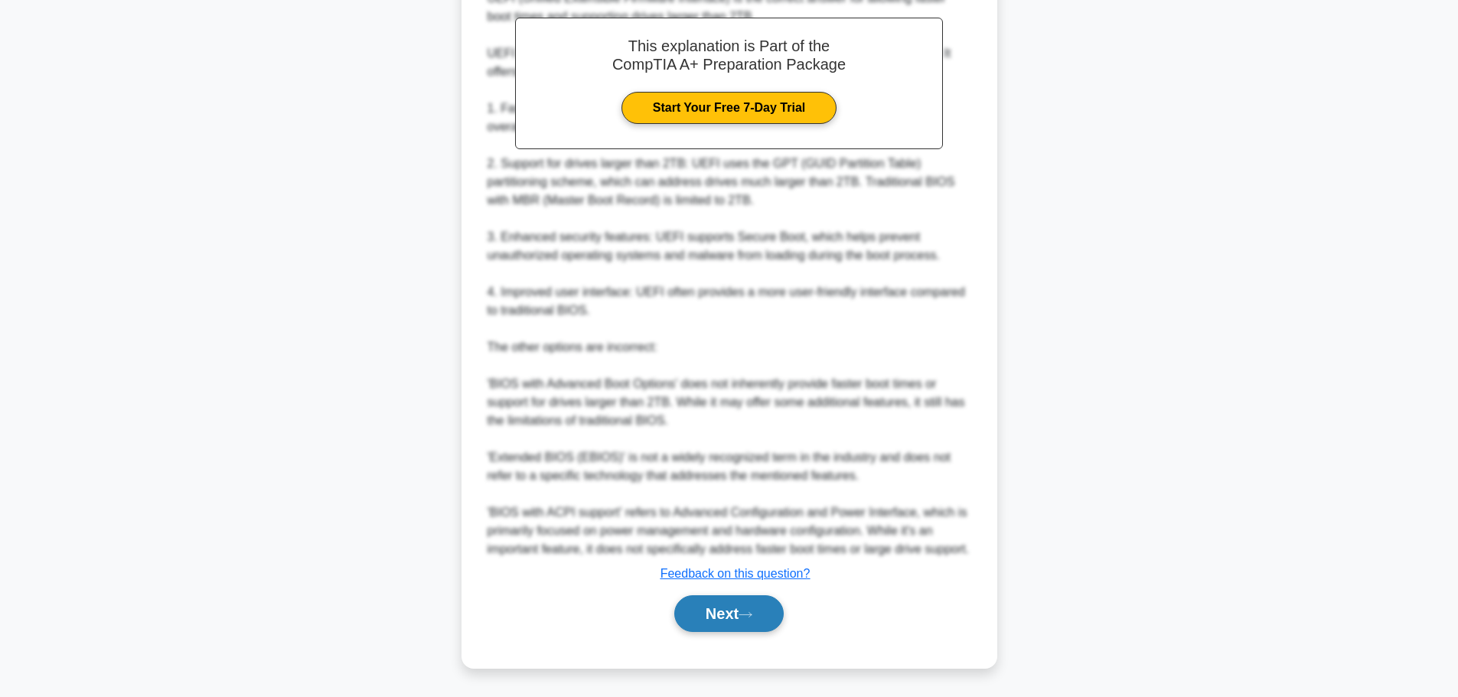
click at [738, 611] on button "Next" at bounding box center [728, 613] width 109 height 37
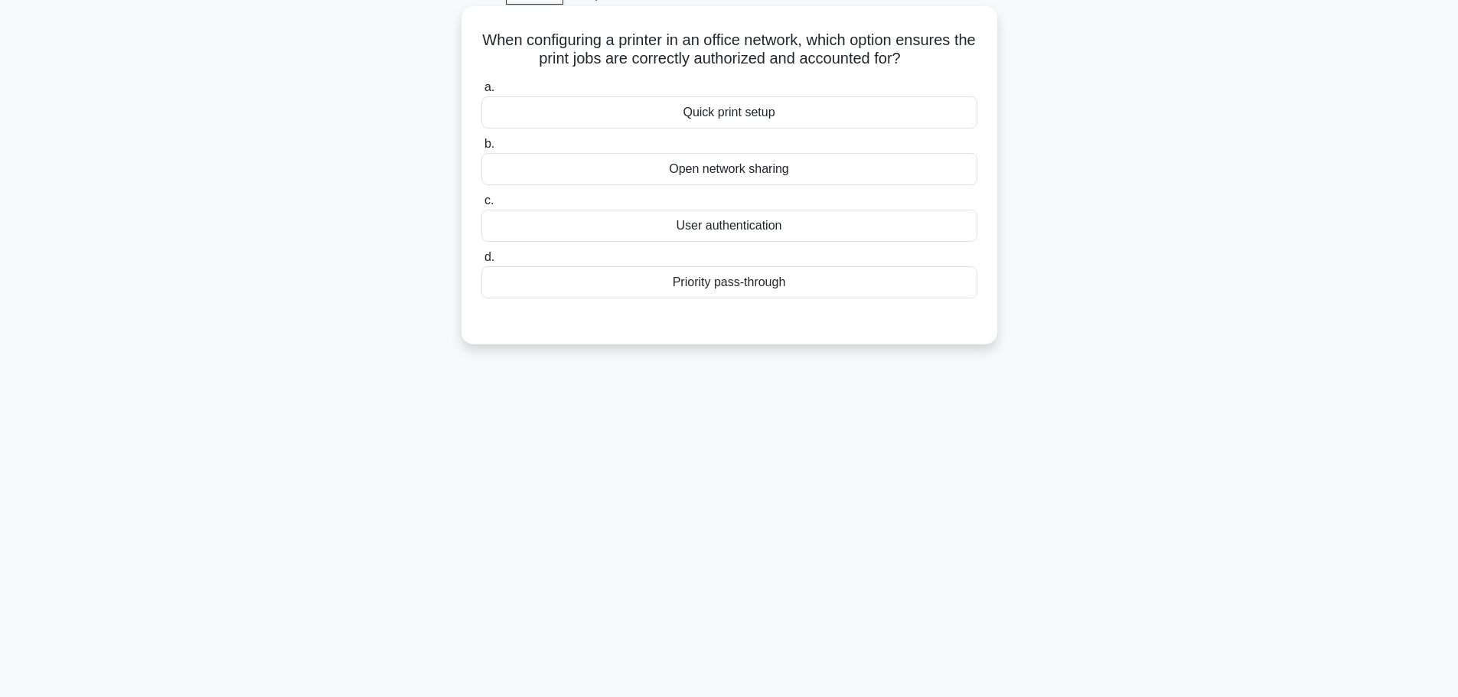
scroll to position [53, 0]
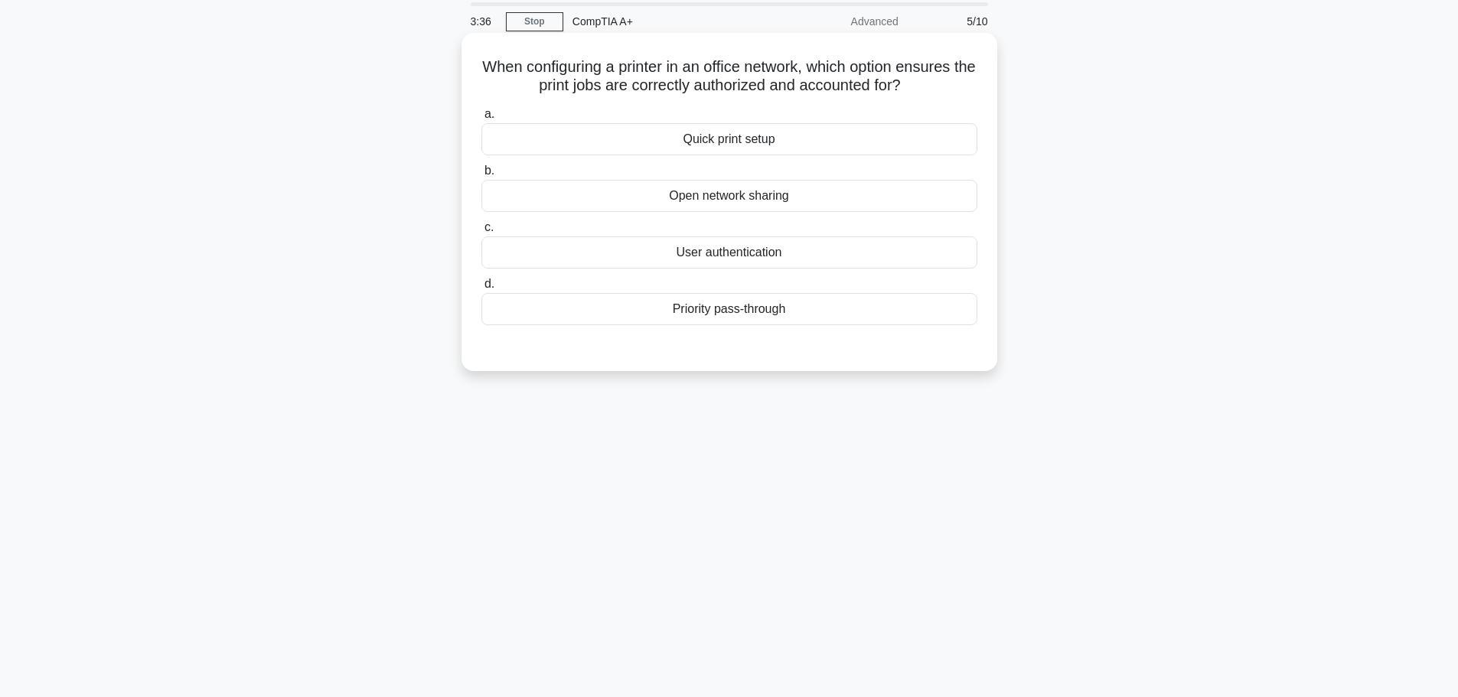
click at [750, 256] on div "User authentication" at bounding box center [729, 252] width 496 height 32
click at [481, 233] on input "c. User authentication" at bounding box center [481, 228] width 0 height 10
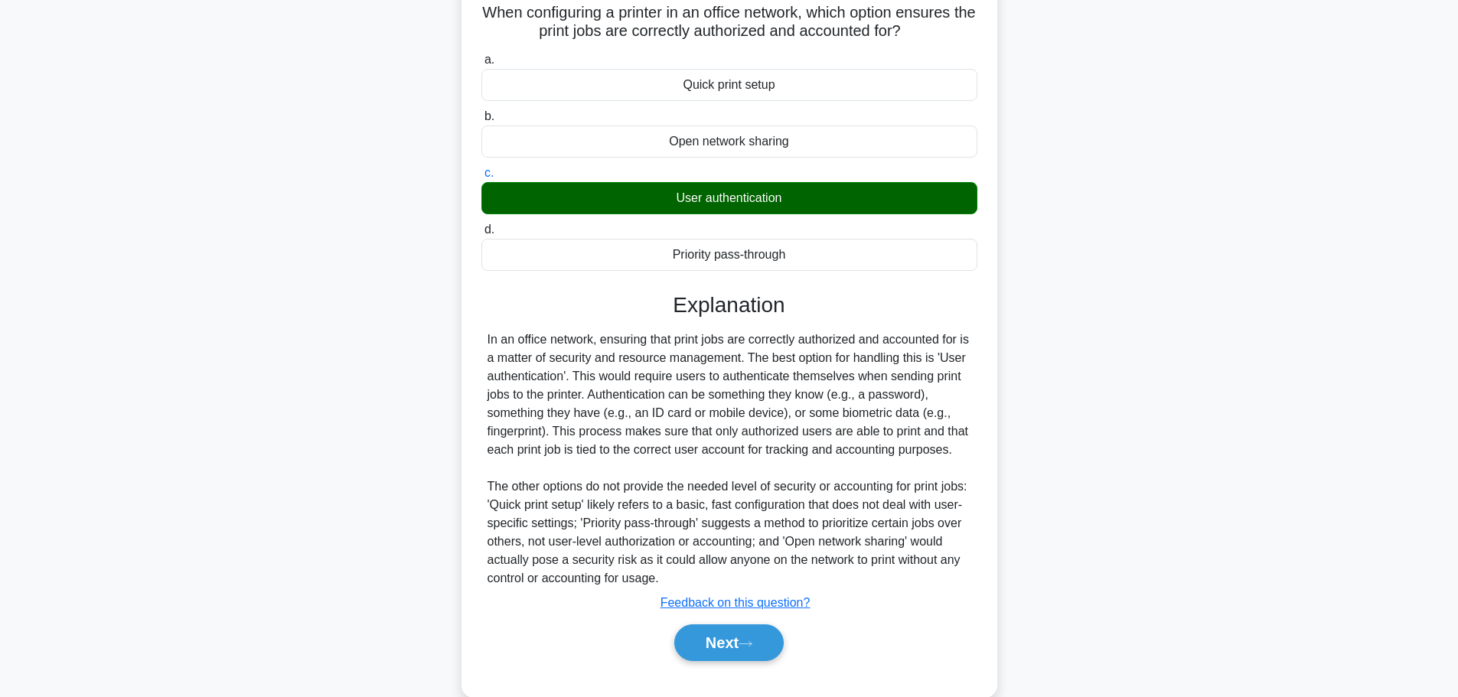
scroll to position [137, 0]
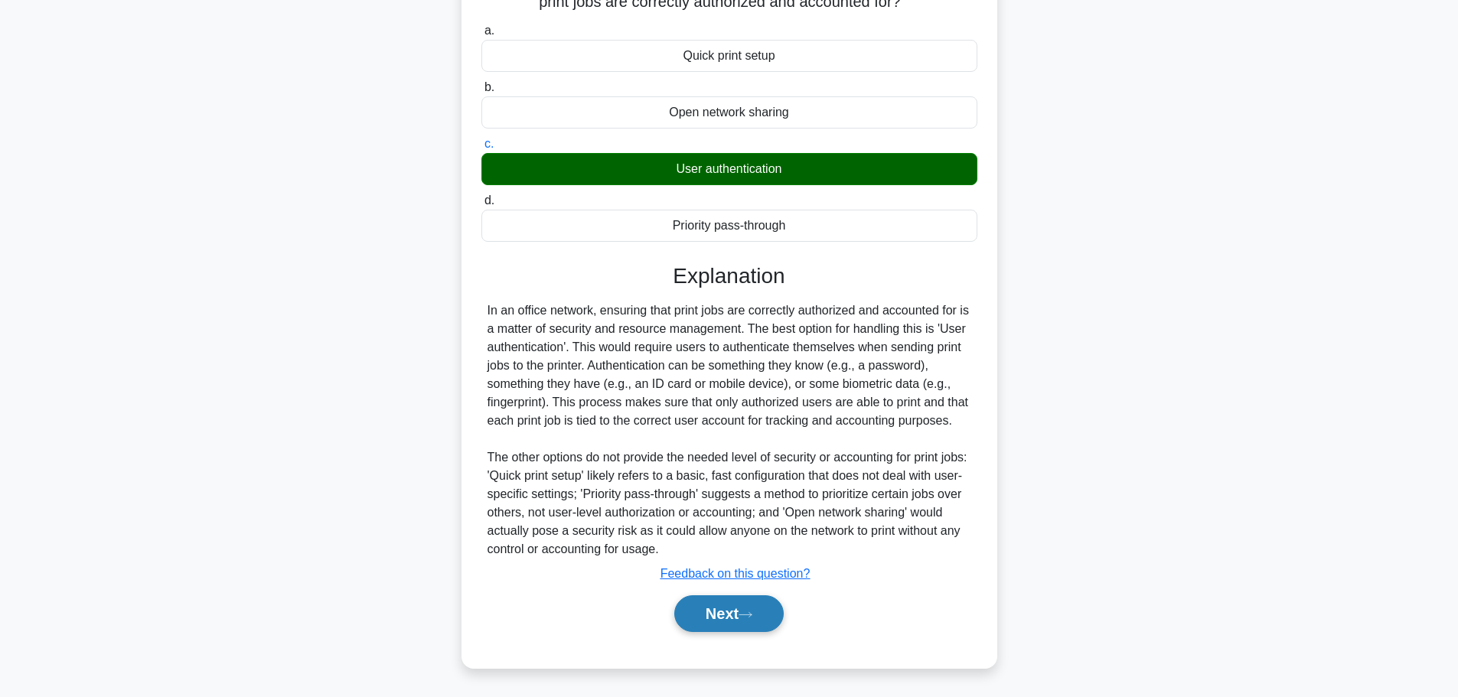
click at [759, 626] on button "Next" at bounding box center [728, 613] width 109 height 37
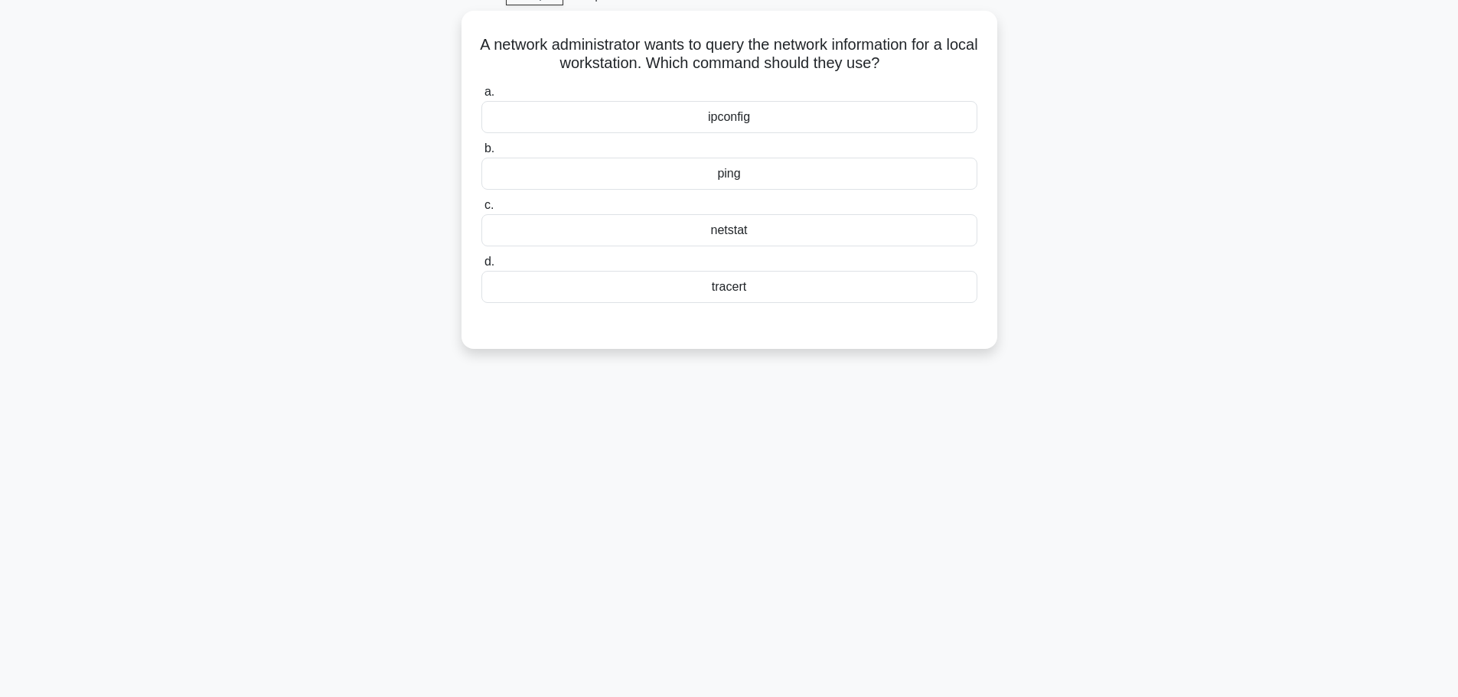
scroll to position [0, 0]
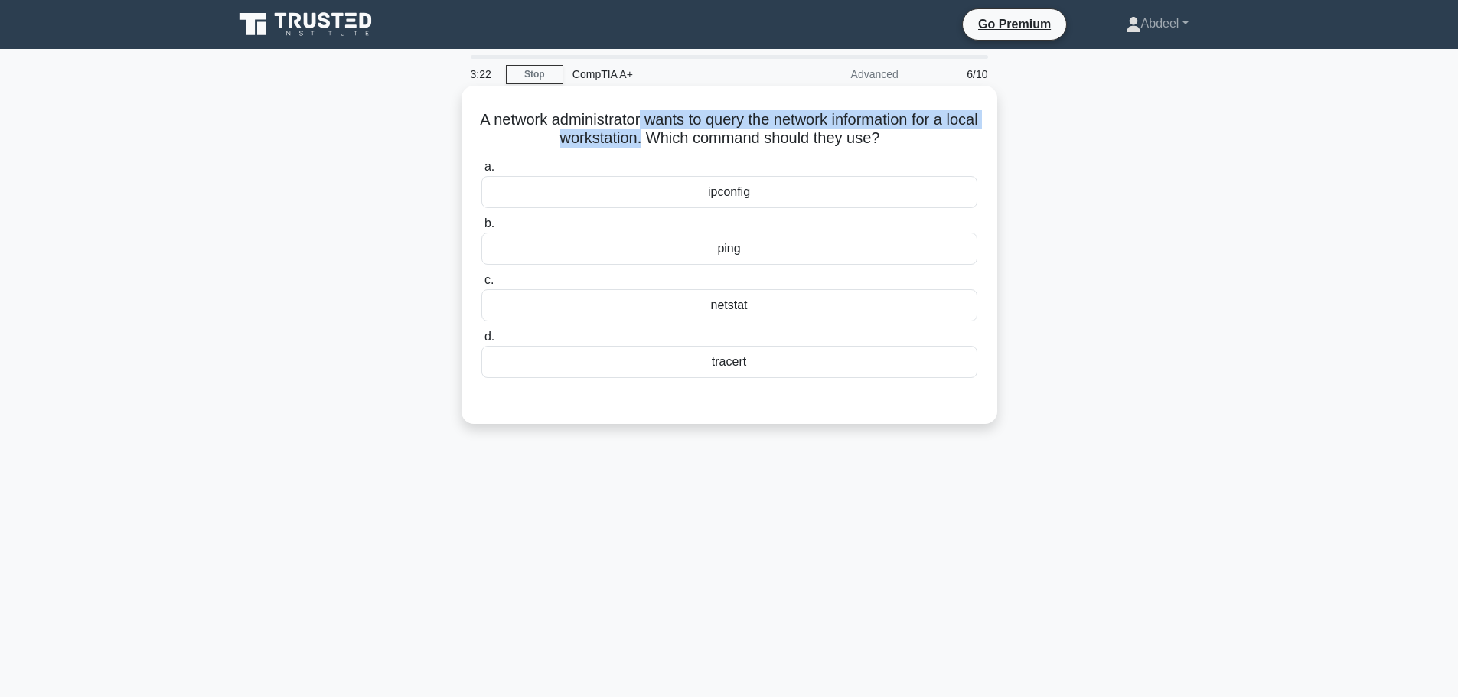
drag, startPoint x: 652, startPoint y: 121, endPoint x: 657, endPoint y: 148, distance: 27.2
click at [657, 148] on h5 "A network administrator wants to query the network information for a local work…" at bounding box center [729, 129] width 499 height 38
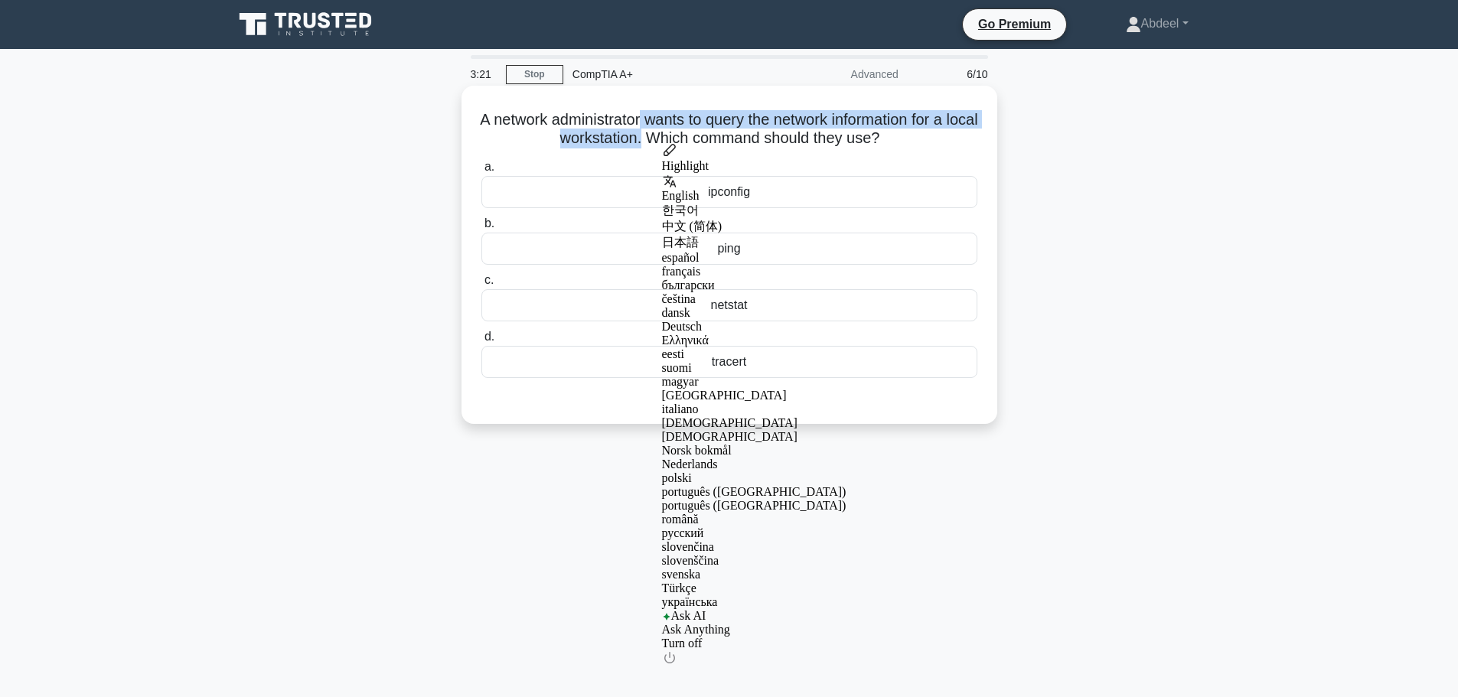
copy h5 "wants to query the network information for a local workstation."
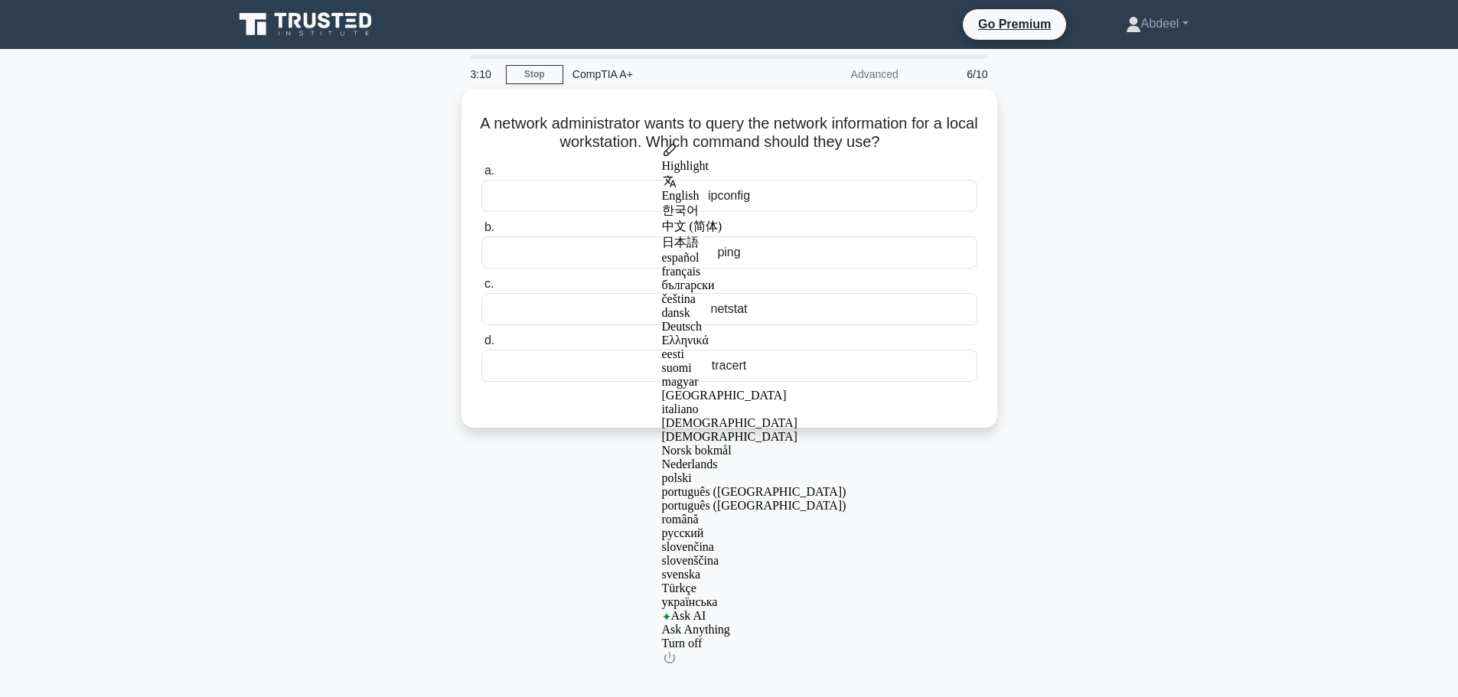
click at [1104, 281] on div "A network administrator wants to query the network information for a local work…" at bounding box center [729, 268] width 1010 height 357
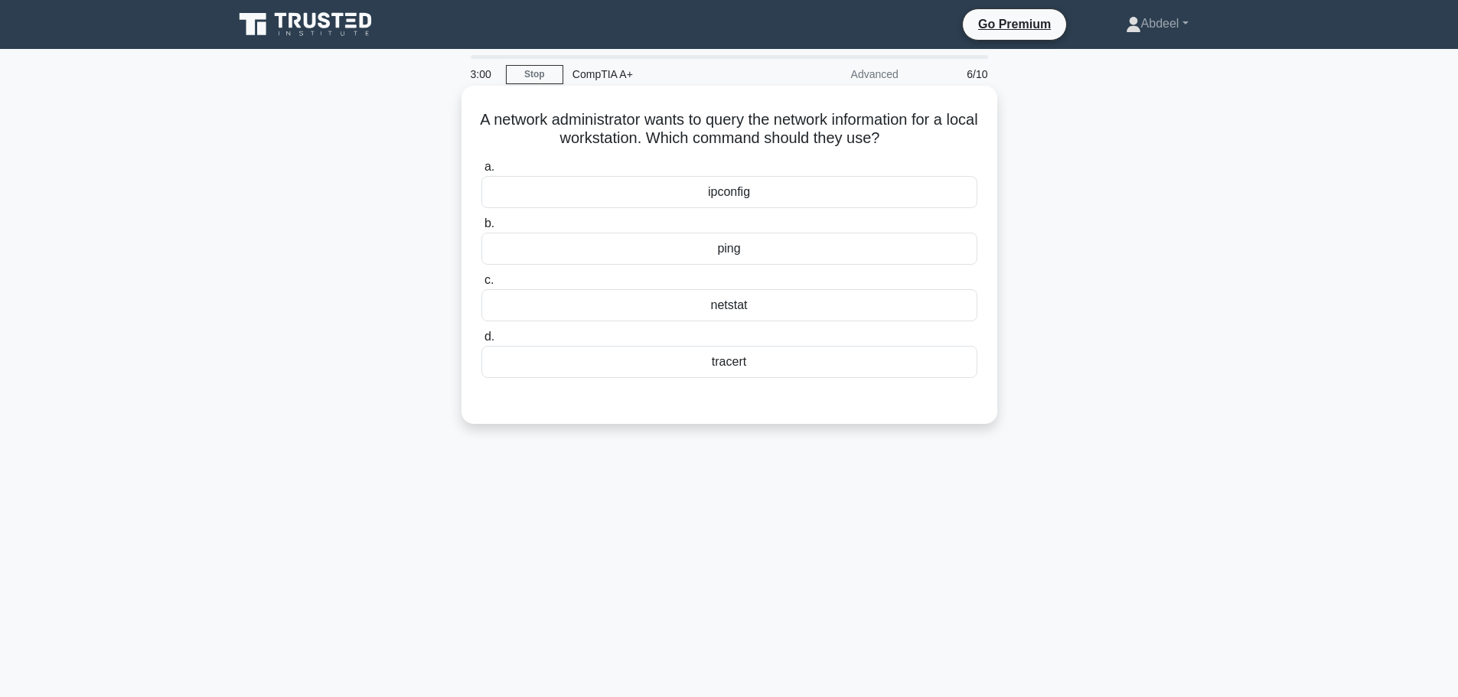
click at [710, 202] on div "ipconfig" at bounding box center [729, 192] width 496 height 32
click at [481, 172] on input "a. ipconfig" at bounding box center [481, 167] width 0 height 10
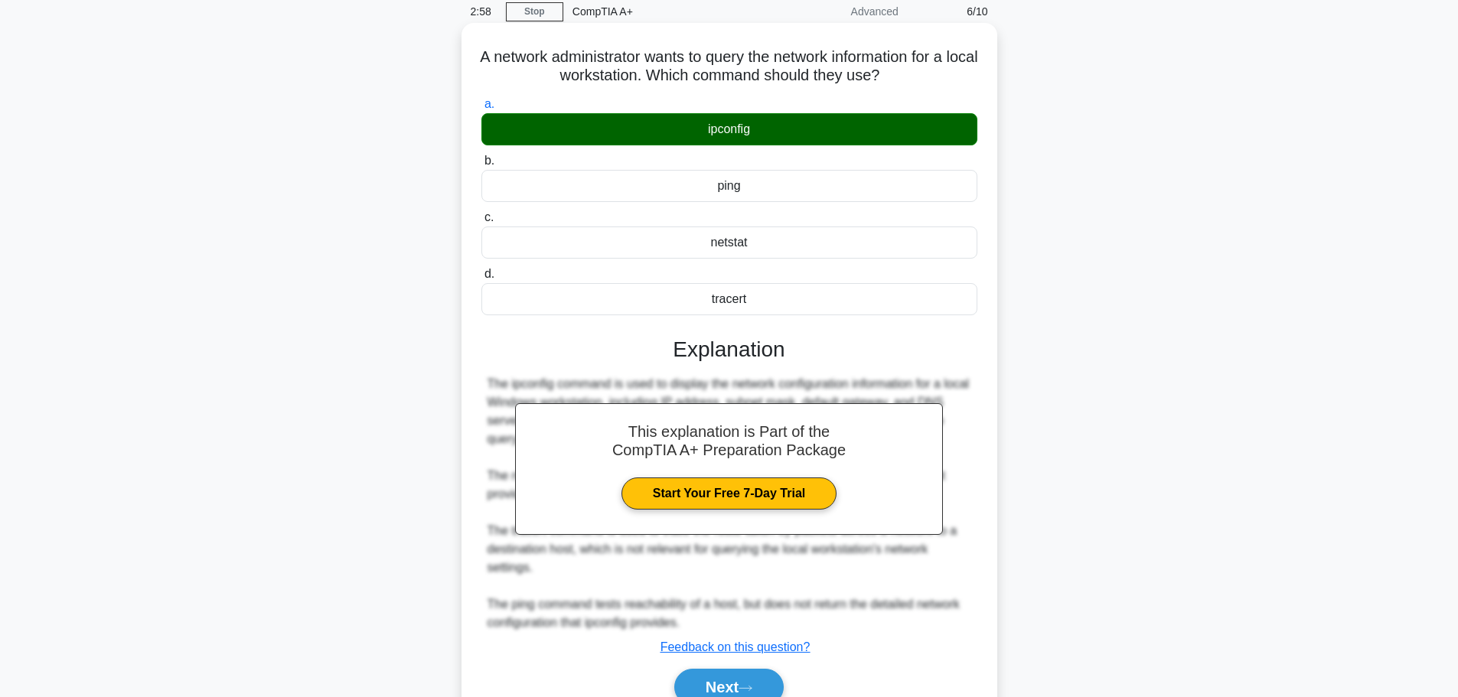
scroll to position [137, 0]
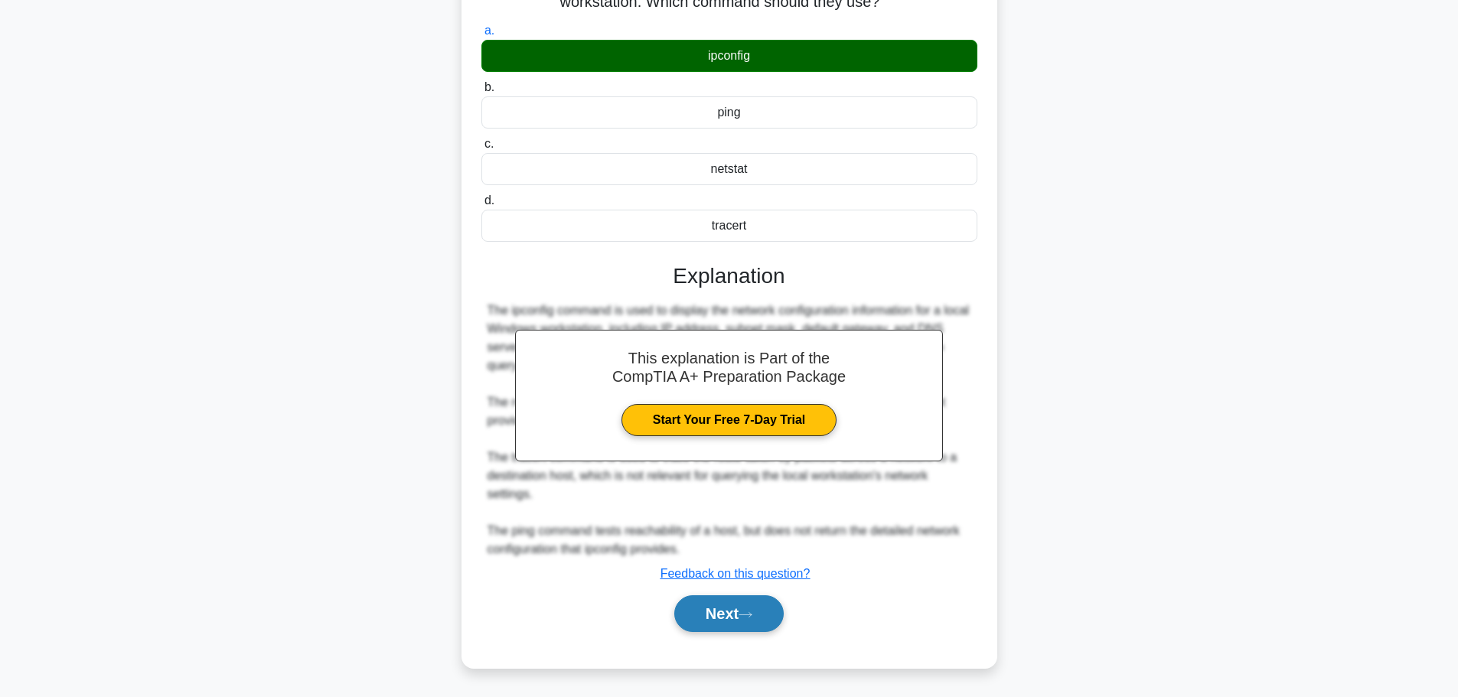
click at [708, 615] on button "Next" at bounding box center [728, 613] width 109 height 37
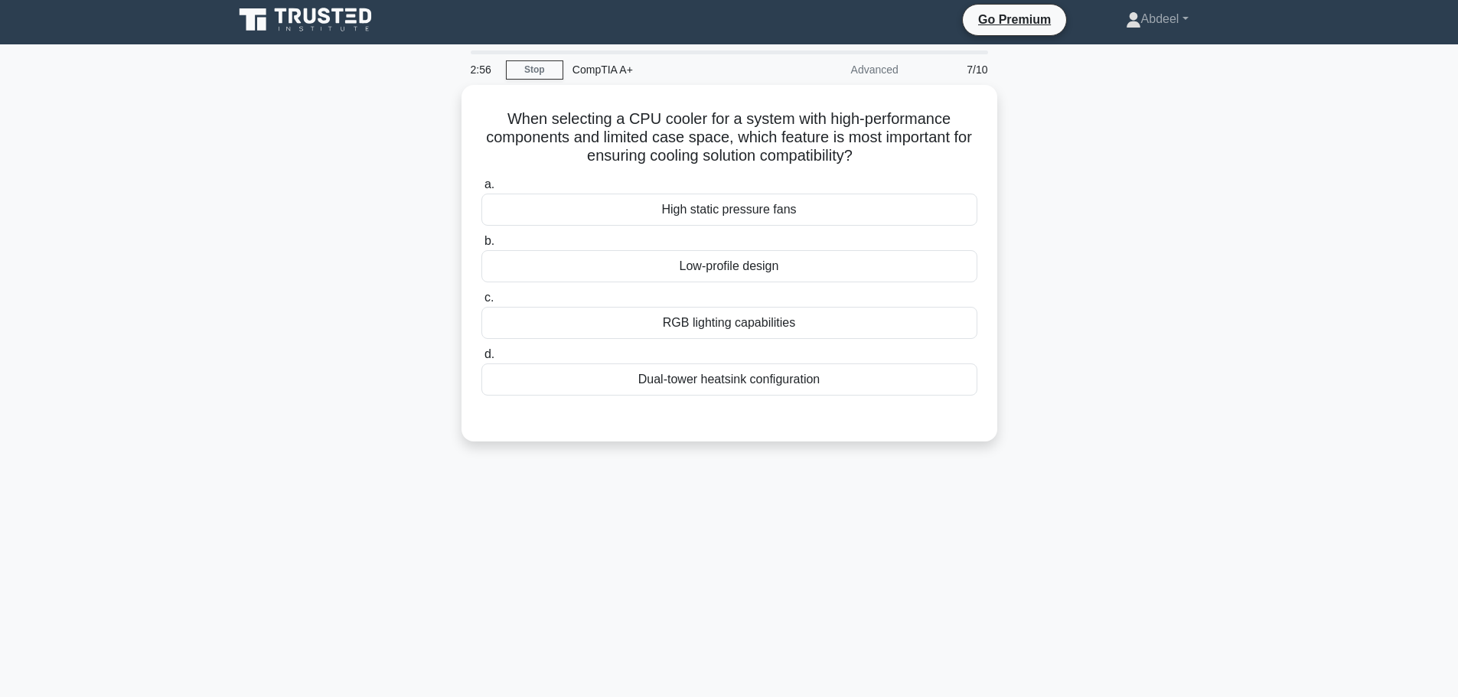
scroll to position [0, 0]
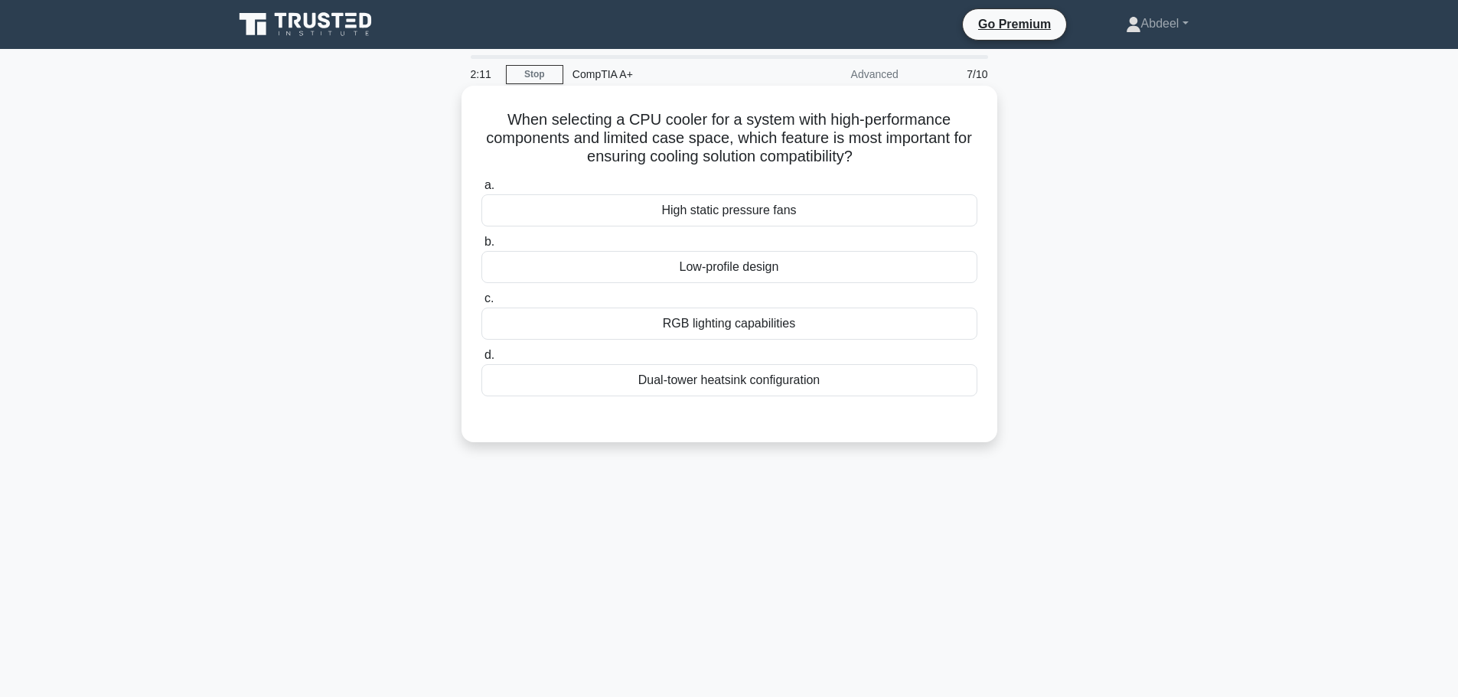
click at [732, 214] on div "High static pressure fans" at bounding box center [729, 210] width 496 height 32
click at [481, 191] on input "a. High static pressure fans" at bounding box center [481, 186] width 0 height 10
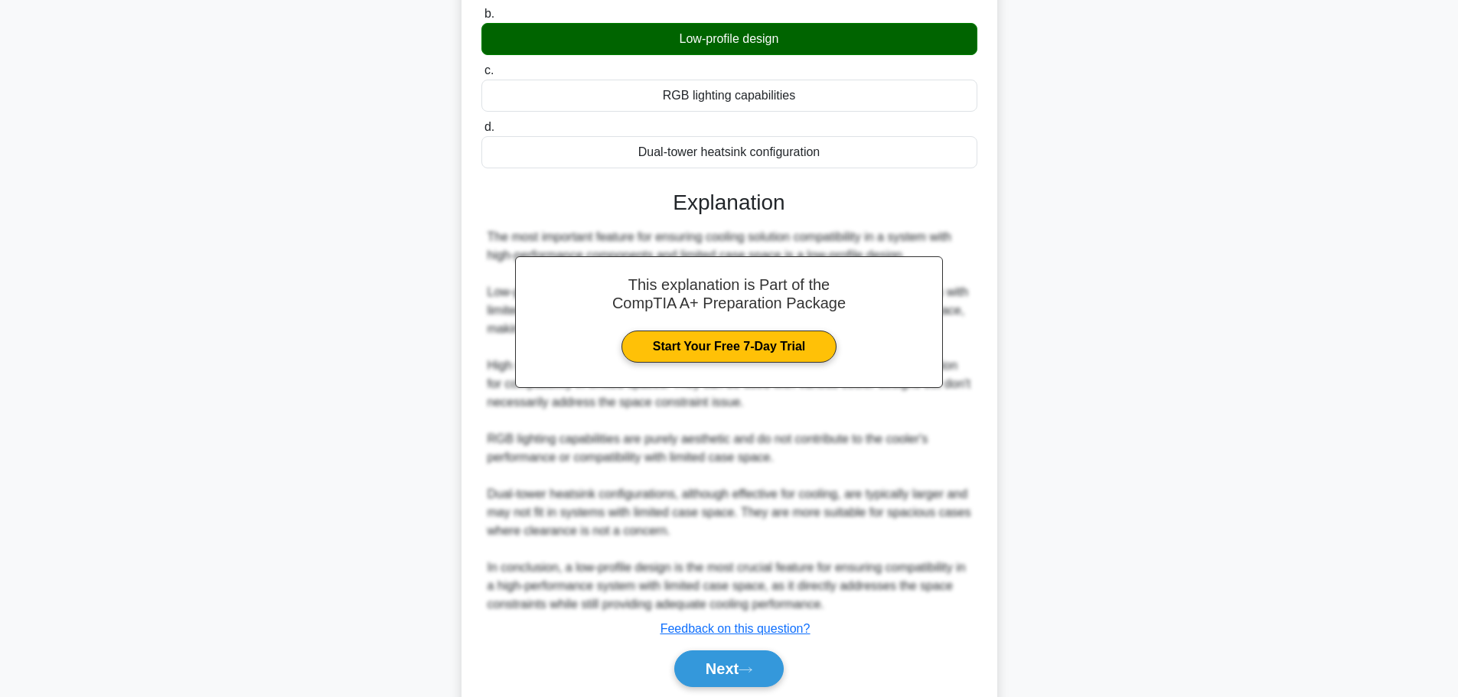
scroll to position [285, 0]
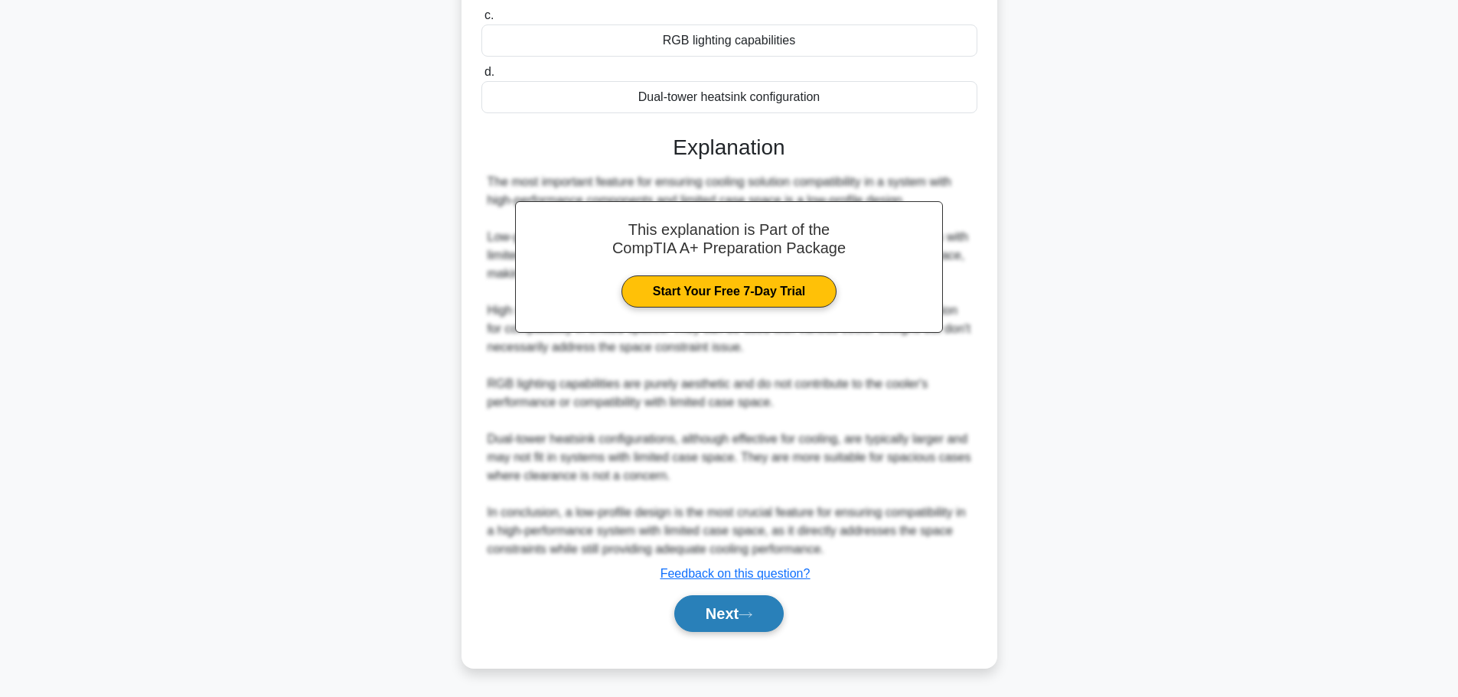
click at [741, 613] on button "Next" at bounding box center [728, 613] width 109 height 37
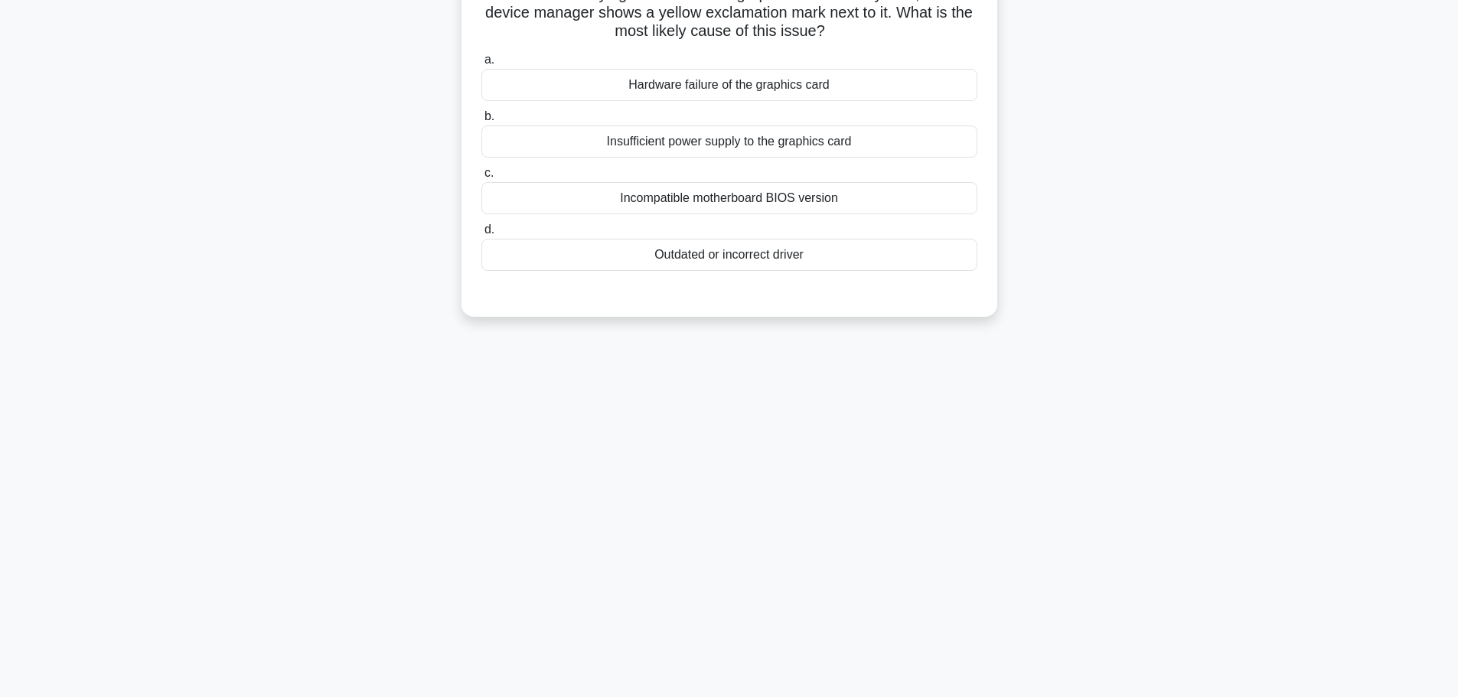
scroll to position [0, 0]
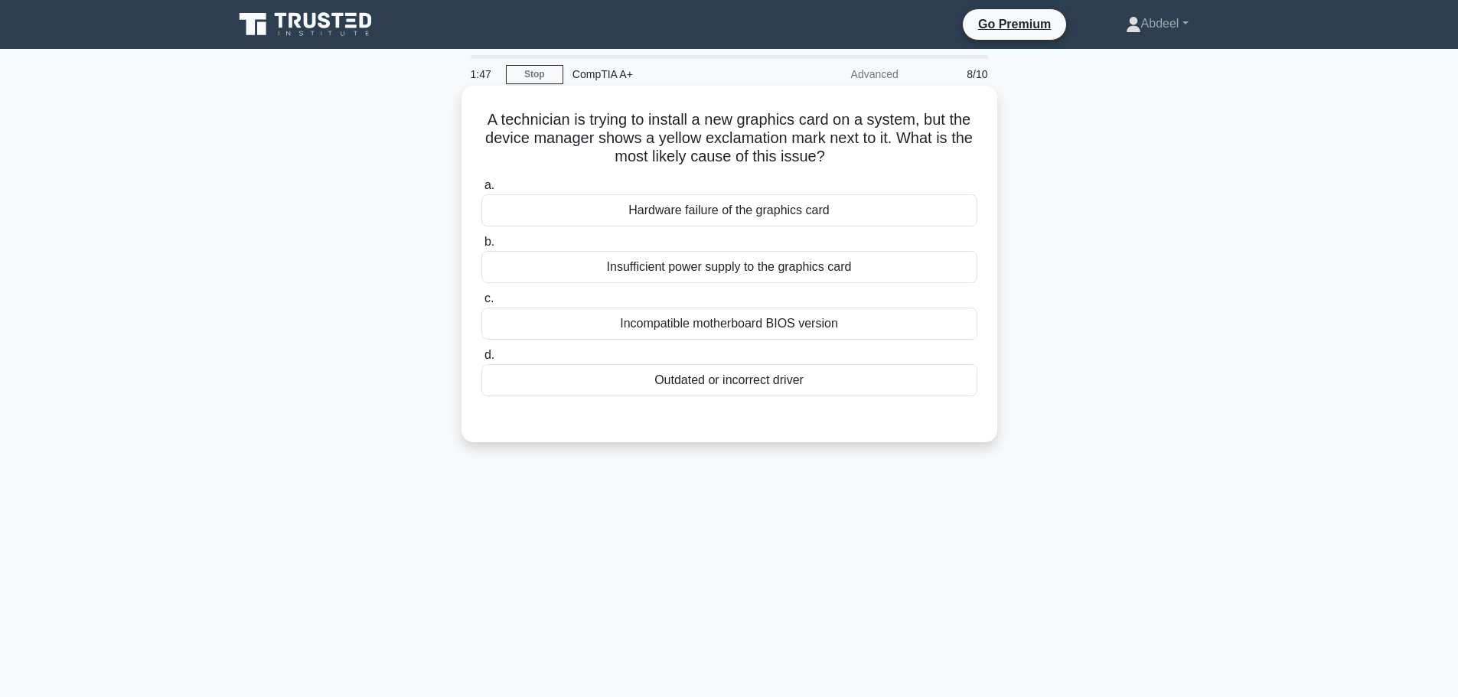
click at [754, 380] on div "Outdated or incorrect driver" at bounding box center [729, 380] width 496 height 32
click at [481, 360] on input "d. Outdated or incorrect driver" at bounding box center [481, 356] width 0 height 10
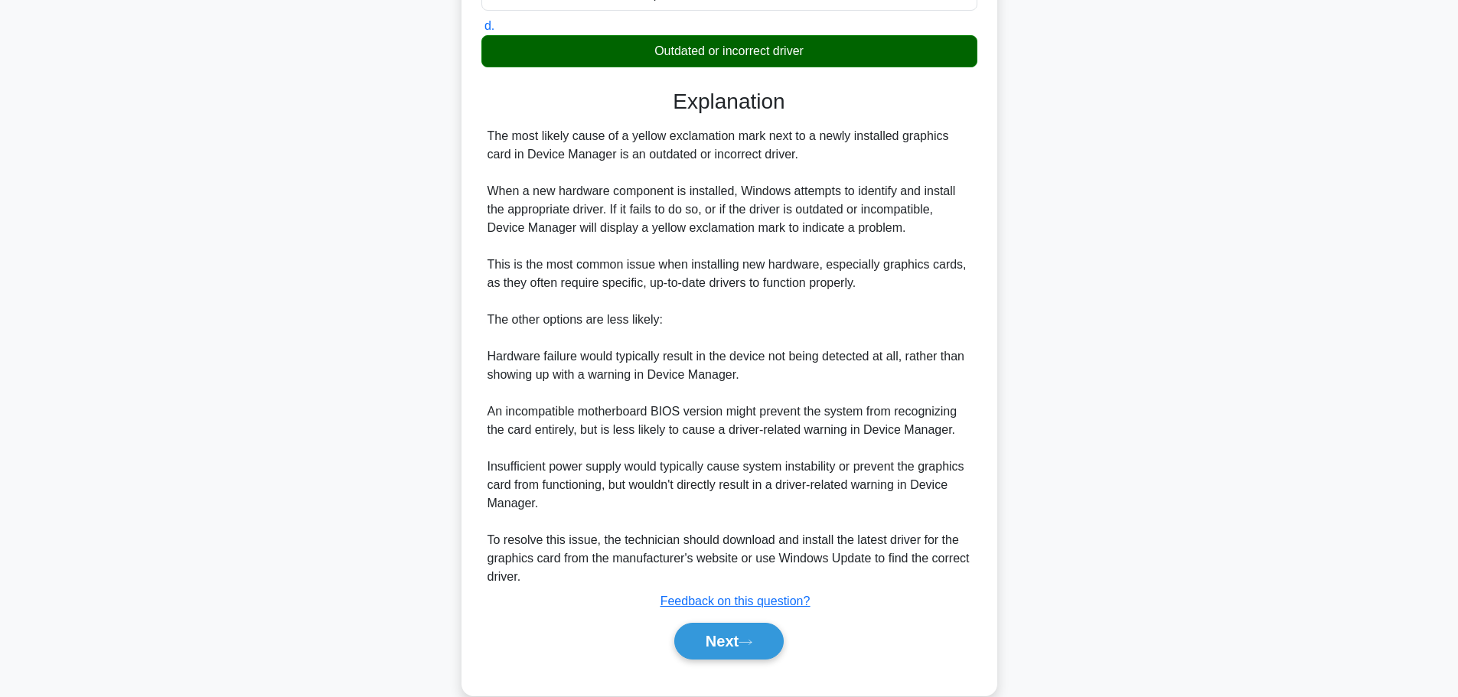
scroll to position [357, 0]
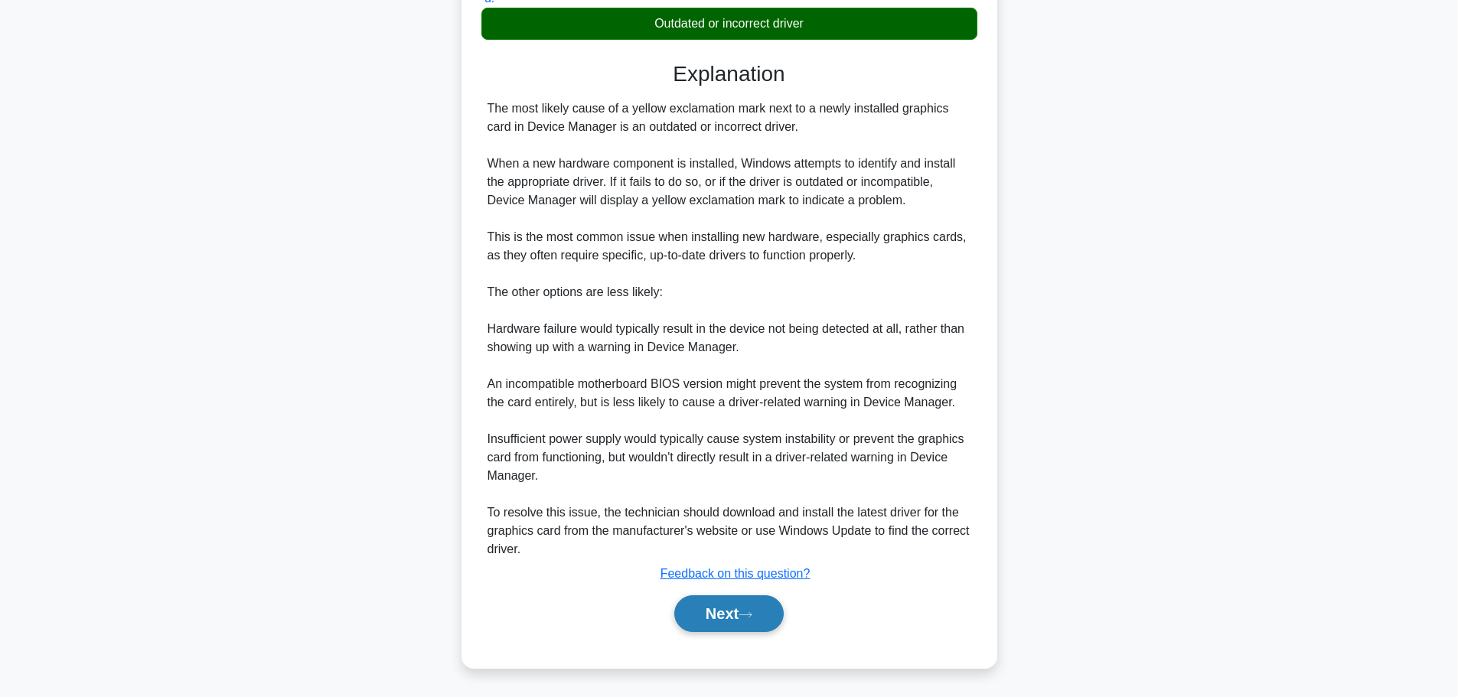
click at [752, 611] on icon at bounding box center [746, 615] width 14 height 8
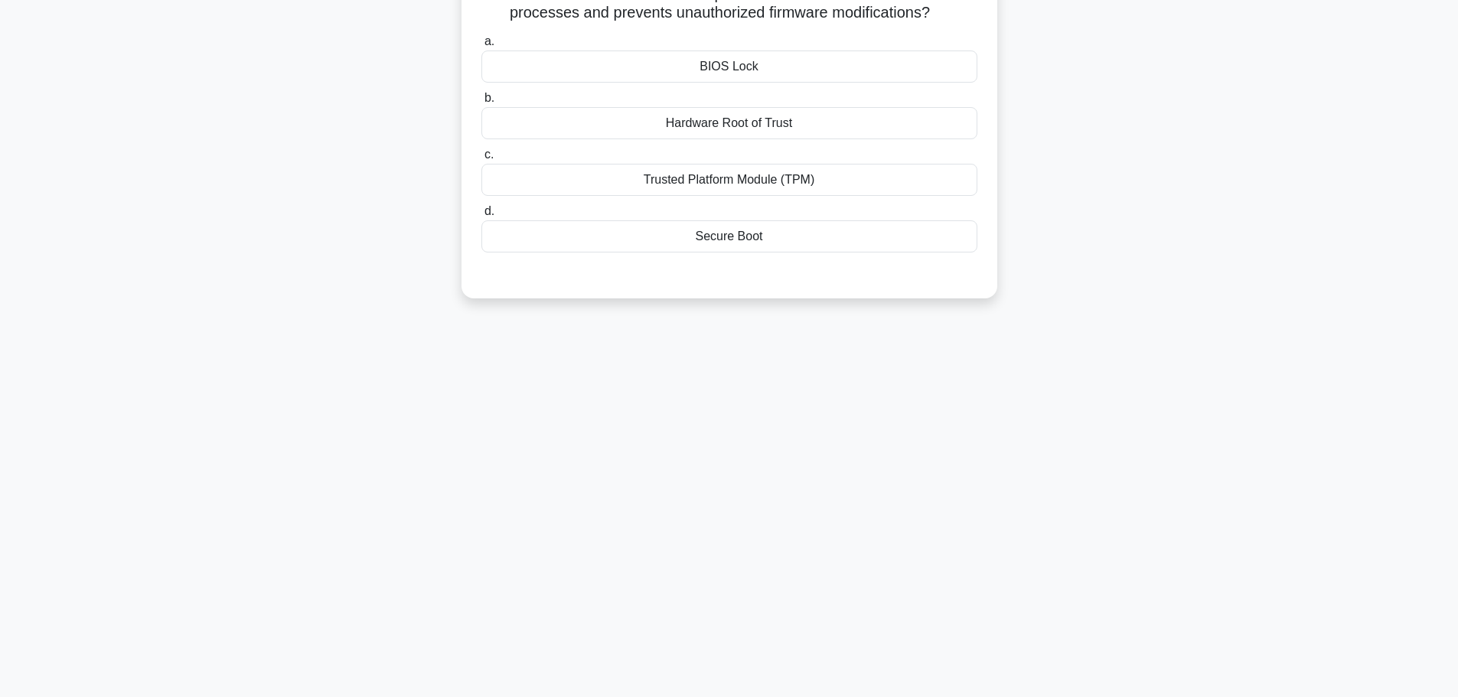
scroll to position [0, 0]
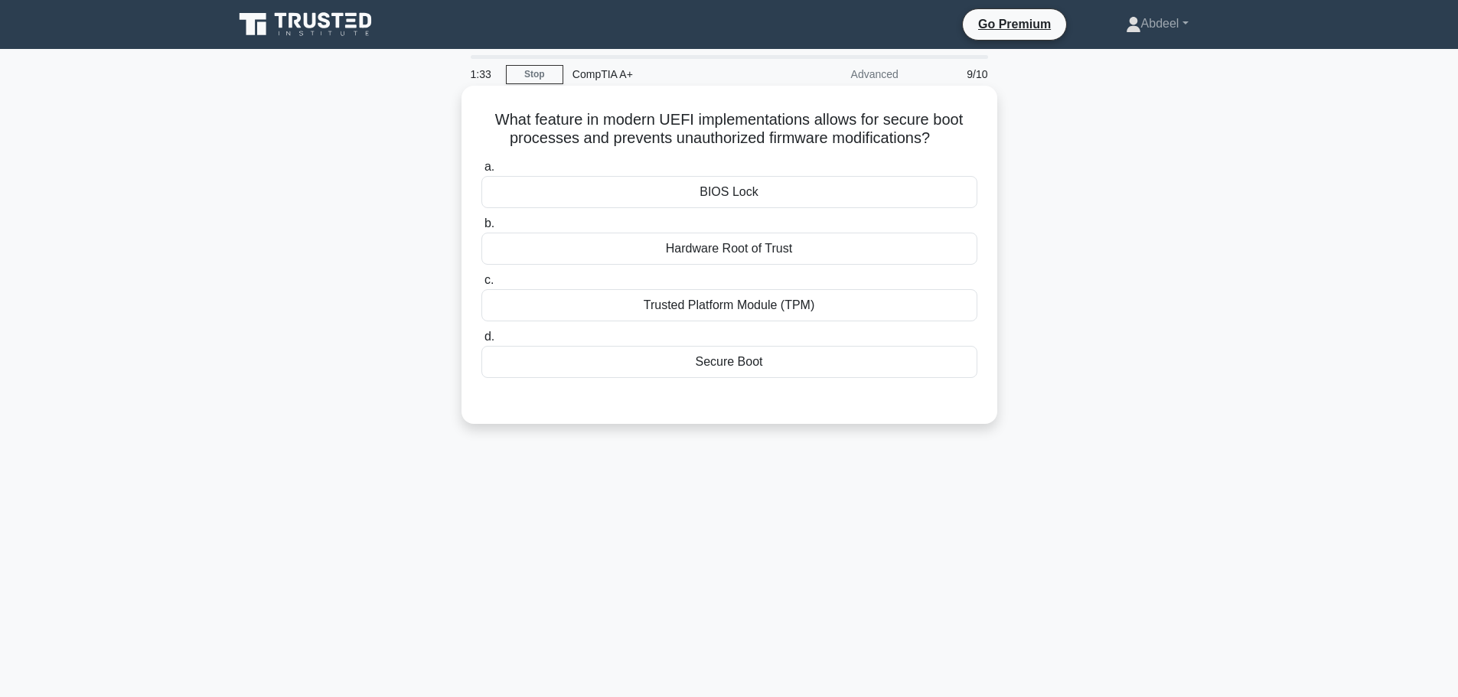
click at [770, 364] on div "Secure Boot" at bounding box center [729, 362] width 496 height 32
click at [481, 342] on input "d. Secure Boot" at bounding box center [481, 337] width 0 height 10
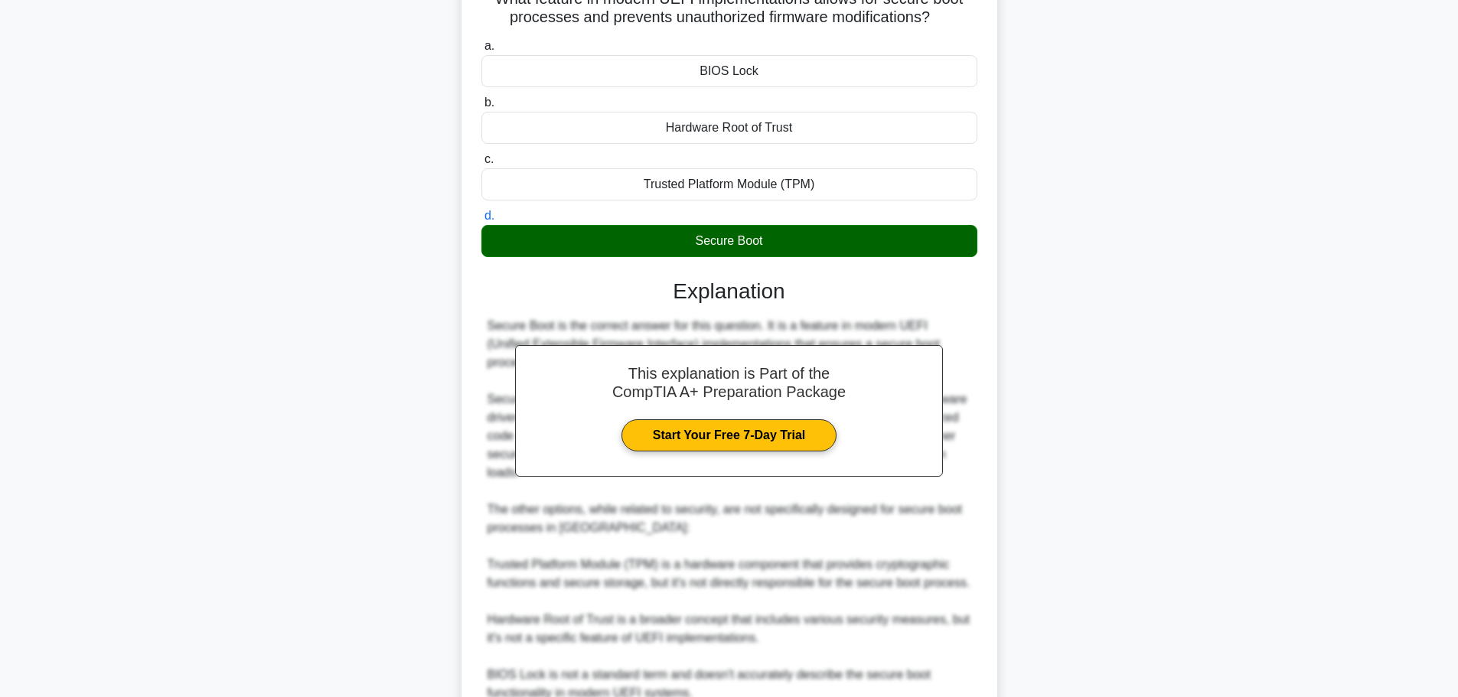
scroll to position [266, 0]
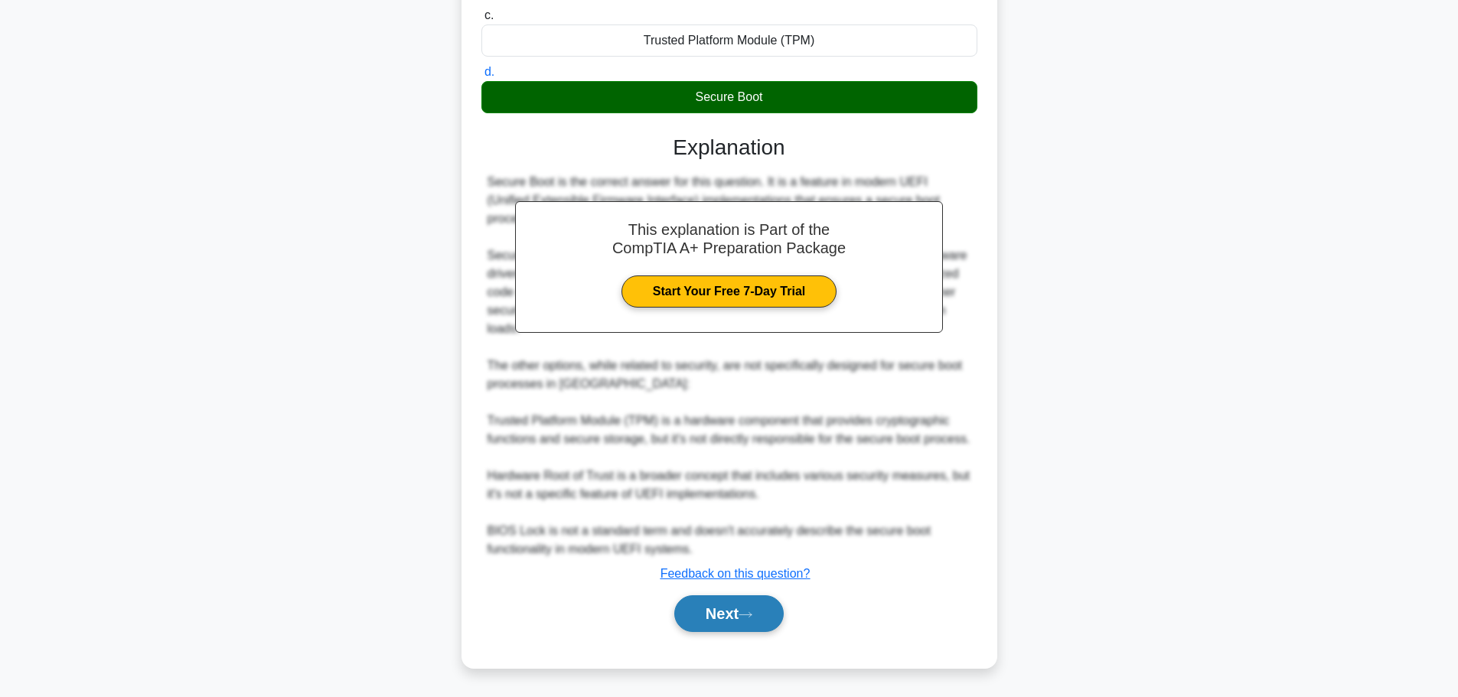
click at [735, 605] on button "Next" at bounding box center [728, 613] width 109 height 37
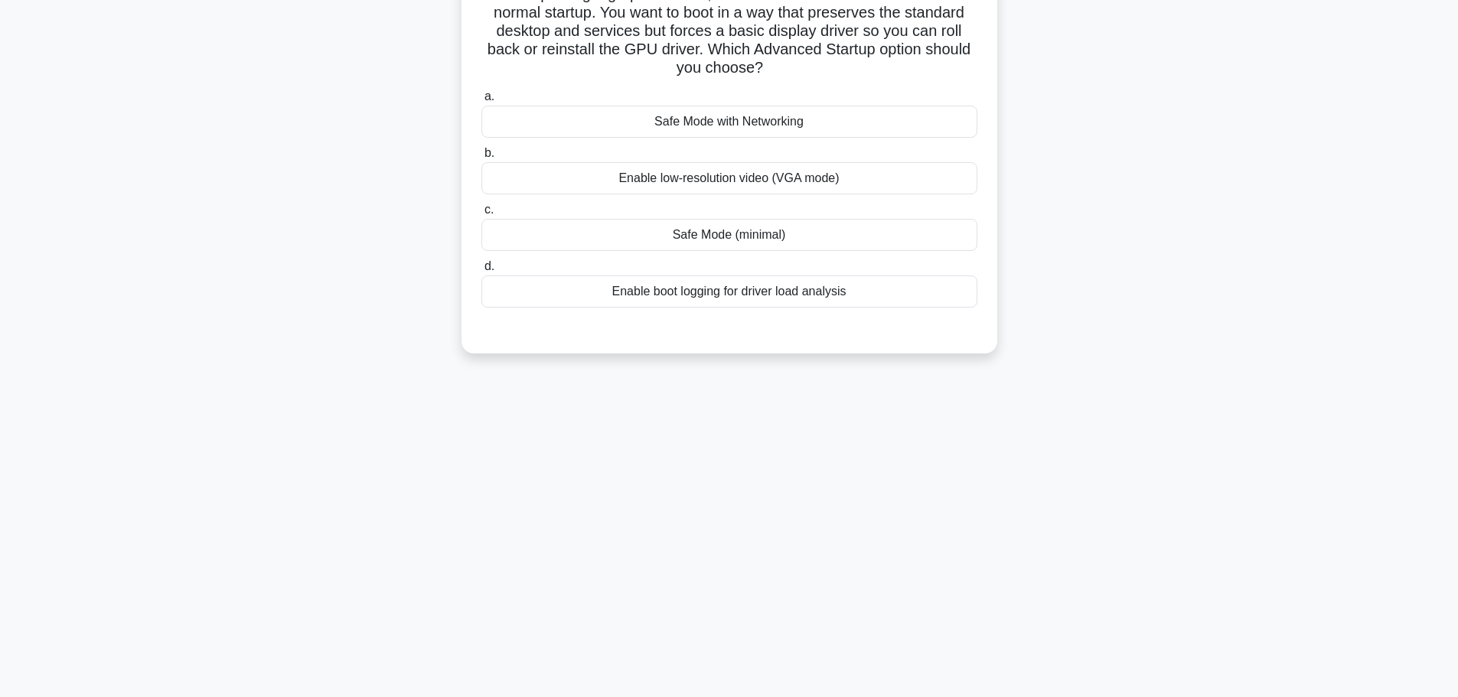
scroll to position [0, 0]
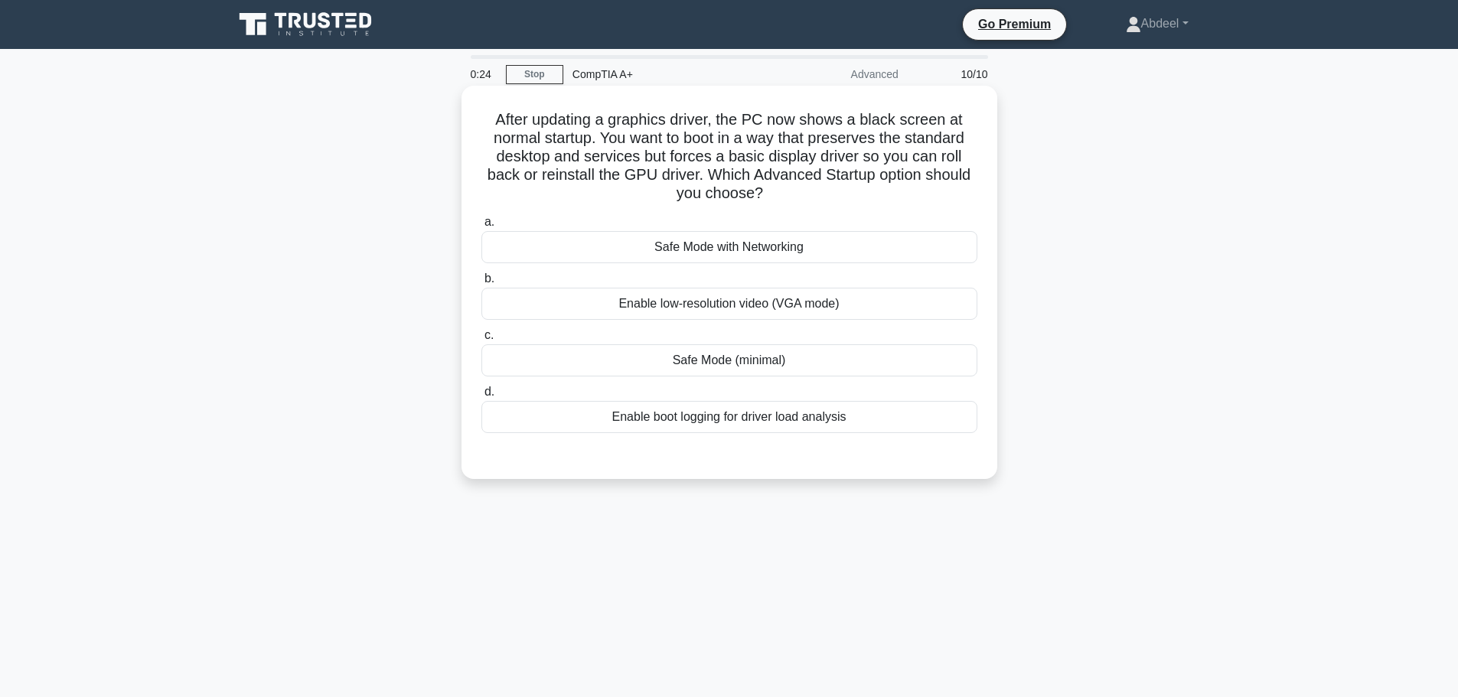
click at [683, 416] on div "Enable boot logging for driver load analysis" at bounding box center [729, 417] width 496 height 32
click at [481, 397] on input "d. Enable boot logging for driver load analysis" at bounding box center [481, 392] width 0 height 10
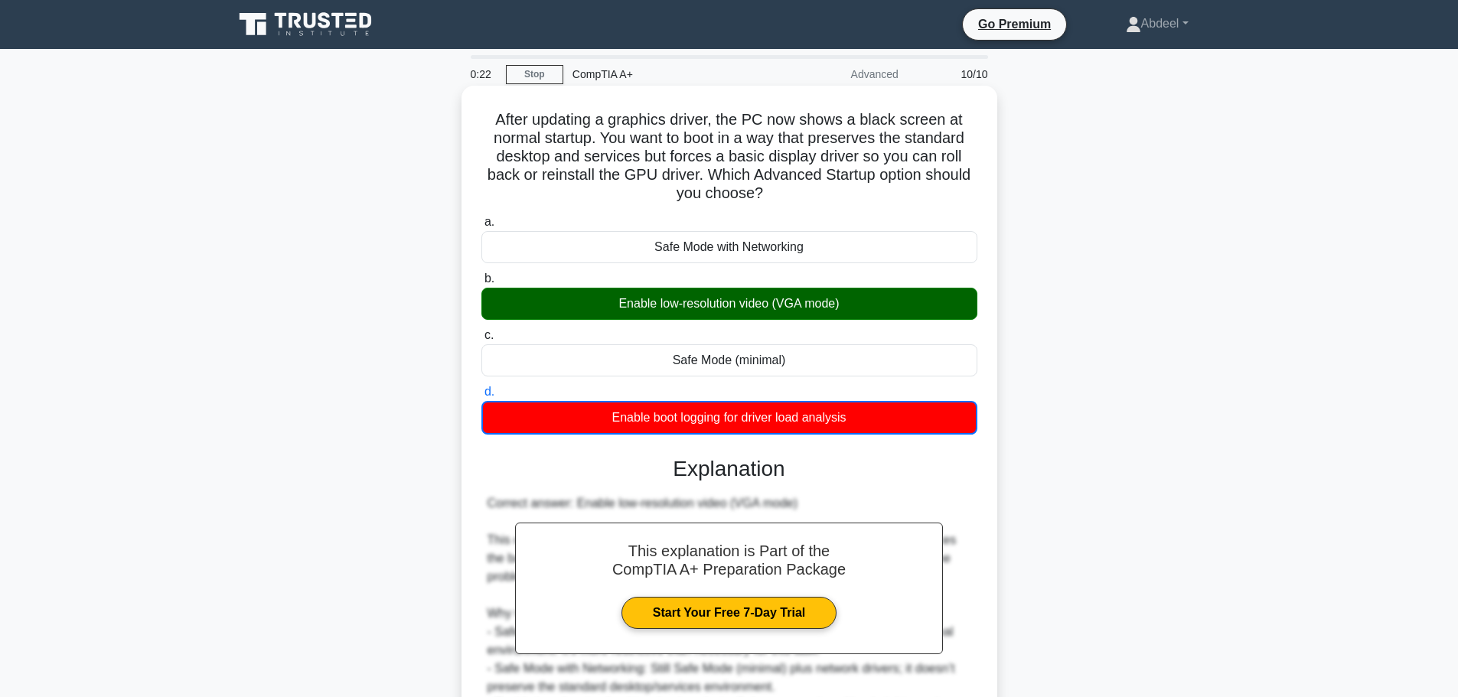
click at [709, 308] on div "Enable low-resolution video (VGA mode)" at bounding box center [729, 304] width 496 height 32
click at [481, 284] on input "b. Enable low-resolution video (VGA mode)" at bounding box center [481, 279] width 0 height 10
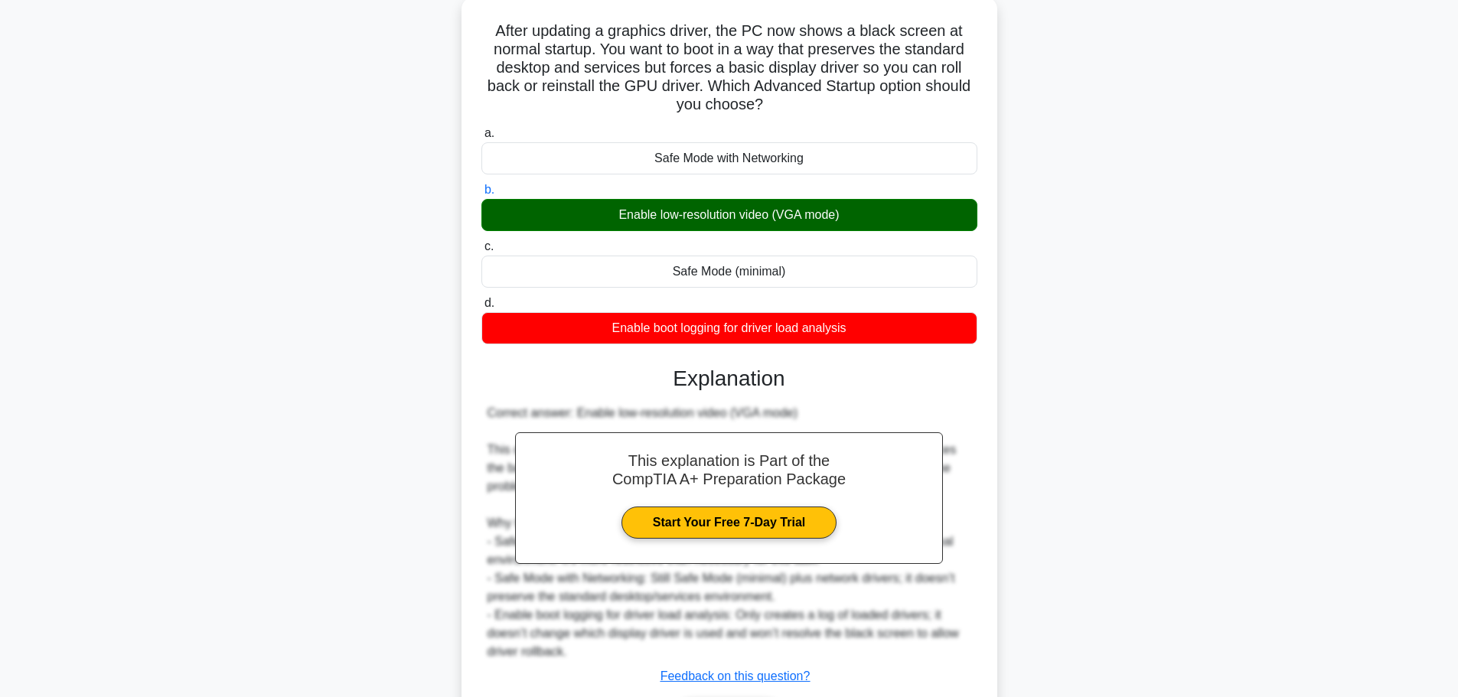
scroll to position [192, 0]
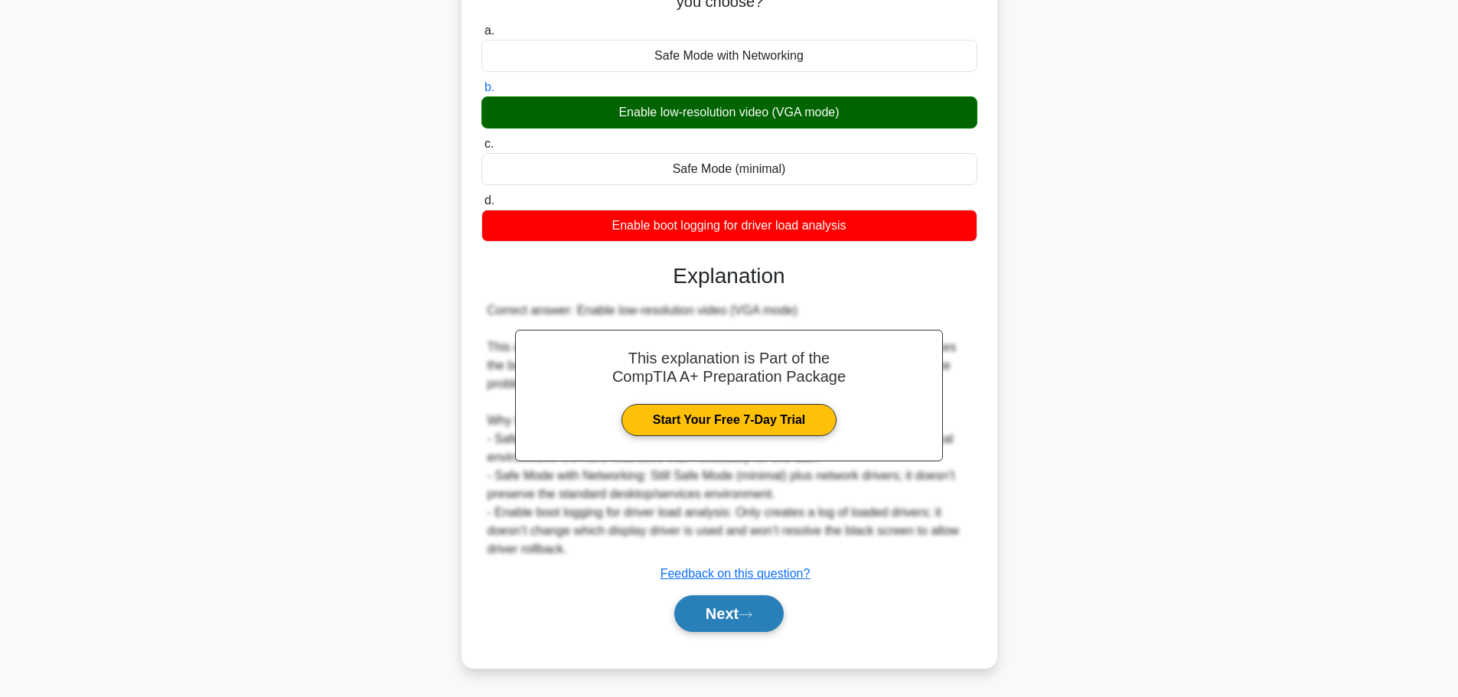
click at [731, 621] on button "Next" at bounding box center [728, 613] width 109 height 37
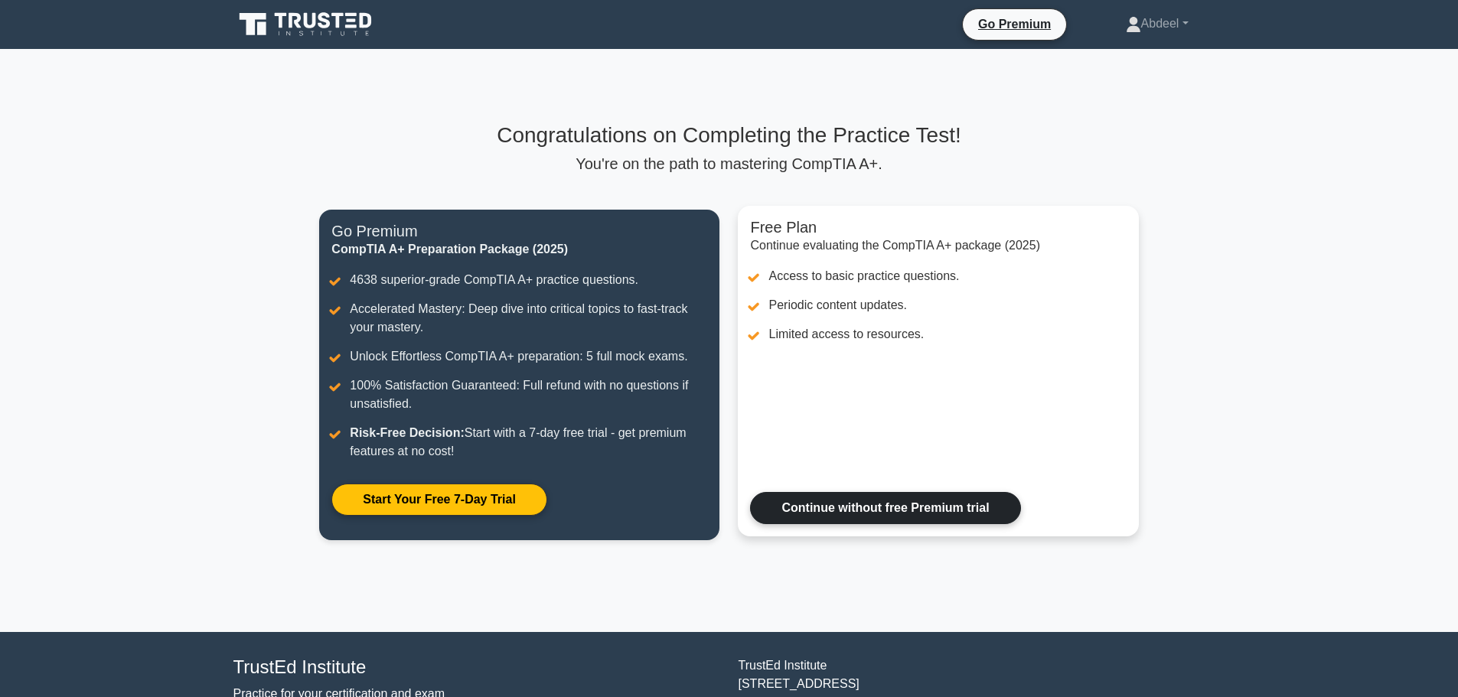
click at [823, 510] on link "Continue without free Premium trial" at bounding box center [885, 508] width 270 height 32
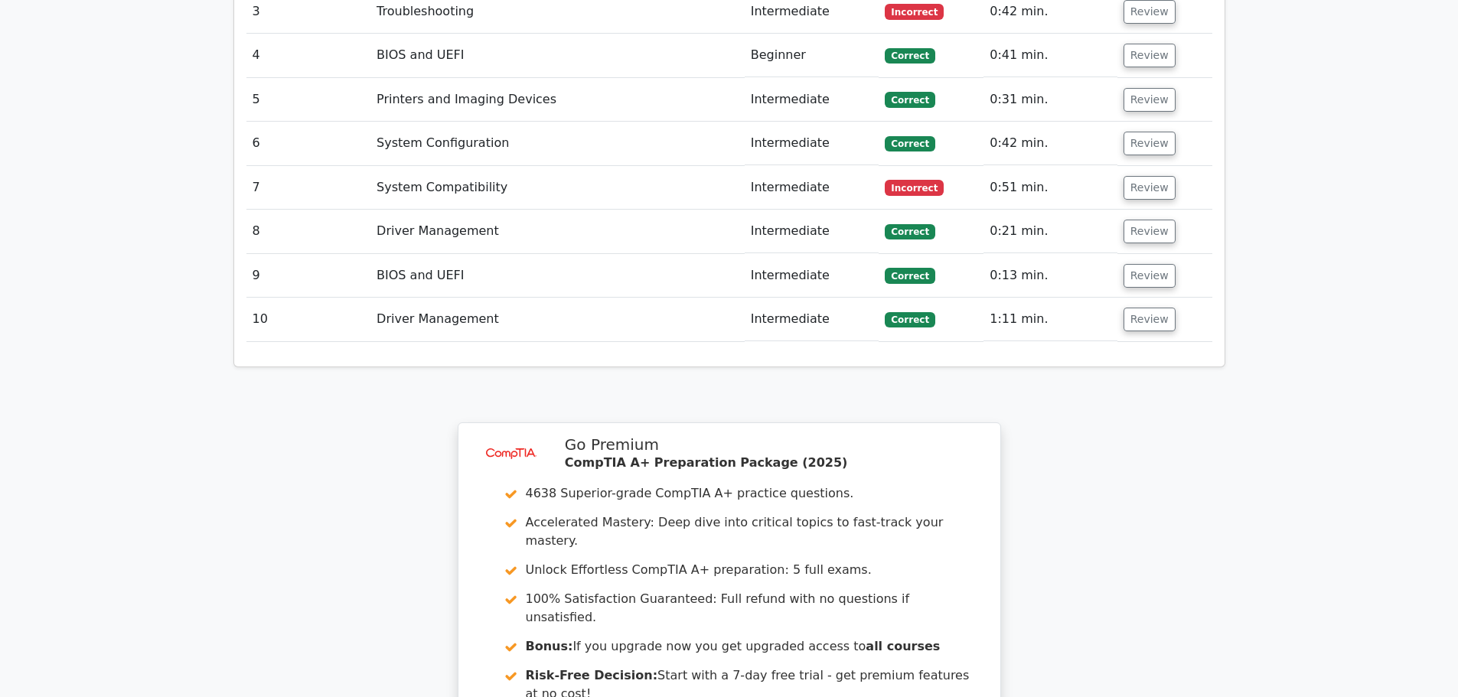
scroll to position [2545, 0]
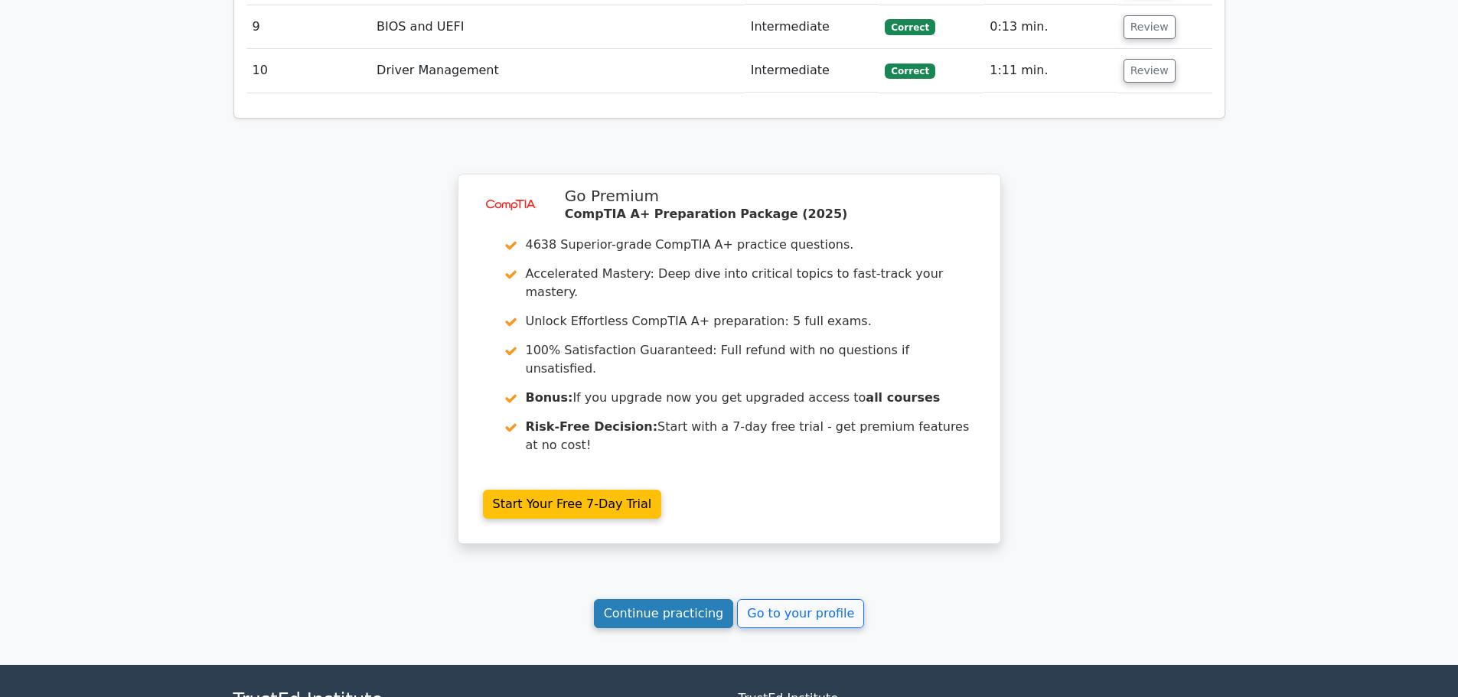
click at [709, 599] on link "Continue practicing" at bounding box center [664, 613] width 140 height 29
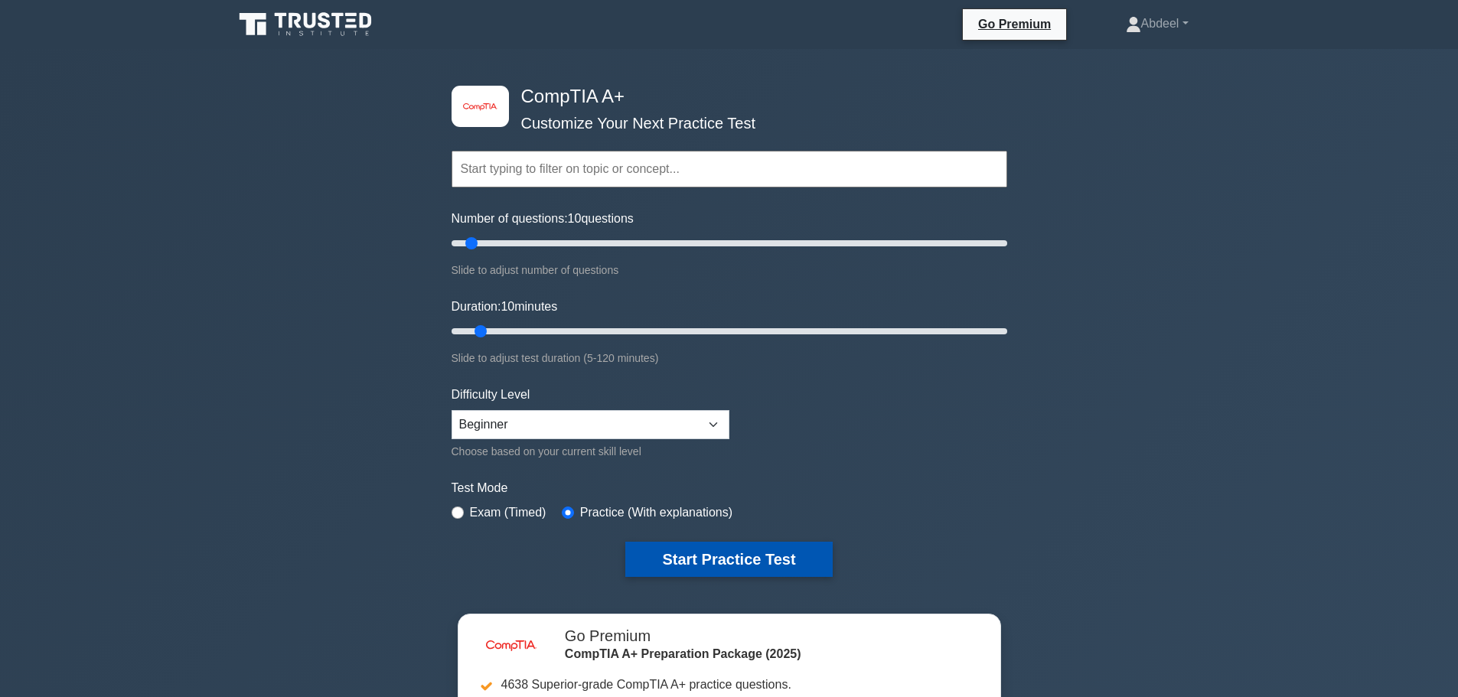
click at [701, 563] on button "Start Practice Test" at bounding box center [728, 559] width 207 height 35
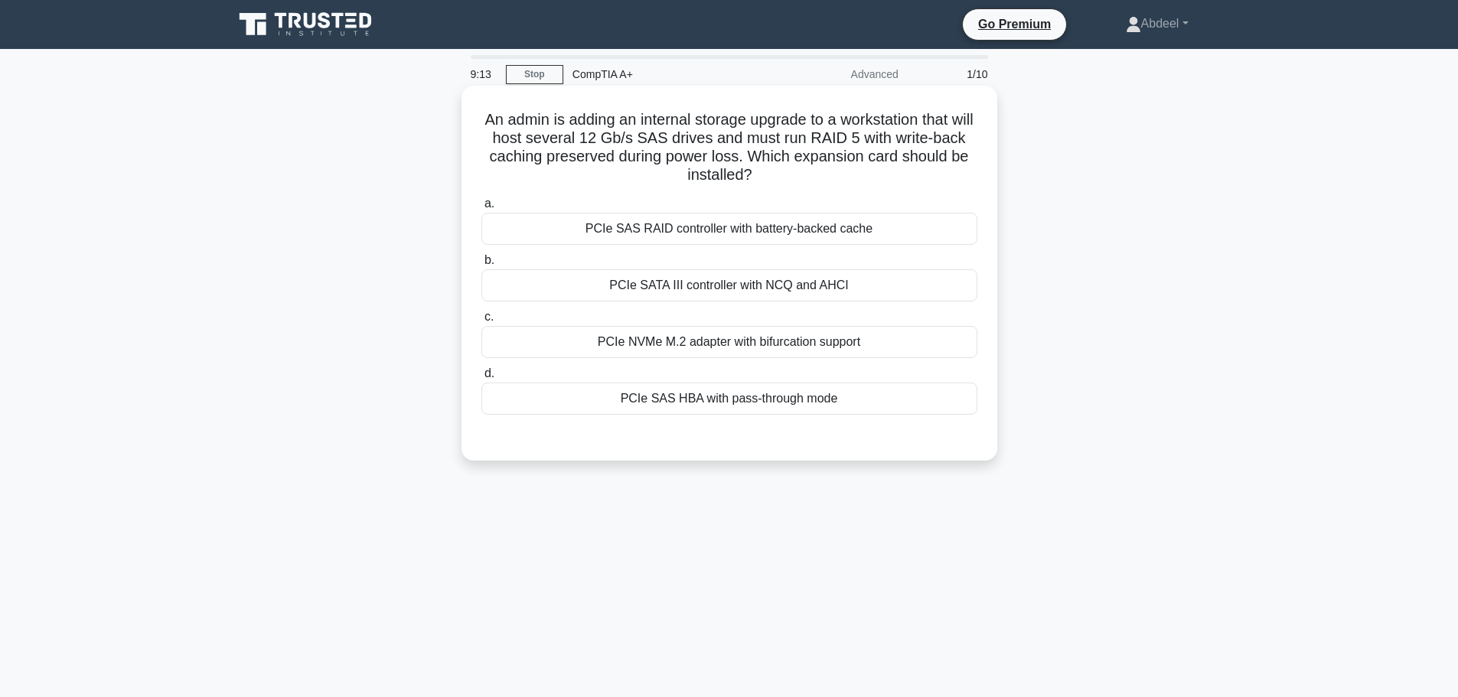
click at [627, 226] on div "PCIe SAS RAID controller with battery-backed cache" at bounding box center [729, 229] width 496 height 32
click at [481, 209] on input "a. PCIe SAS RAID controller with battery-backed cache" at bounding box center [481, 204] width 0 height 10
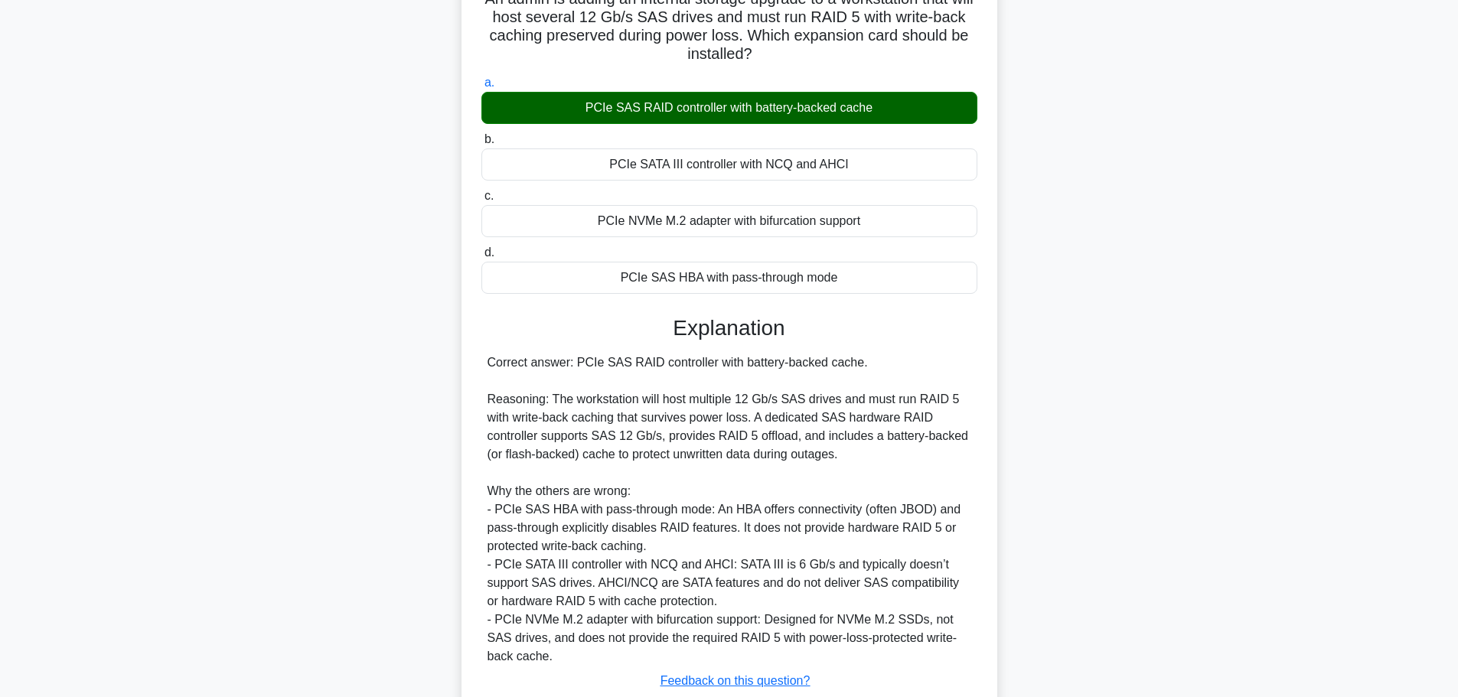
scroll to position [229, 0]
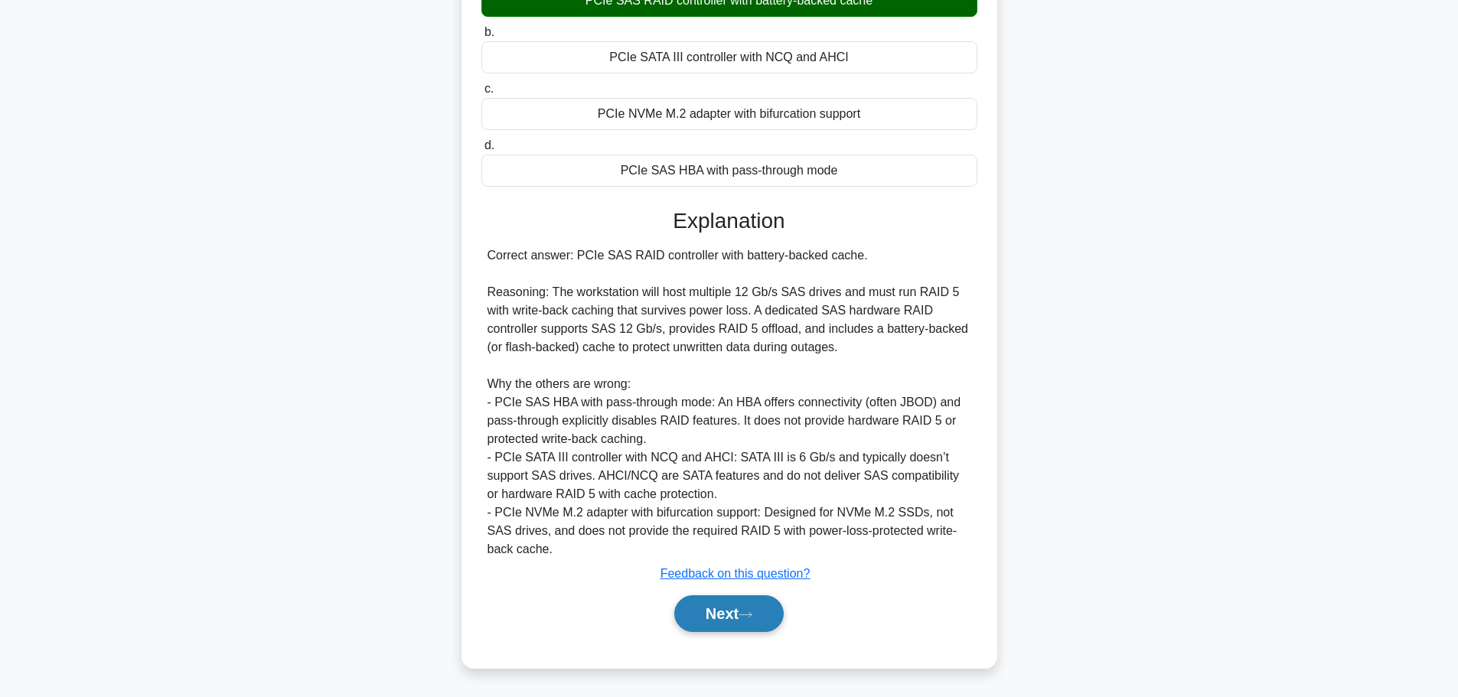
click at [706, 612] on button "Next" at bounding box center [728, 613] width 109 height 37
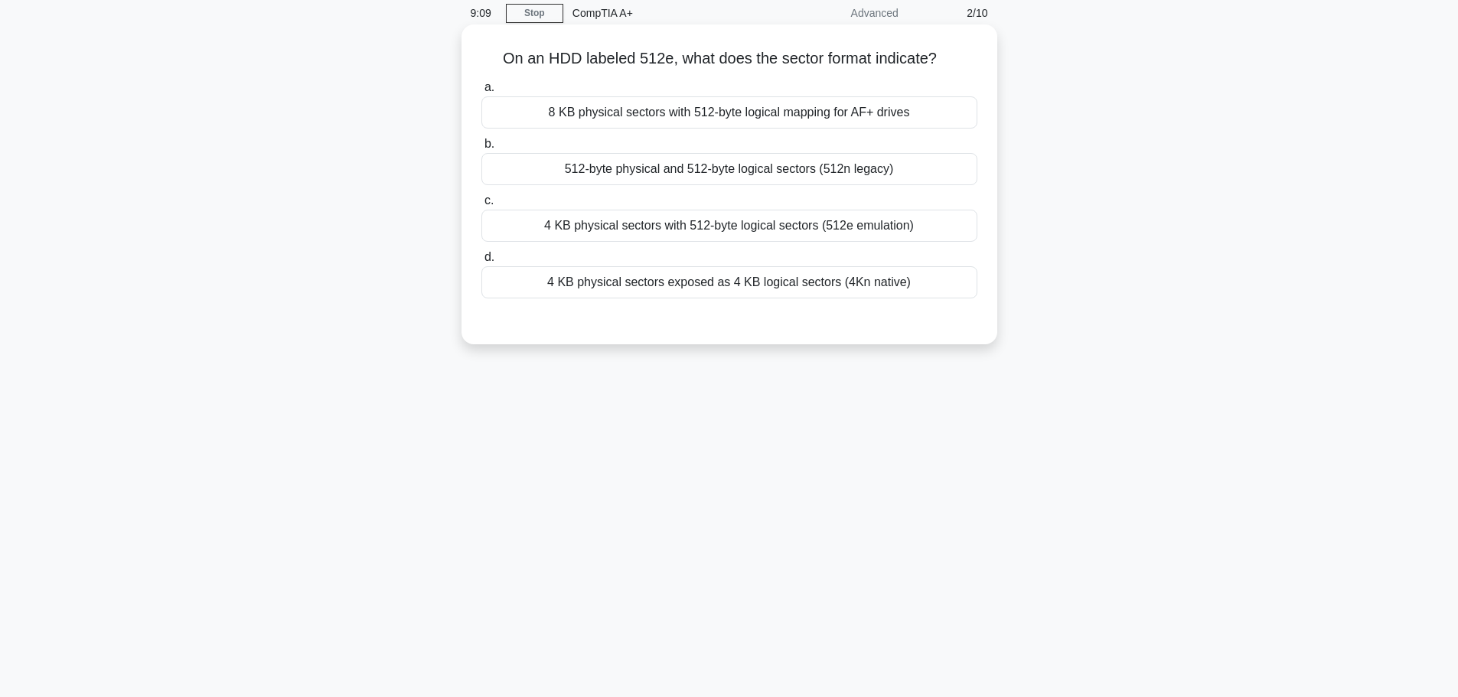
scroll to position [0, 0]
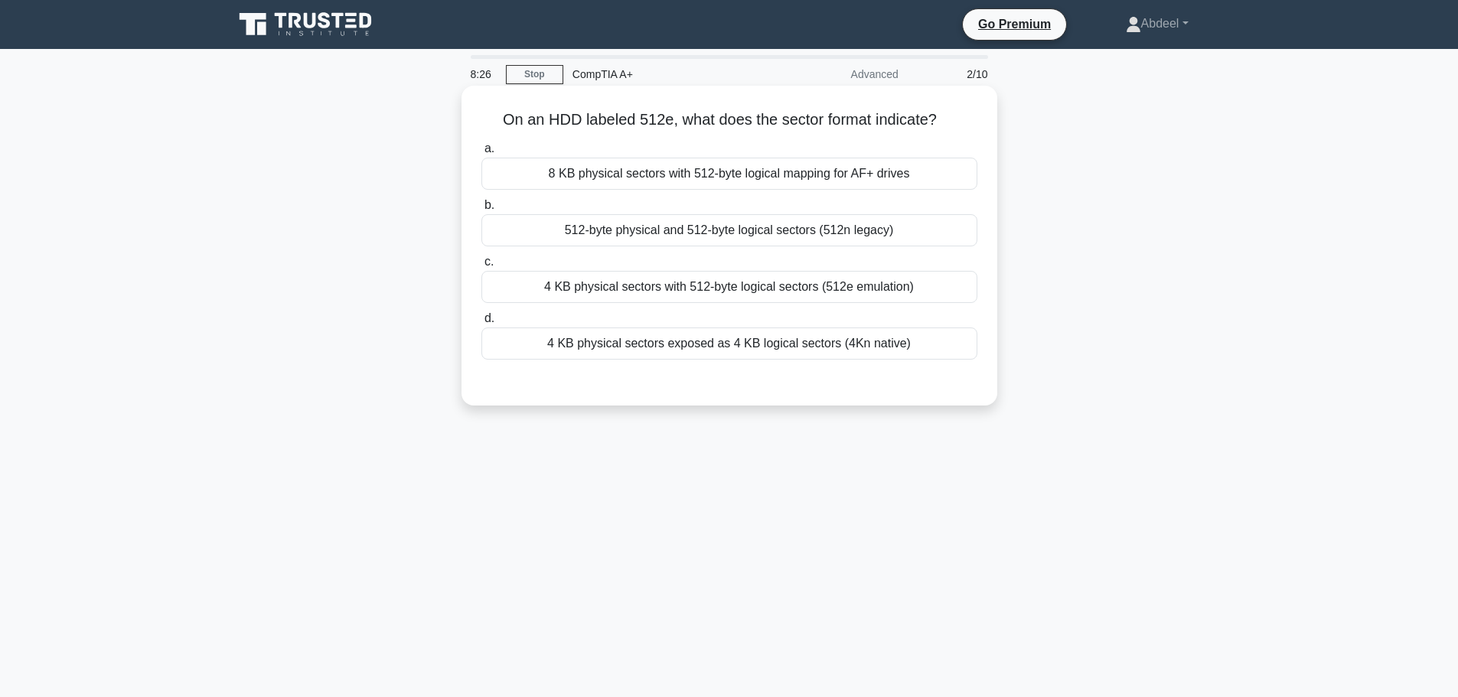
click at [656, 287] on div "4 KB physical sectors with 512-byte logical sectors (512e emulation)" at bounding box center [729, 287] width 496 height 32
click at [481, 267] on input "c. 4 KB physical sectors with 512-byte logical sectors (512e emulation)" at bounding box center [481, 262] width 0 height 10
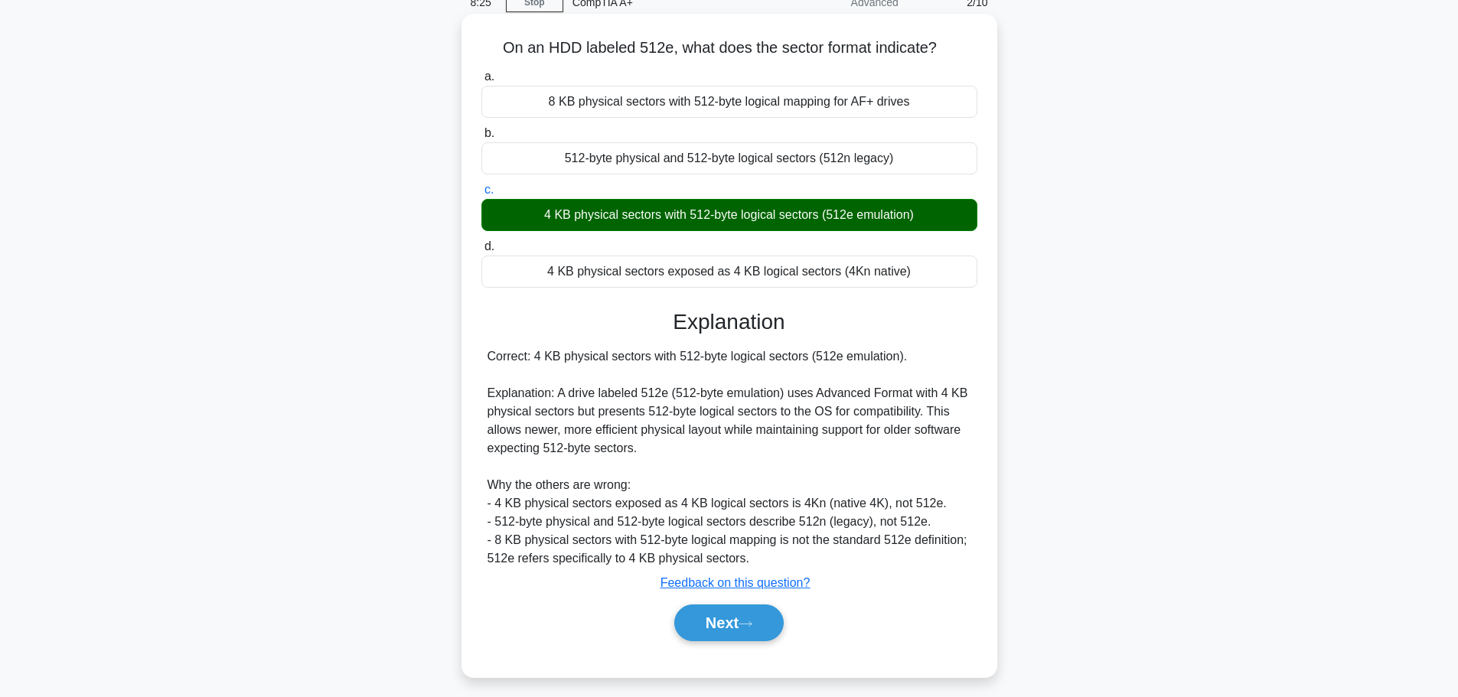
scroll to position [129, 0]
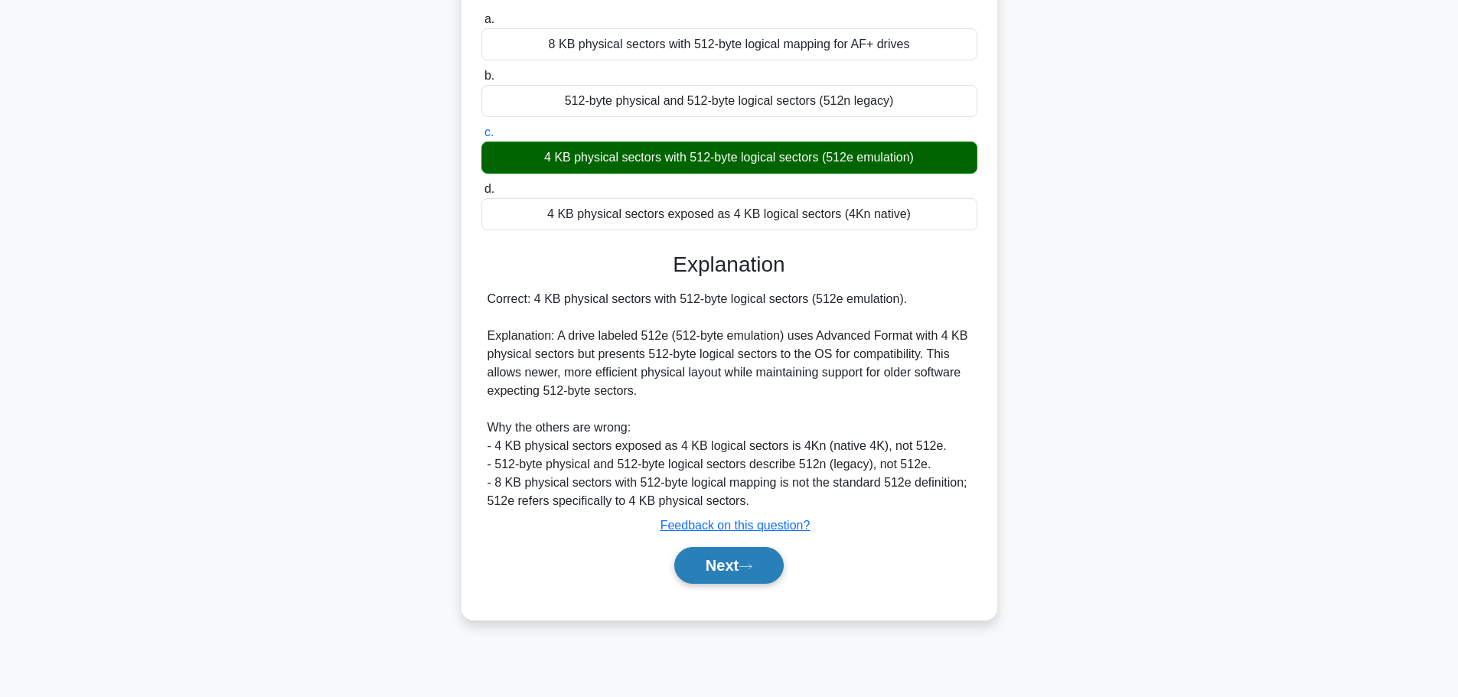
click at [732, 567] on button "Next" at bounding box center [728, 565] width 109 height 37
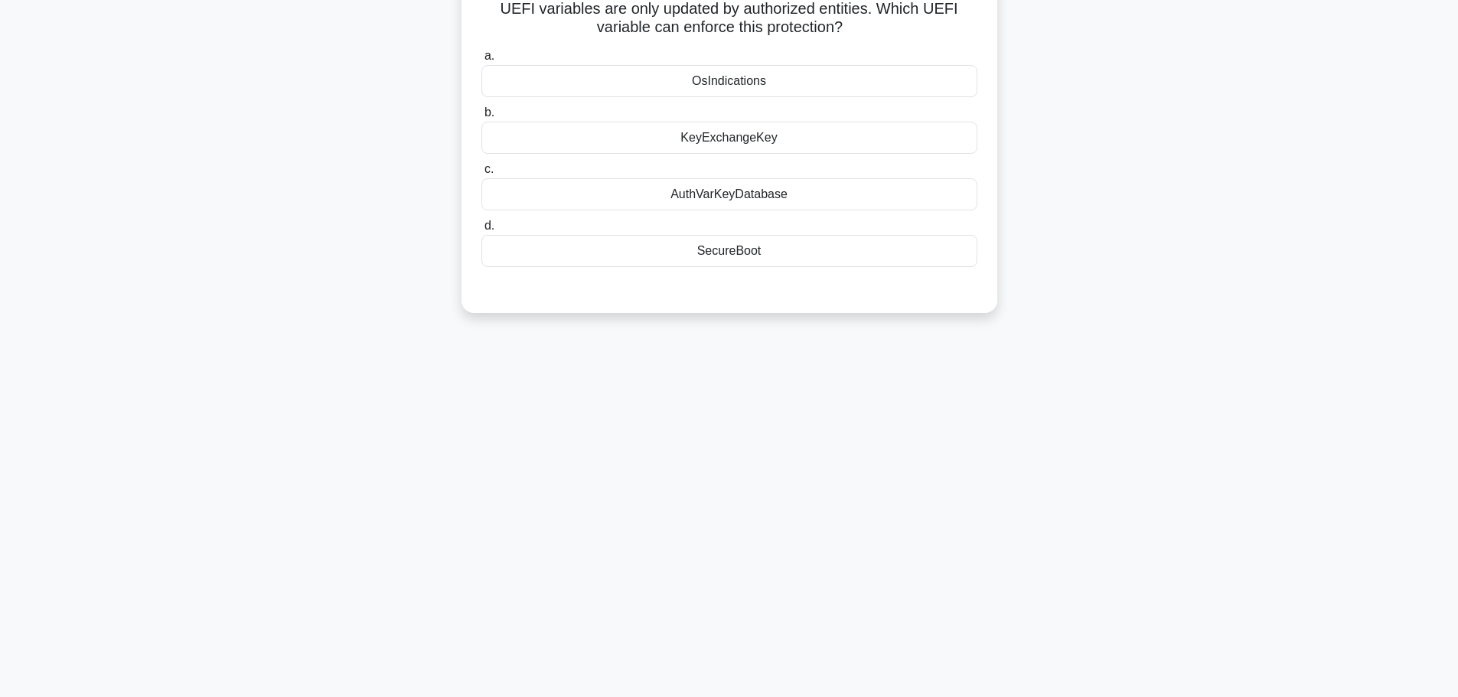
scroll to position [0, 0]
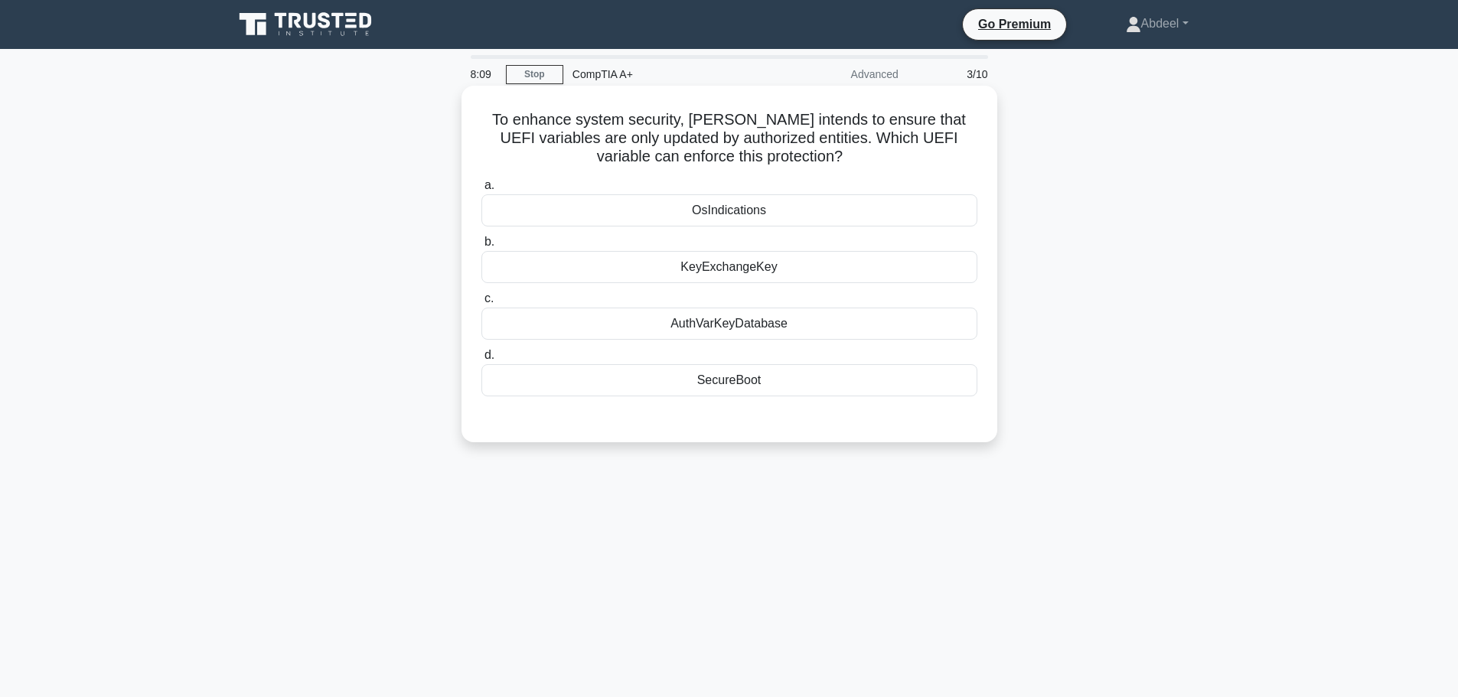
click at [750, 380] on div "SecureBoot" at bounding box center [729, 380] width 496 height 32
click at [481, 360] on input "d. SecureBoot" at bounding box center [481, 356] width 0 height 10
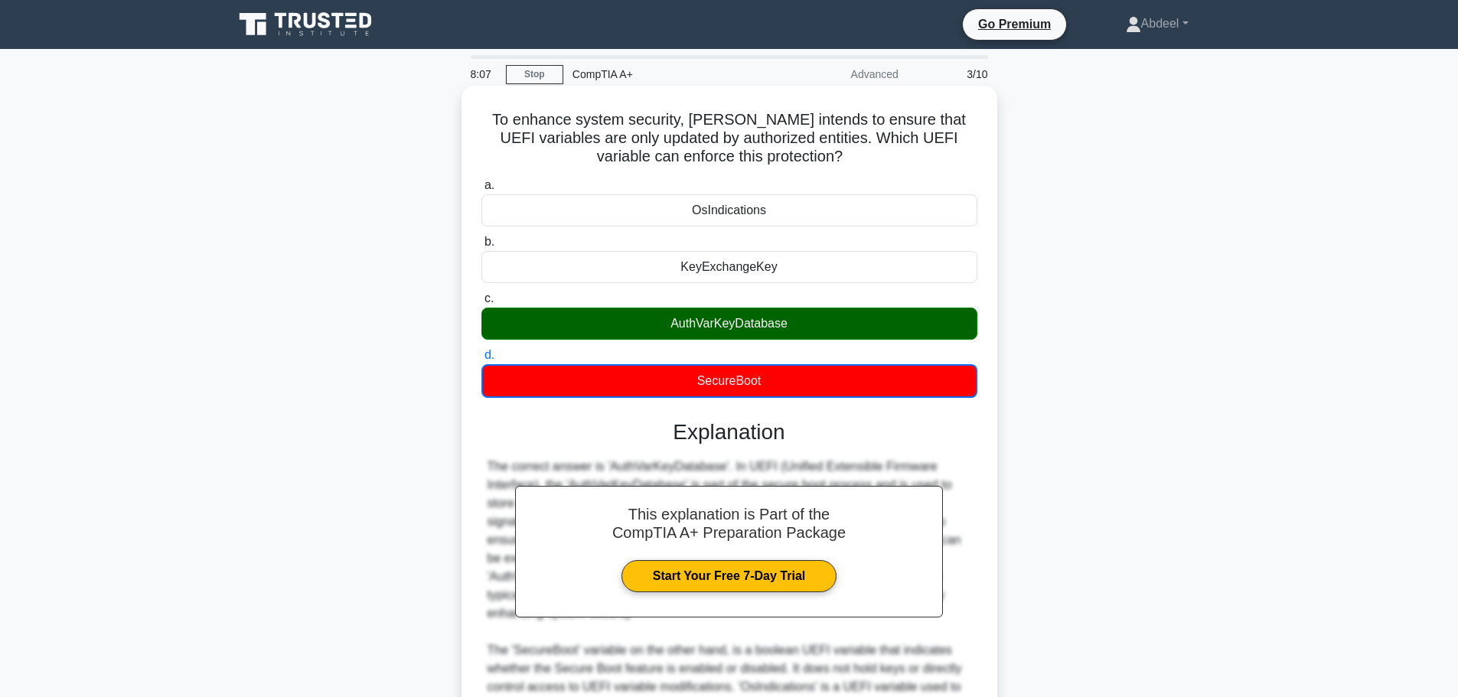
click at [748, 323] on div "AuthVarKeyDatabase" at bounding box center [729, 324] width 496 height 32
click at [481, 304] on input "c. AuthVarKeyDatabase" at bounding box center [481, 299] width 0 height 10
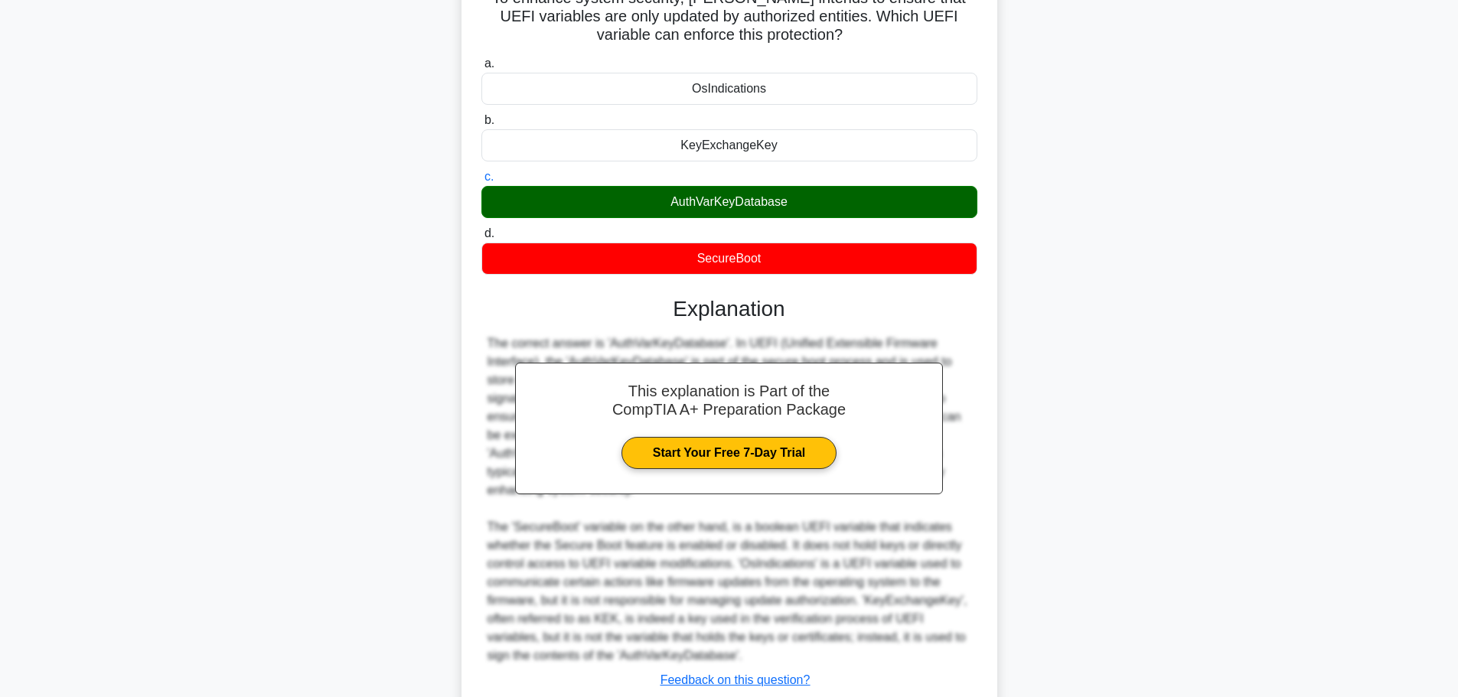
scroll to position [229, 0]
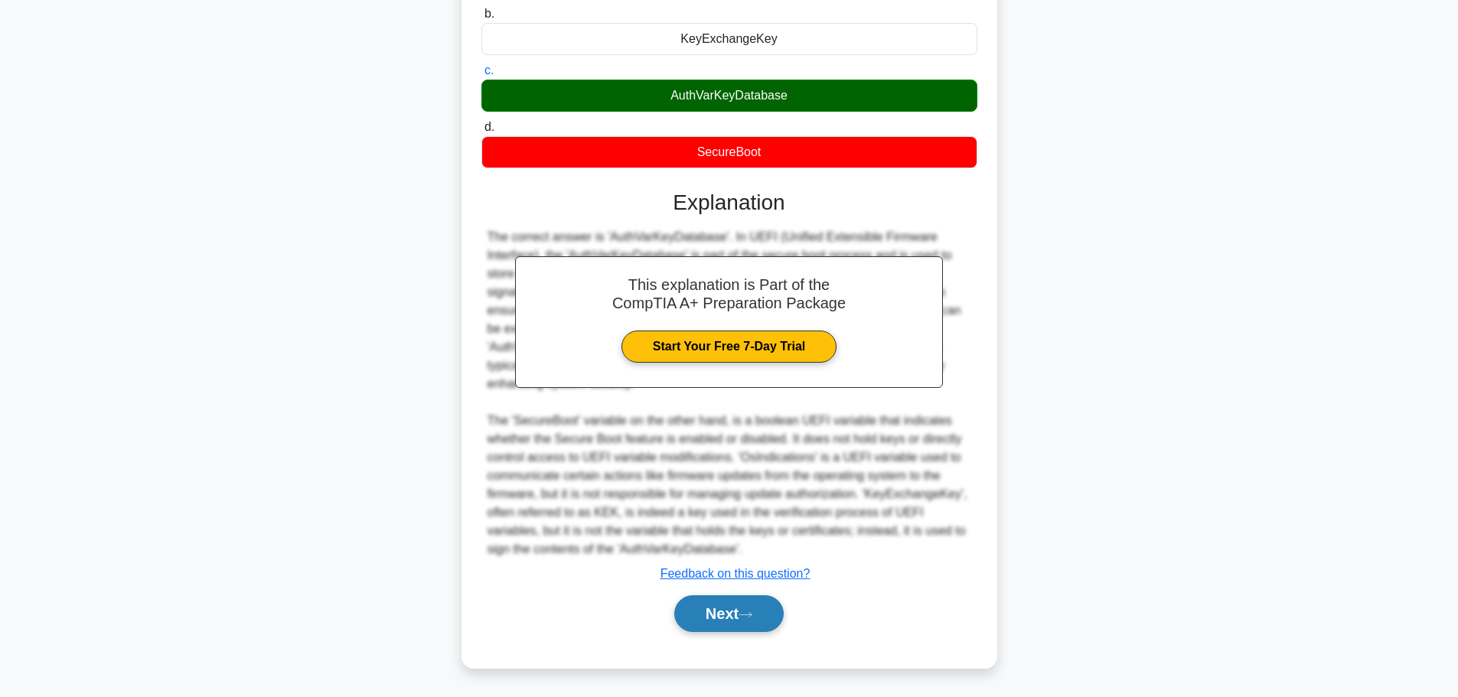
click at [731, 608] on button "Next" at bounding box center [728, 613] width 109 height 37
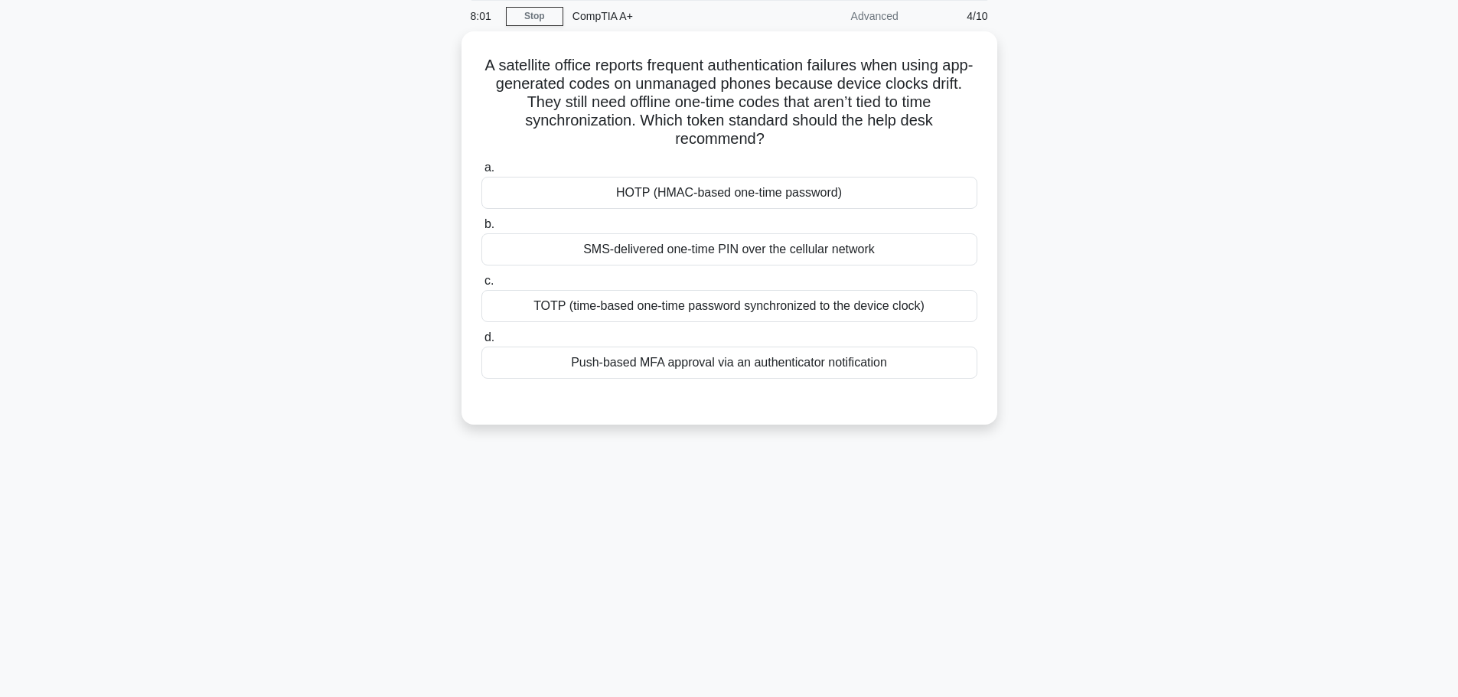
scroll to position [0, 0]
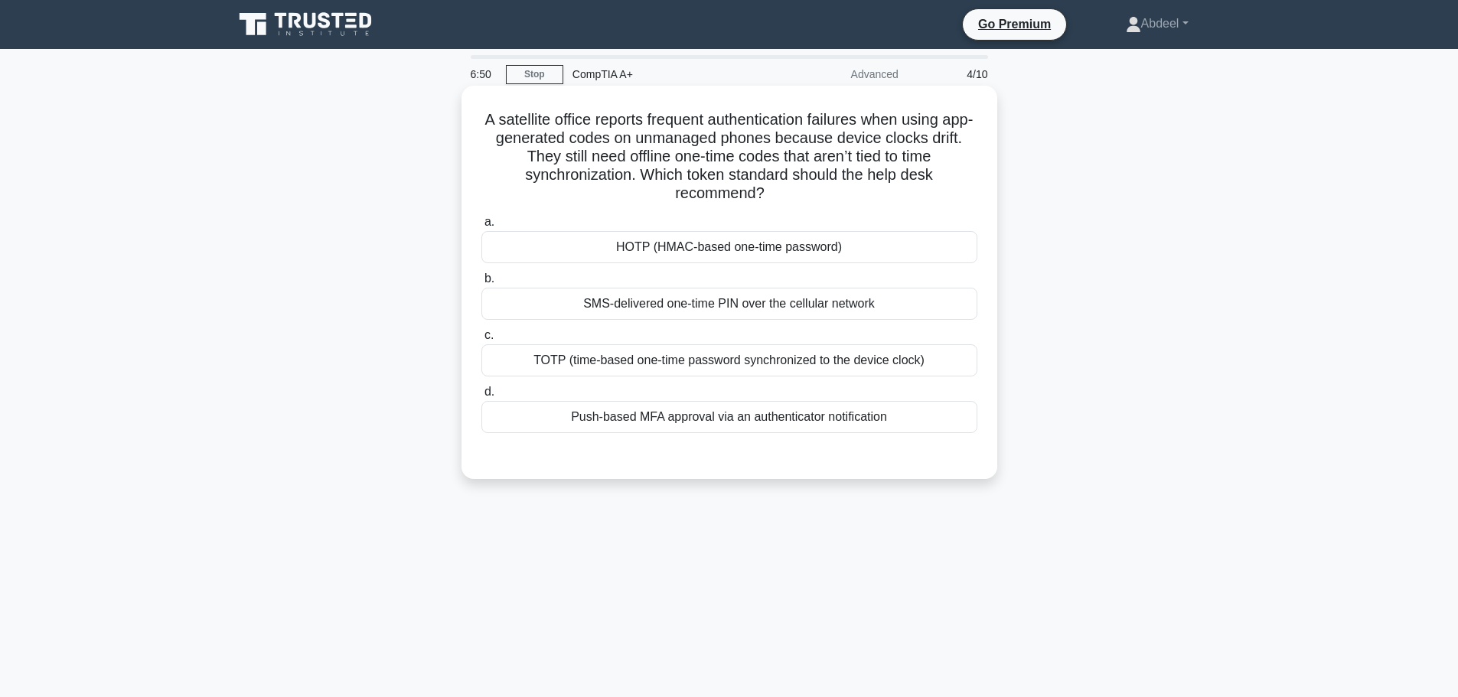
click at [745, 312] on div "SMS-delivered one-time PIN over the cellular network" at bounding box center [729, 304] width 496 height 32
click at [481, 284] on input "b. SMS-delivered one-time PIN over the cellular network" at bounding box center [481, 279] width 0 height 10
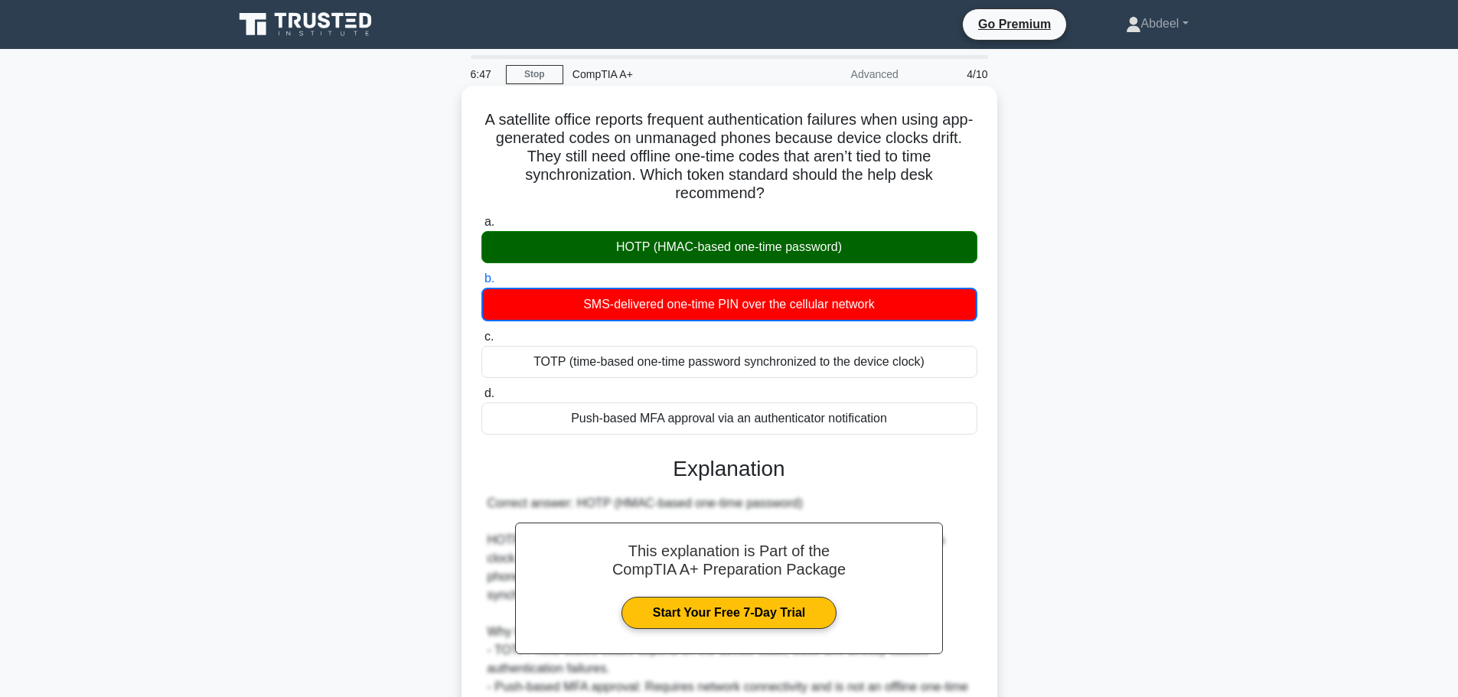
click at [733, 250] on div "HOTP (HMAC-based one-time password)" at bounding box center [729, 247] width 496 height 32
click at [481, 227] on input "a. HOTP (HMAC-based one-time password)" at bounding box center [481, 222] width 0 height 10
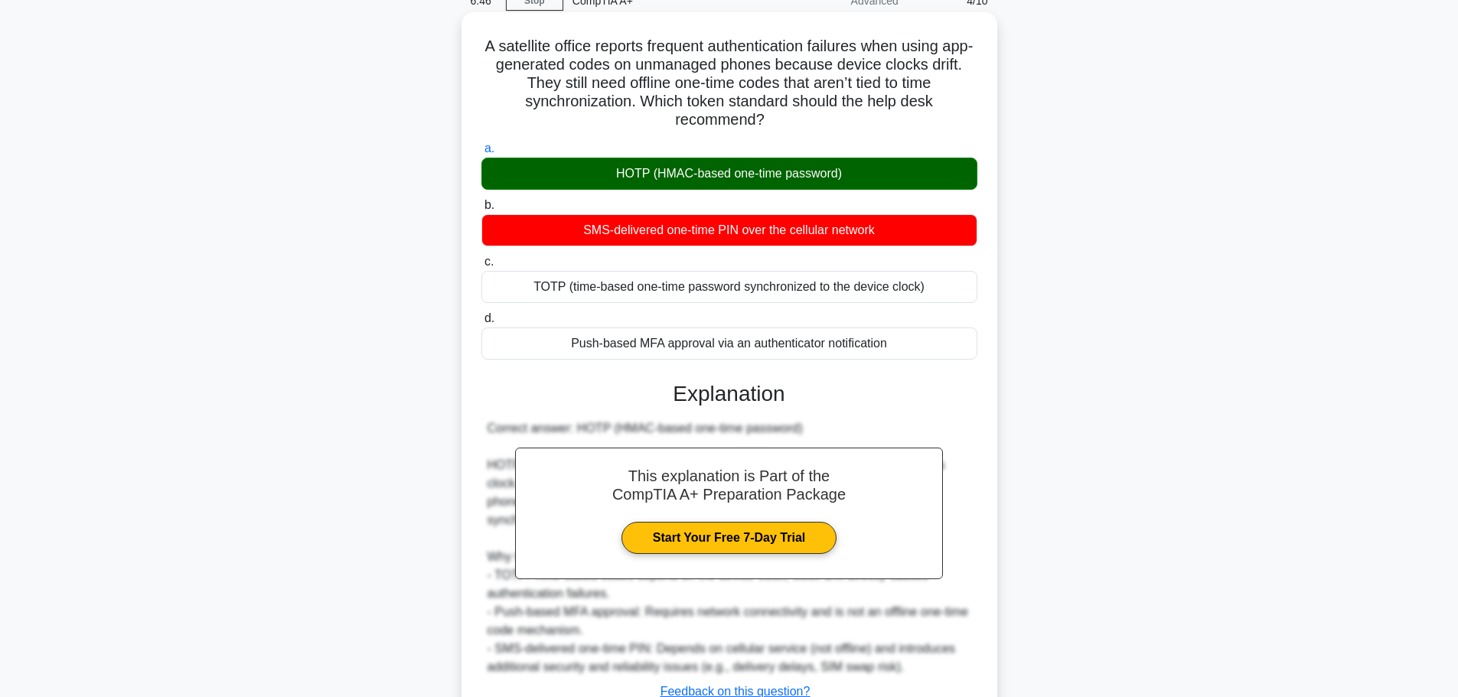
scroll to position [192, 0]
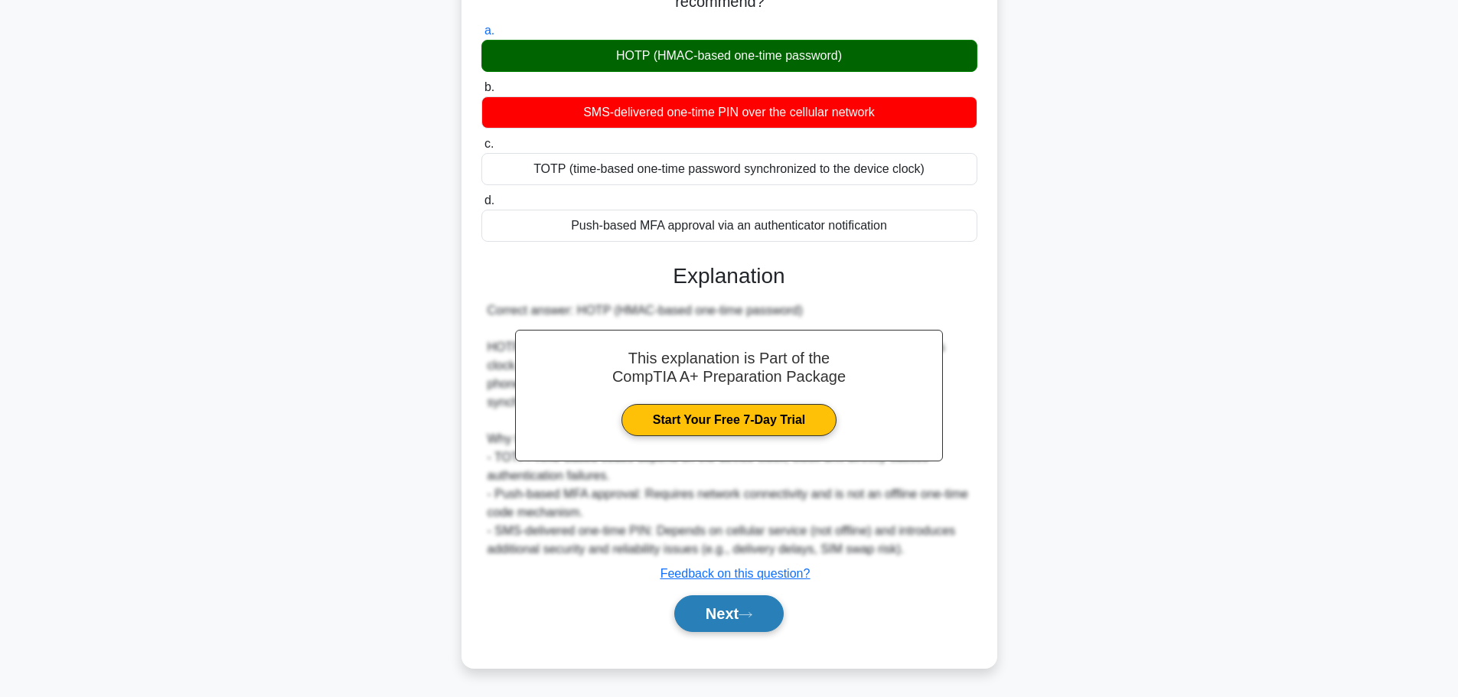
click at [771, 606] on button "Next" at bounding box center [728, 613] width 109 height 37
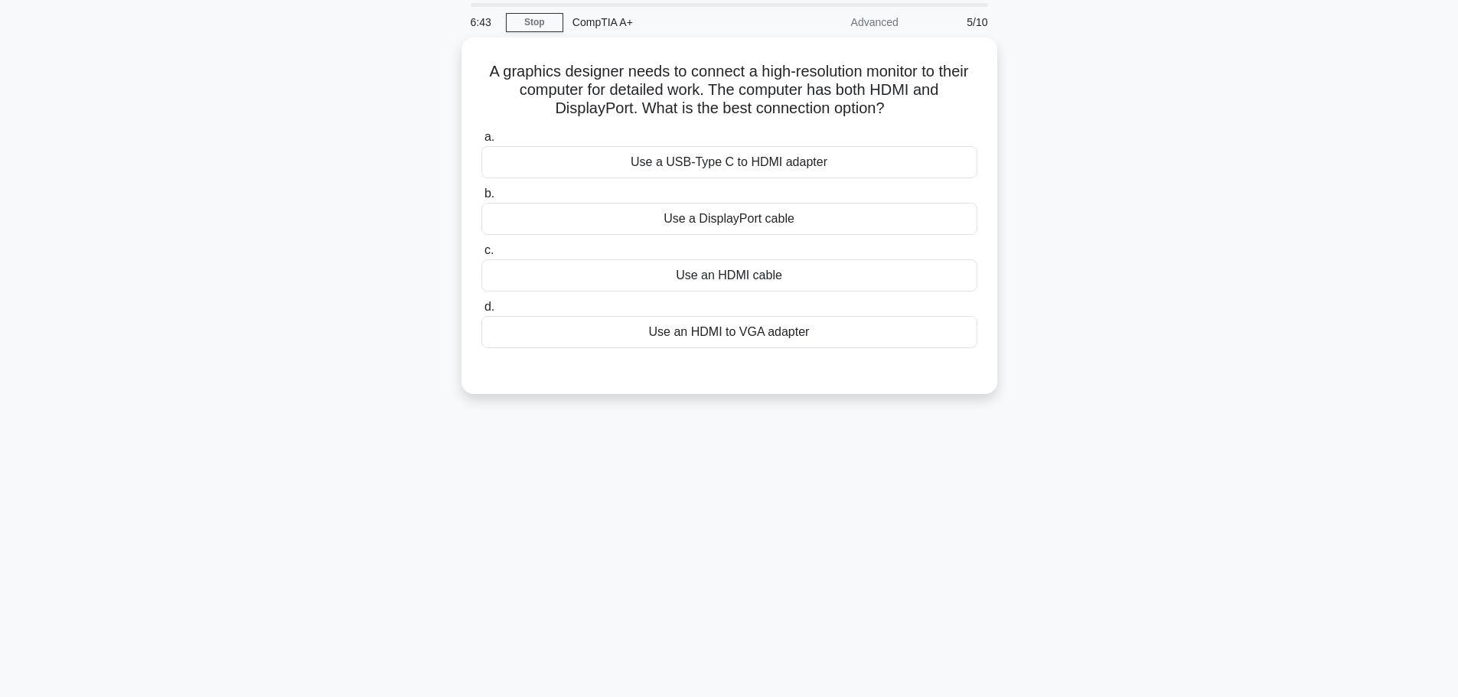
scroll to position [0, 0]
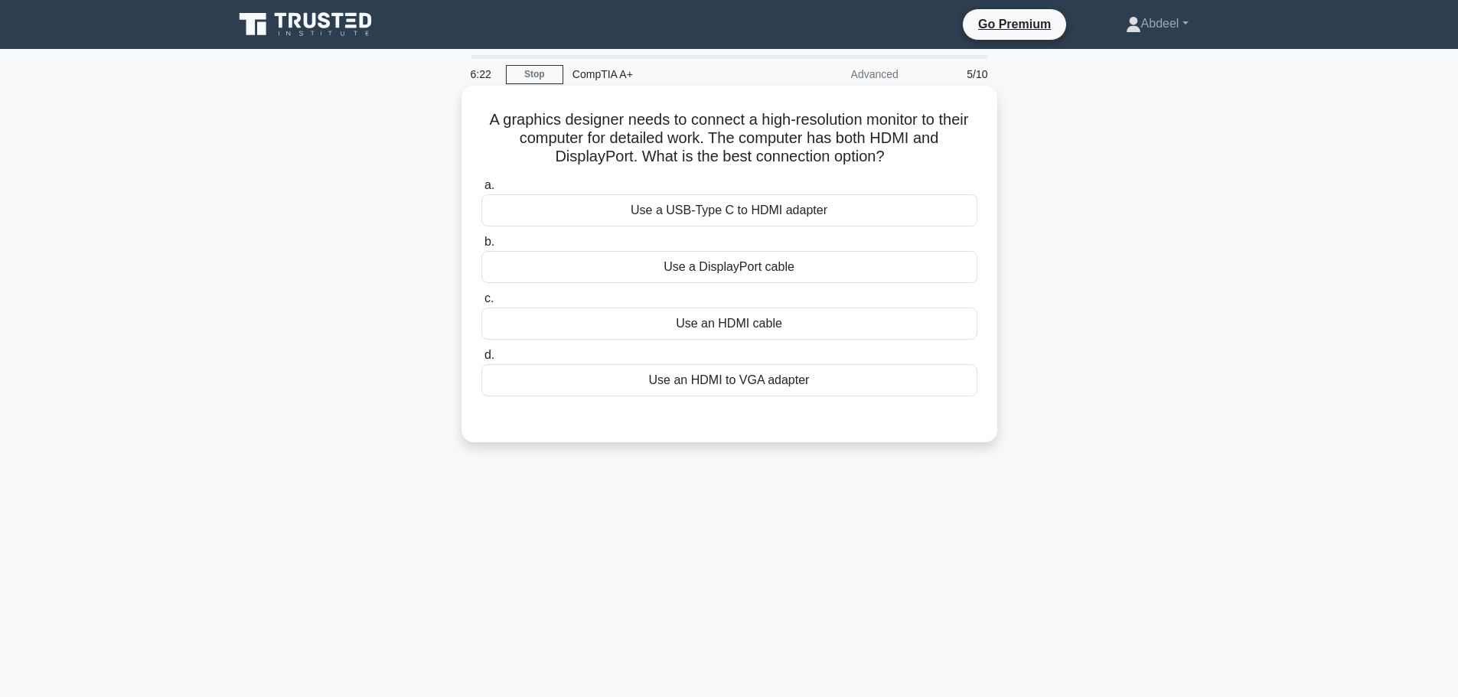
click at [758, 331] on div "Use an HDMI cable" at bounding box center [729, 324] width 496 height 32
click at [481, 304] on input "c. Use an HDMI cable" at bounding box center [481, 299] width 0 height 10
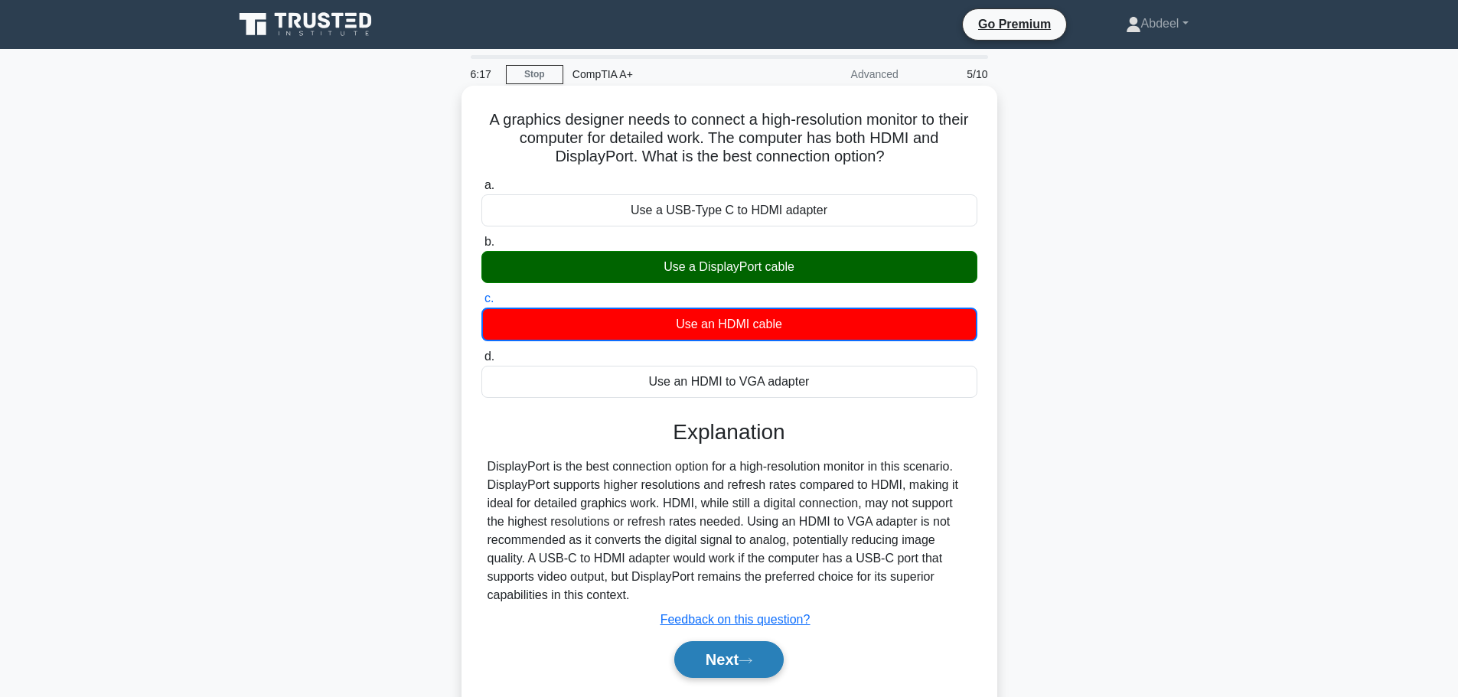
click at [750, 658] on icon at bounding box center [746, 661] width 14 height 8
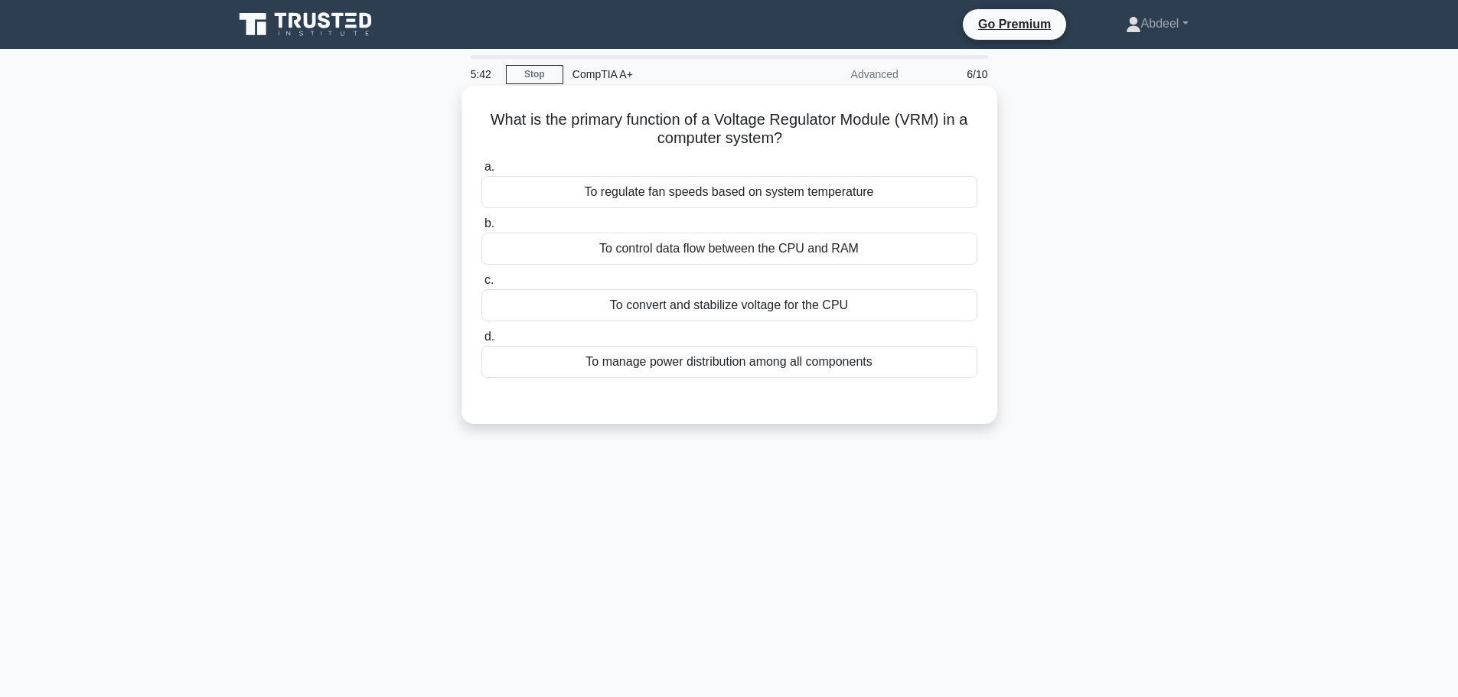
click at [811, 314] on div "To convert and stabilize voltage for the CPU" at bounding box center [729, 305] width 496 height 32
click at [481, 285] on input "c. To convert and stabilize voltage for the CPU" at bounding box center [481, 281] width 0 height 10
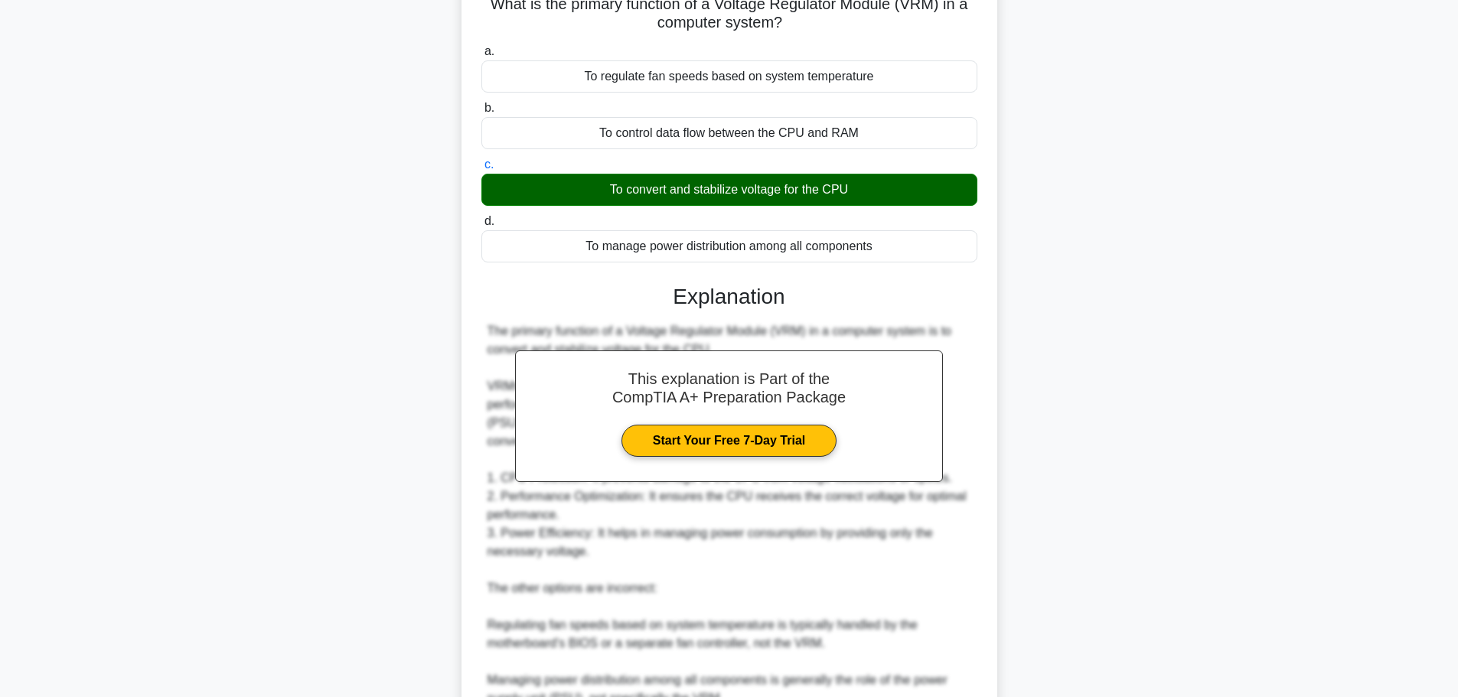
scroll to position [306, 0]
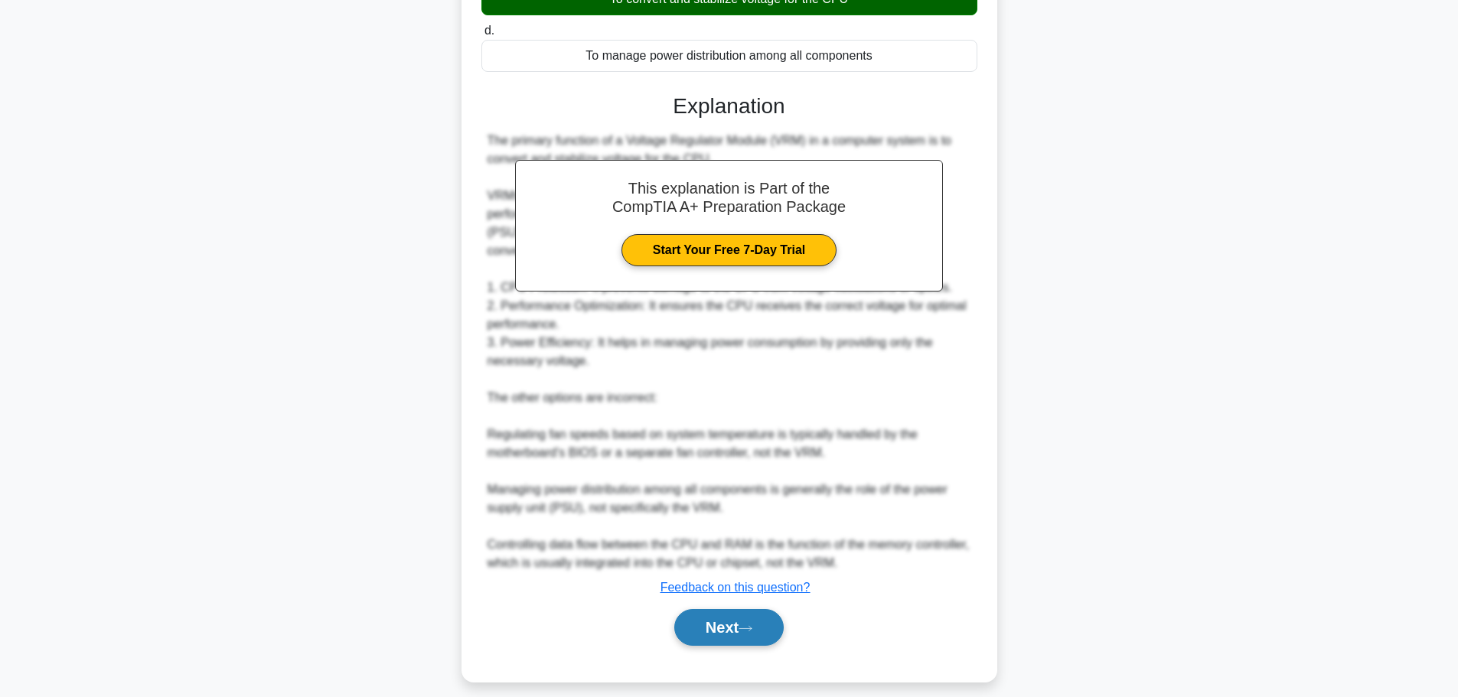
click at [771, 625] on button "Next" at bounding box center [728, 627] width 109 height 37
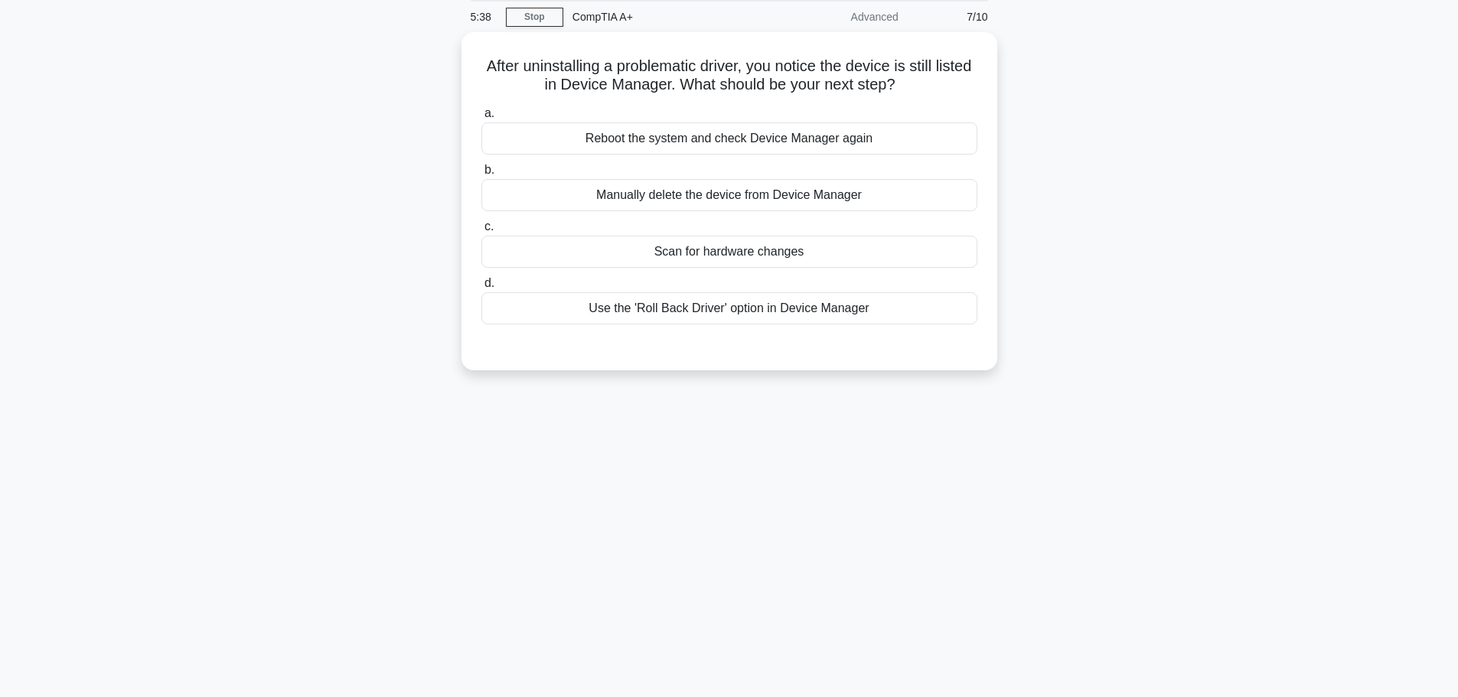
scroll to position [0, 0]
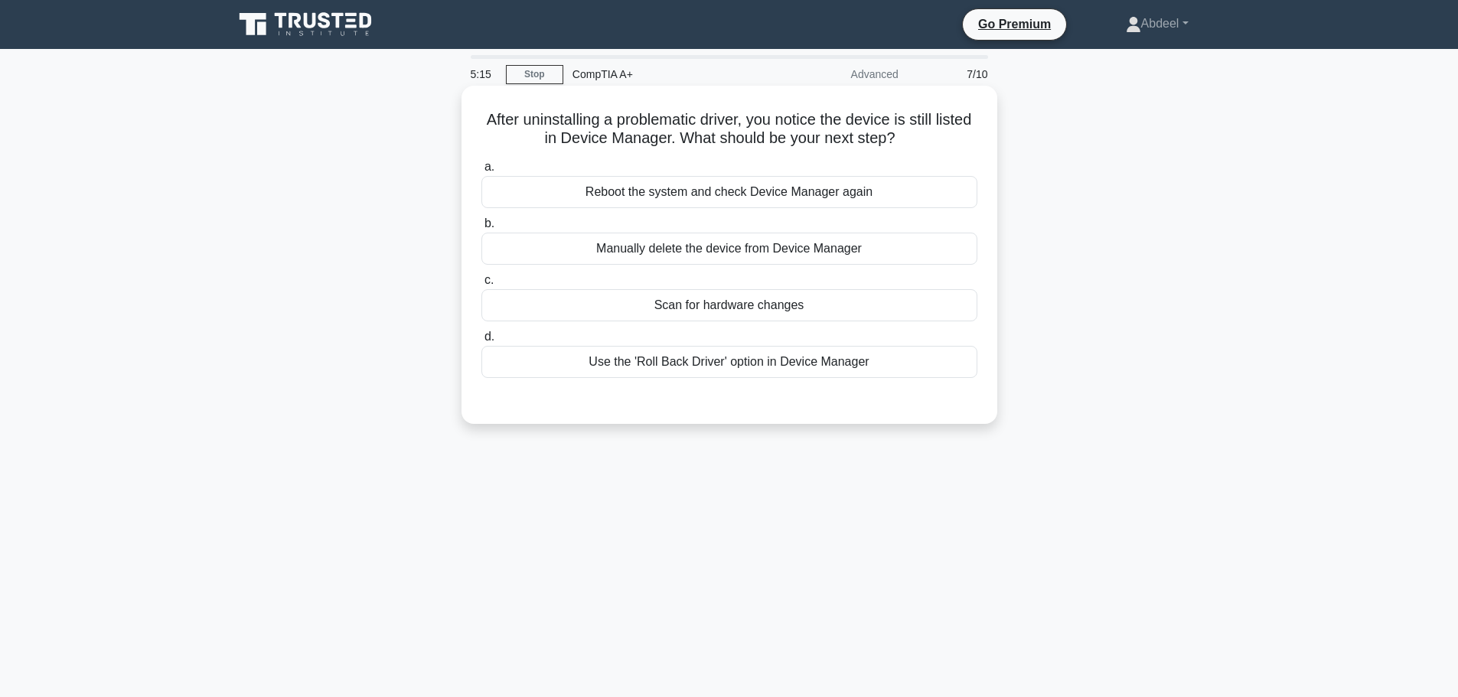
click at [653, 249] on div "Manually delete the device from Device Manager" at bounding box center [729, 249] width 496 height 32
click at [481, 229] on input "b. Manually delete the device from Device Manager" at bounding box center [481, 224] width 0 height 10
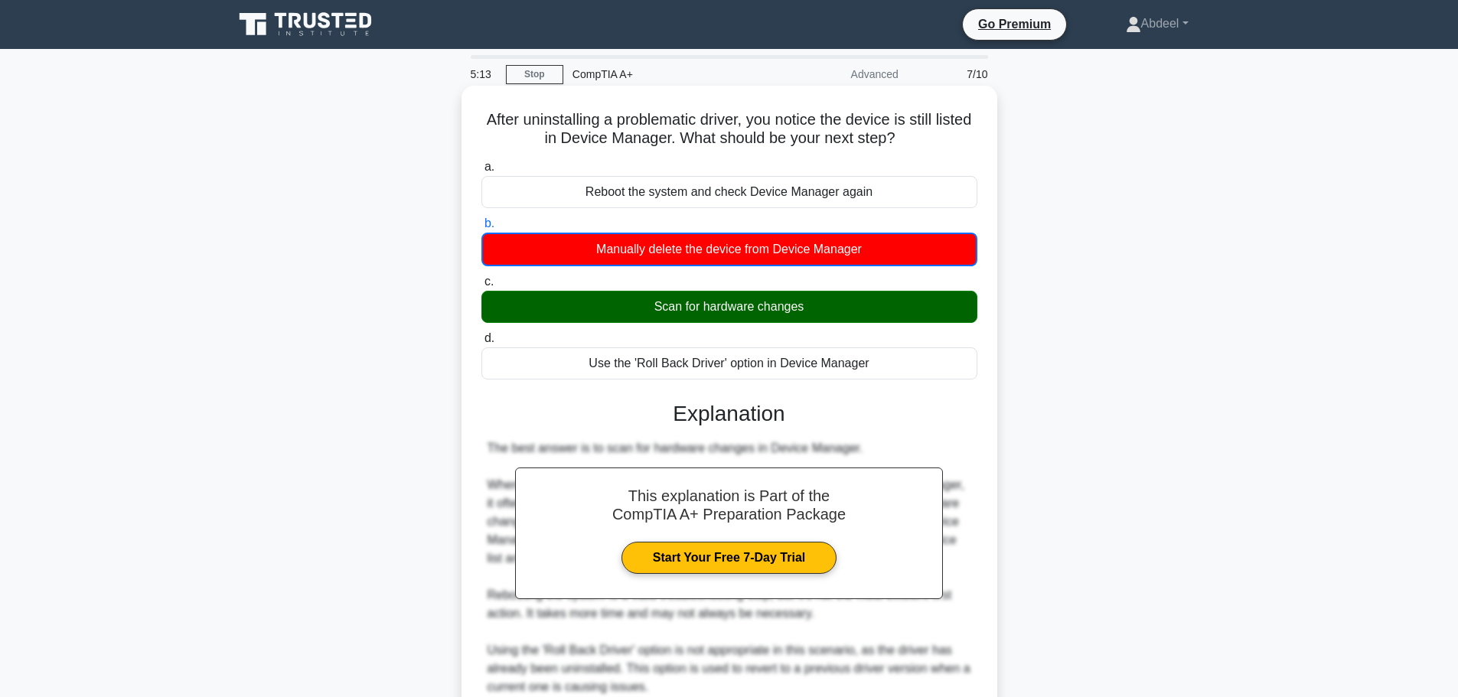
click at [695, 303] on div "Scan for hardware changes" at bounding box center [729, 307] width 496 height 32
click at [481, 287] on input "c. Scan for hardware changes" at bounding box center [481, 282] width 0 height 10
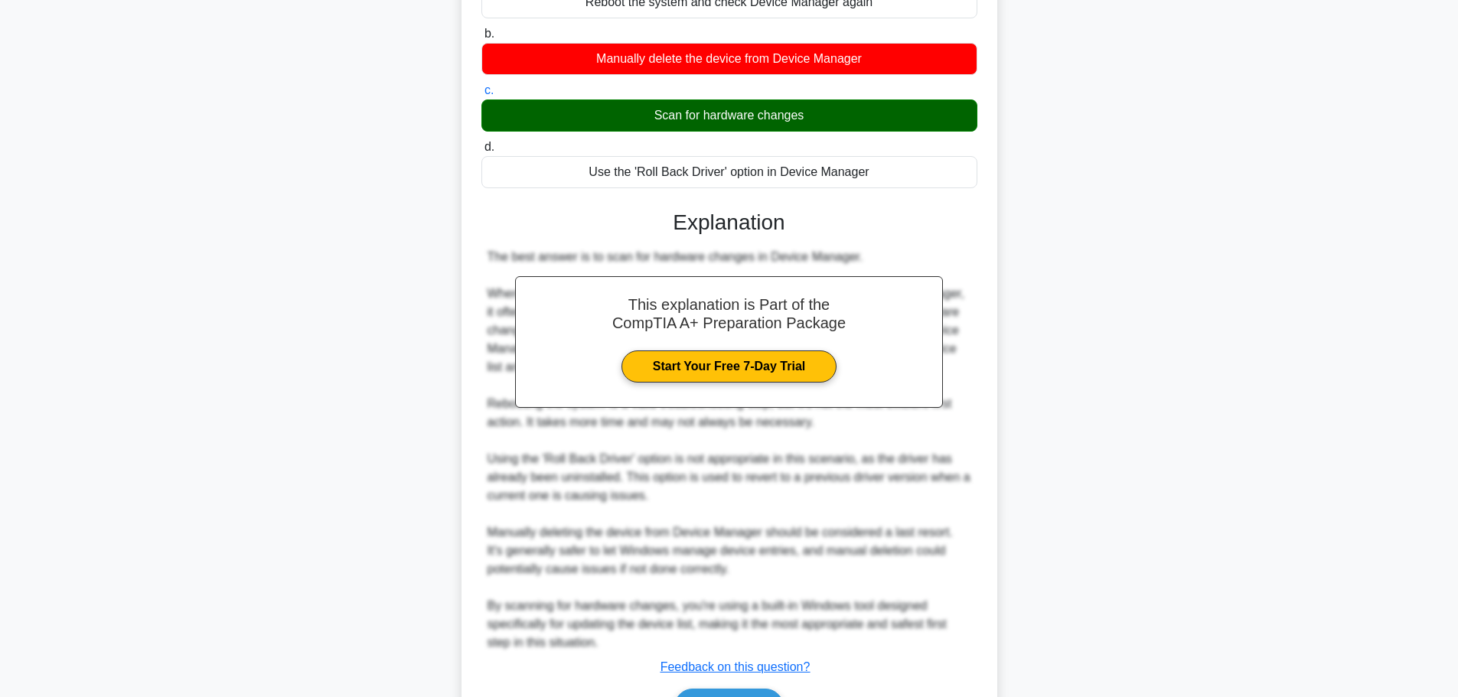
scroll to position [284, 0]
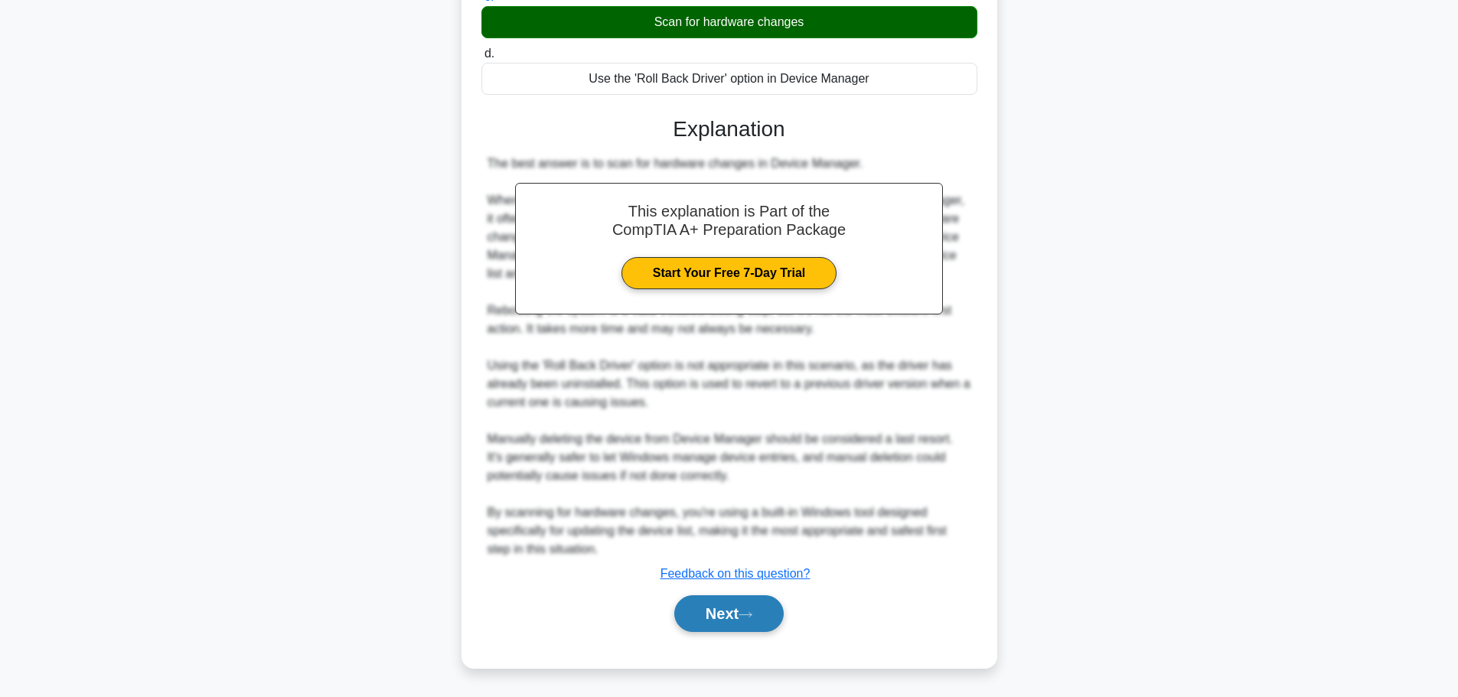
click at [715, 609] on button "Next" at bounding box center [728, 613] width 109 height 37
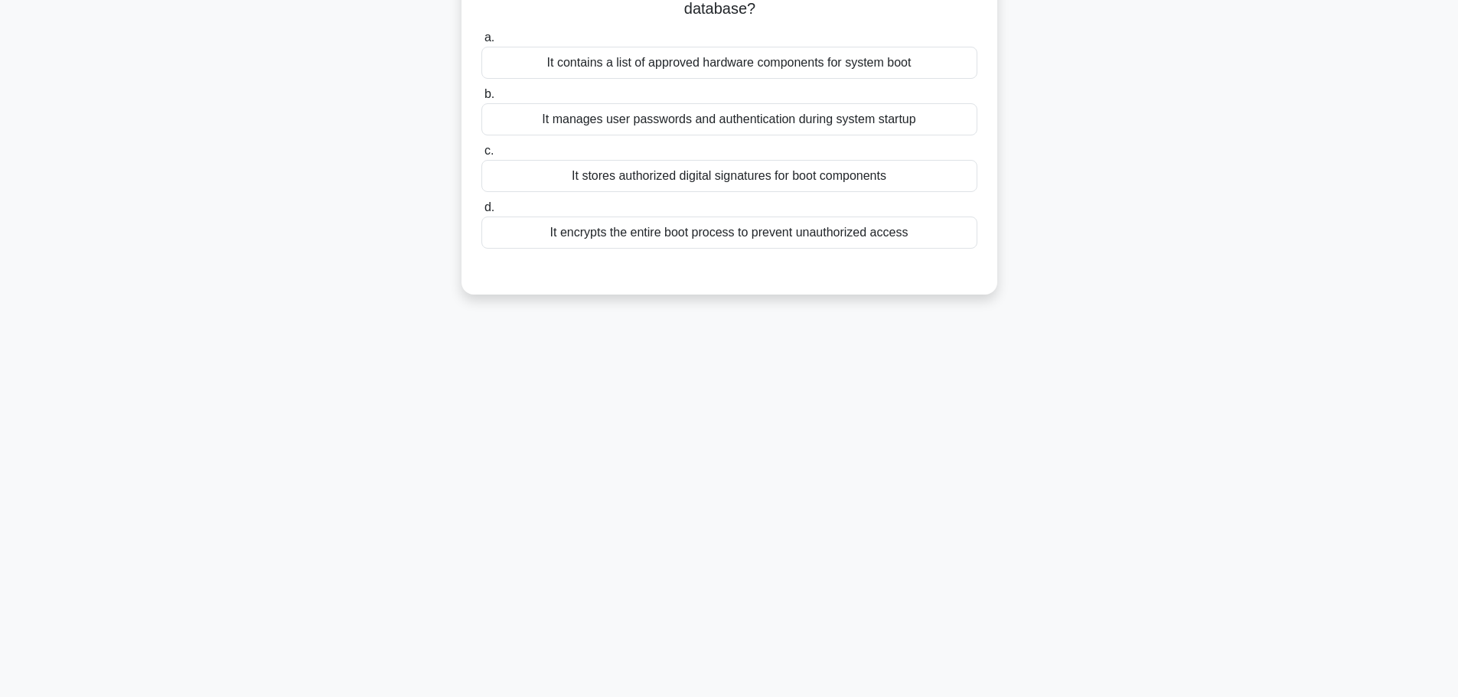
scroll to position [0, 0]
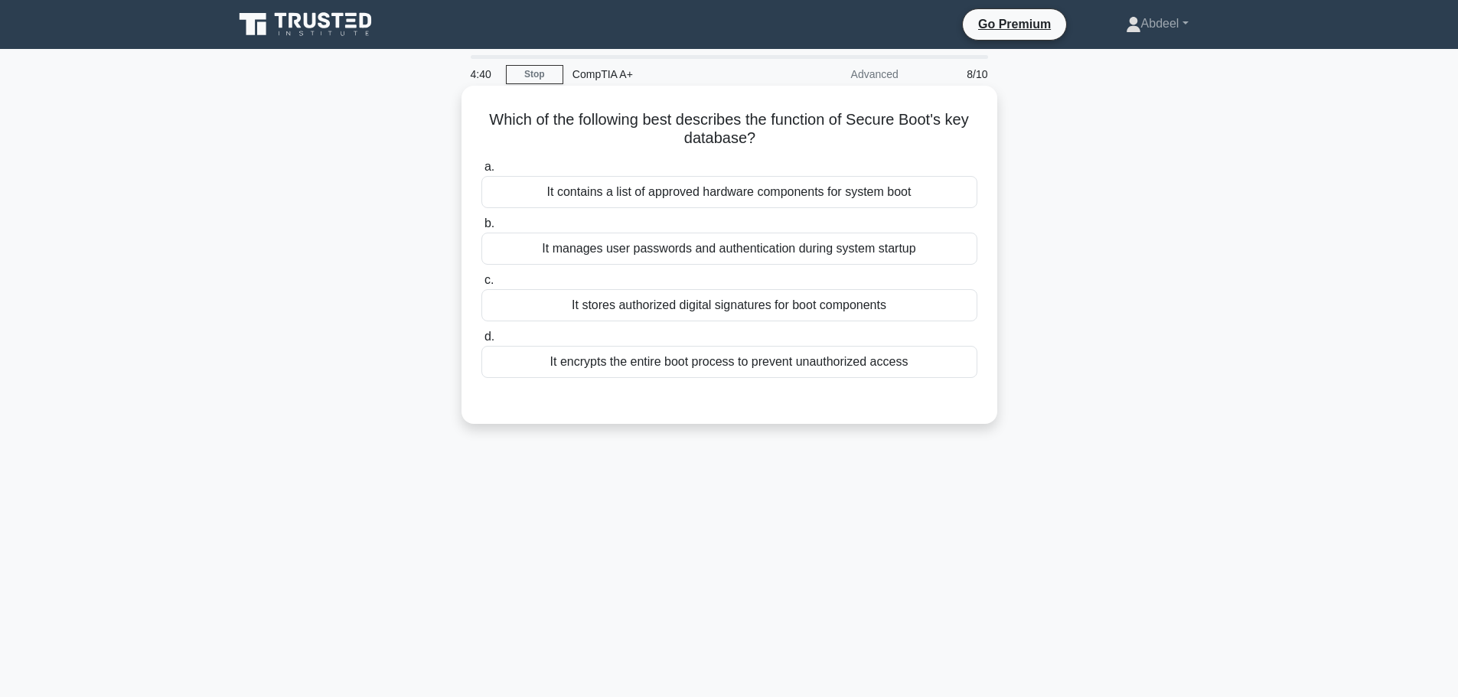
click at [824, 257] on div "It manages user passwords and authentication during system startup" at bounding box center [729, 249] width 496 height 32
click at [481, 229] on input "b. It manages user passwords and authentication during system startup" at bounding box center [481, 224] width 0 height 10
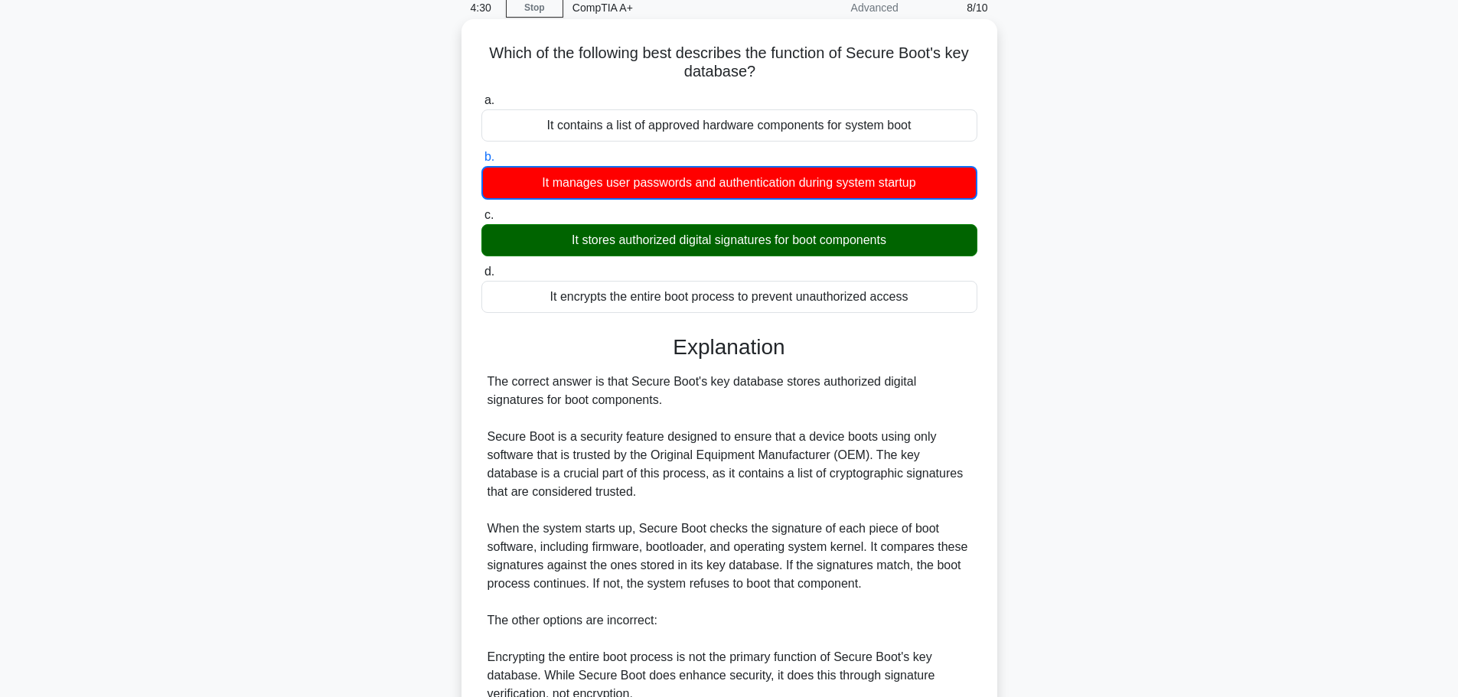
scroll to position [359, 0]
